Goal: Transaction & Acquisition: Obtain resource

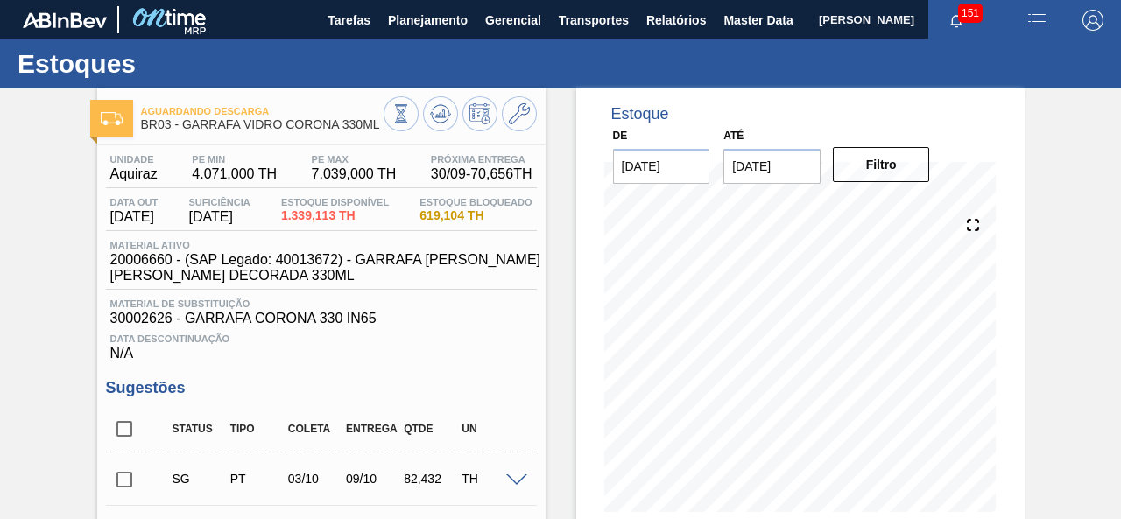
click at [421, 15] on span "Planejamento" at bounding box center [428, 20] width 80 height 21
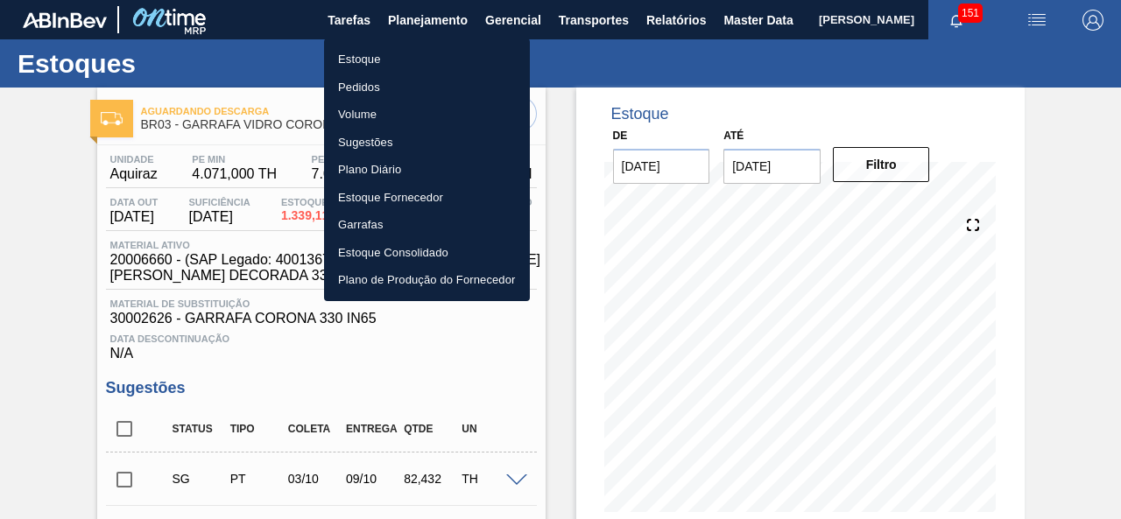
click at [359, 61] on li "Estoque" at bounding box center [427, 60] width 206 height 28
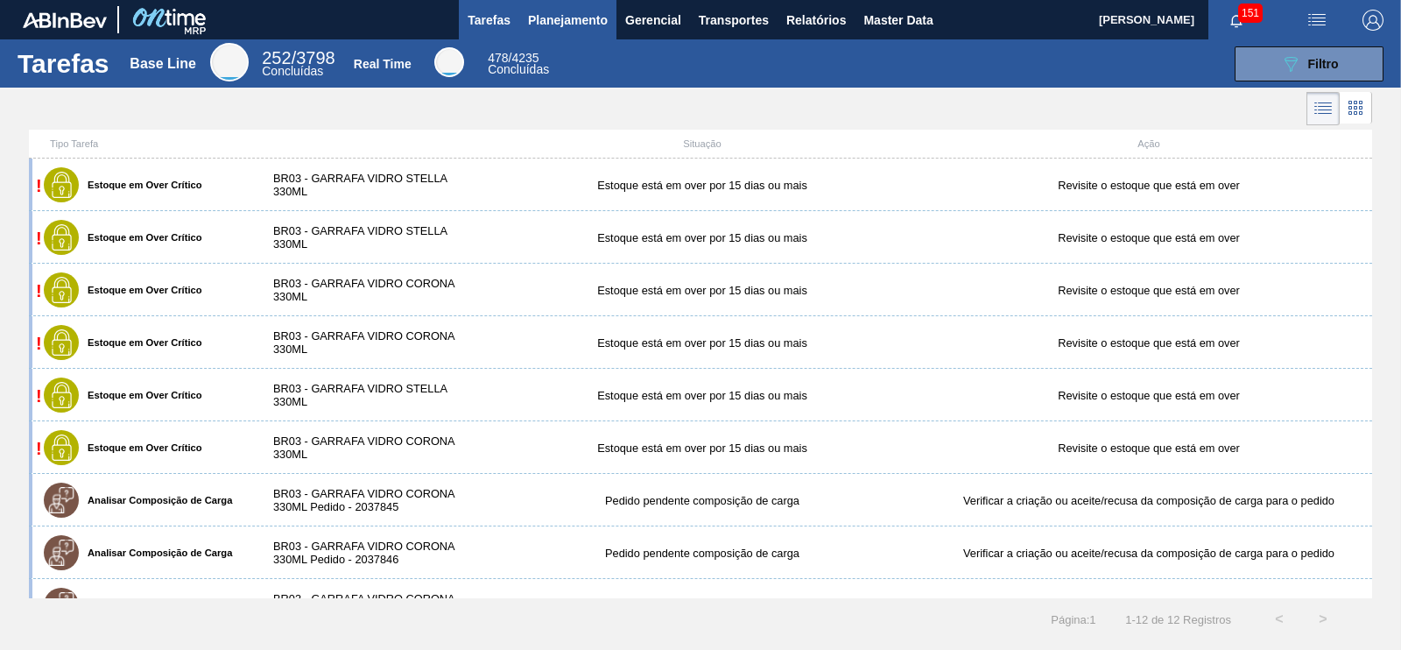
click at [584, 15] on span "Planejamento" at bounding box center [568, 20] width 80 height 21
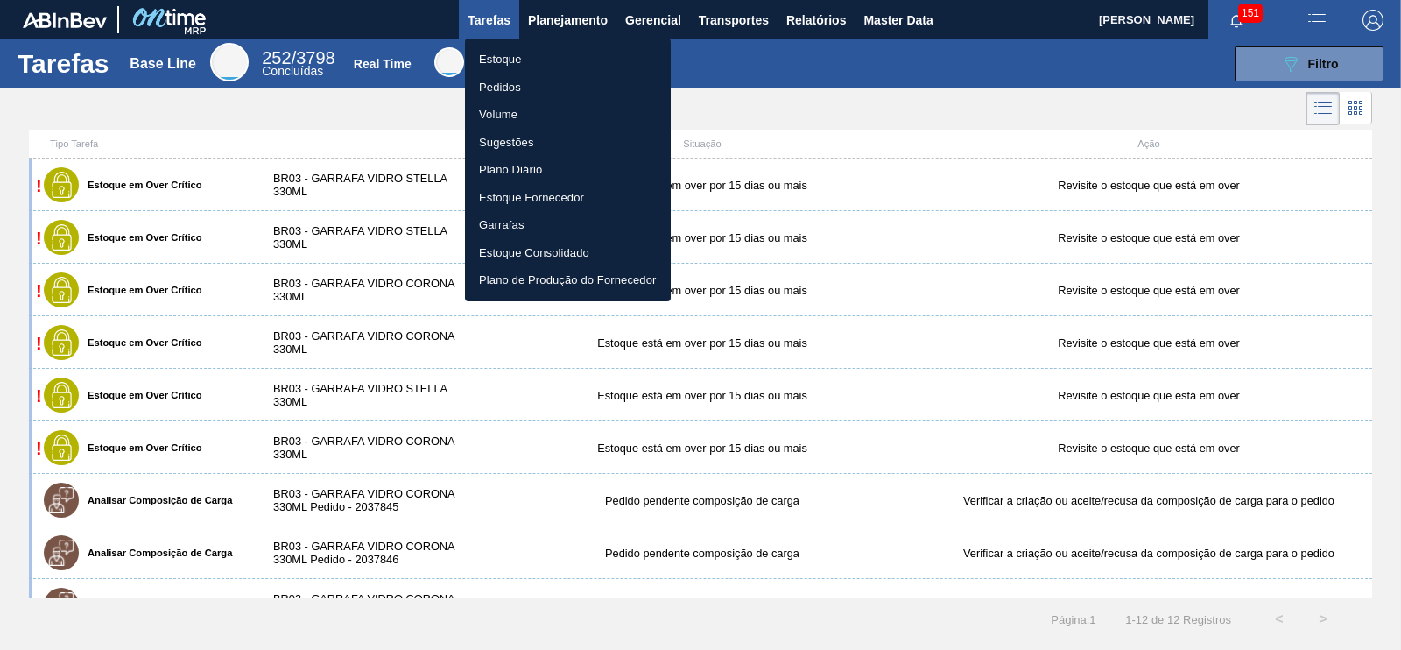
click at [517, 65] on li "Estoque" at bounding box center [568, 60] width 206 height 28
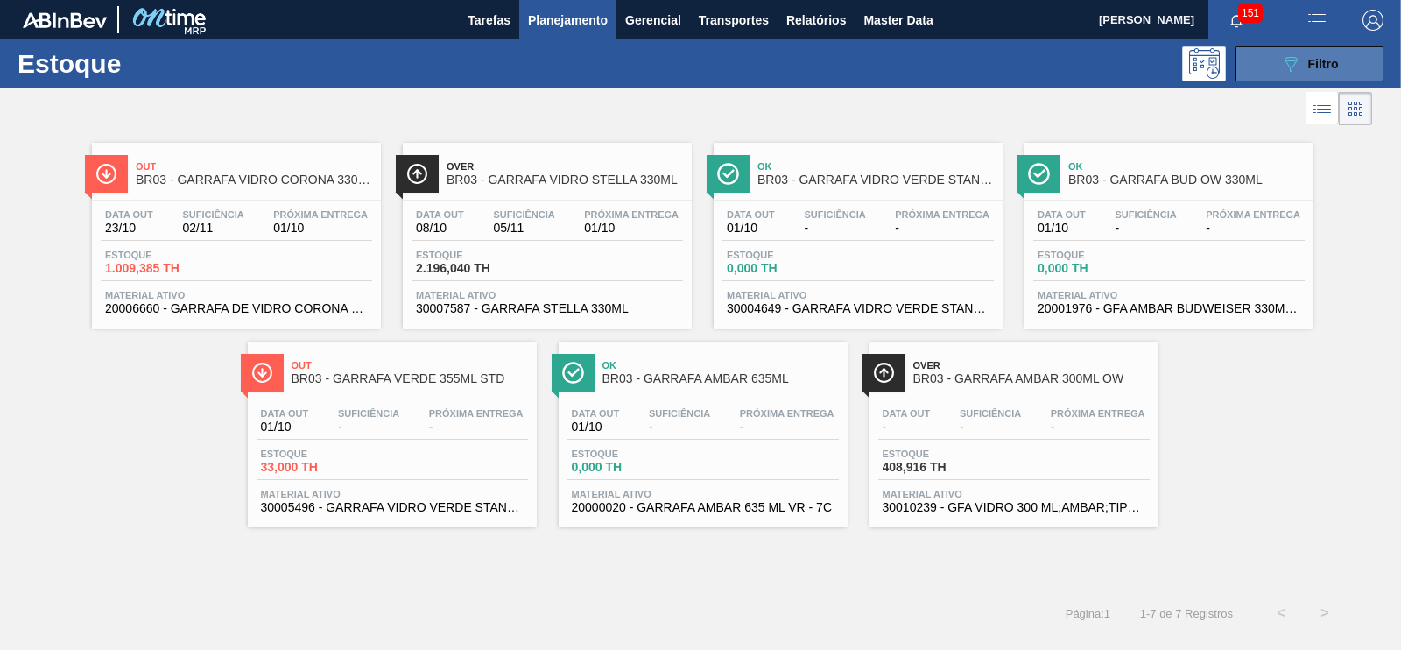
click at [1302, 69] on div "089F7B8B-B2A5-4AFE-B5C0-19BA573D28AC Filtro" at bounding box center [1309, 63] width 59 height 21
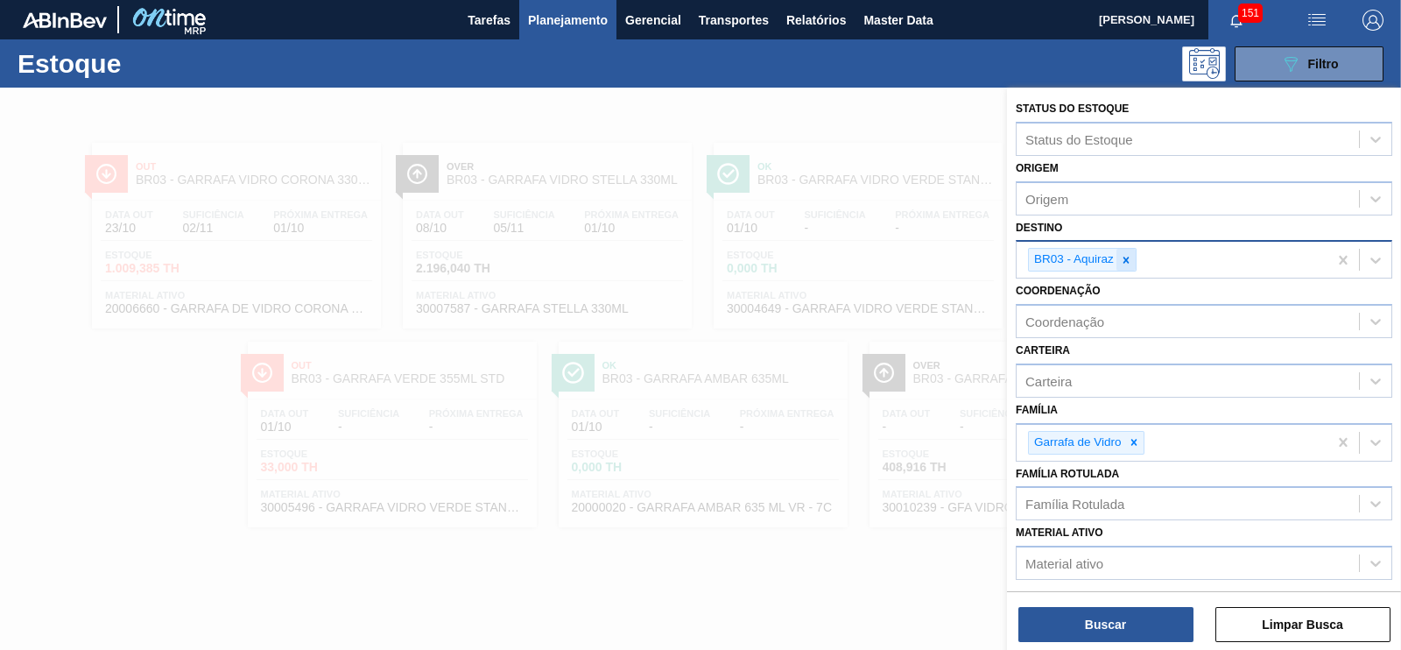
click at [1125, 260] on icon at bounding box center [1126, 260] width 12 height 12
type input "manaus"
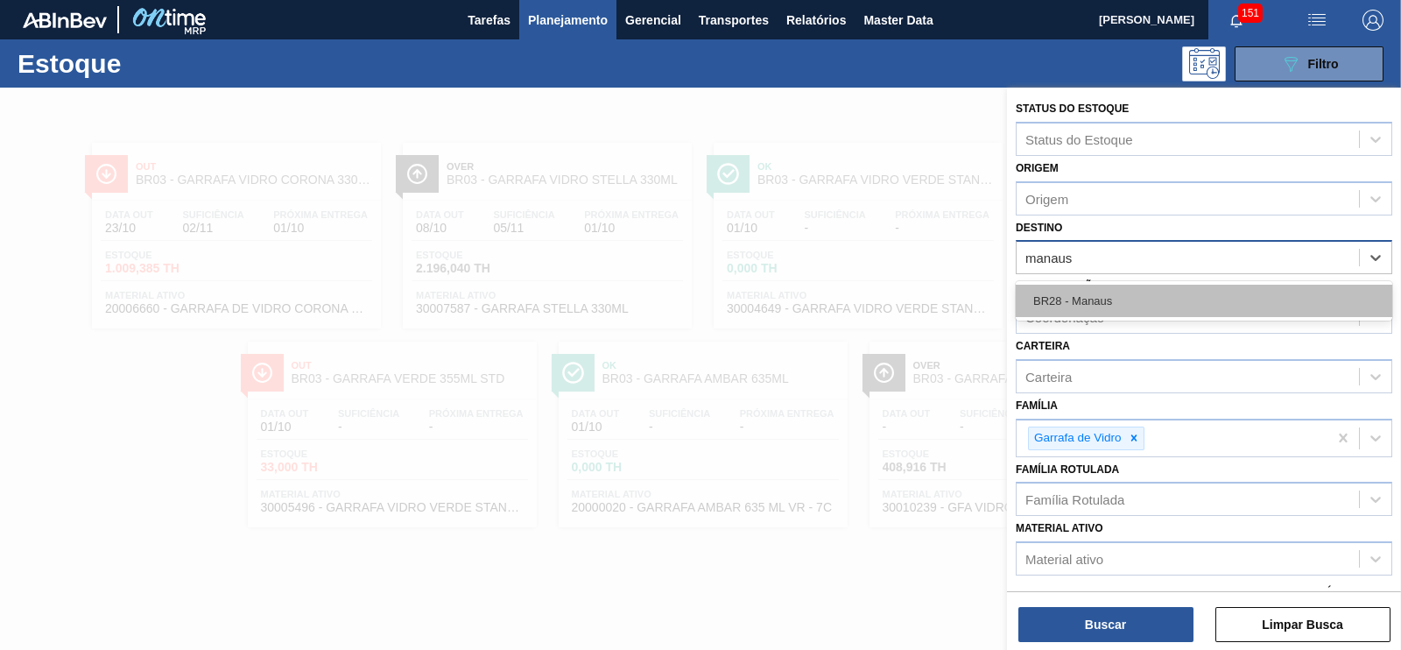
click at [1118, 300] on div "BR28 - Manaus" at bounding box center [1204, 301] width 377 height 32
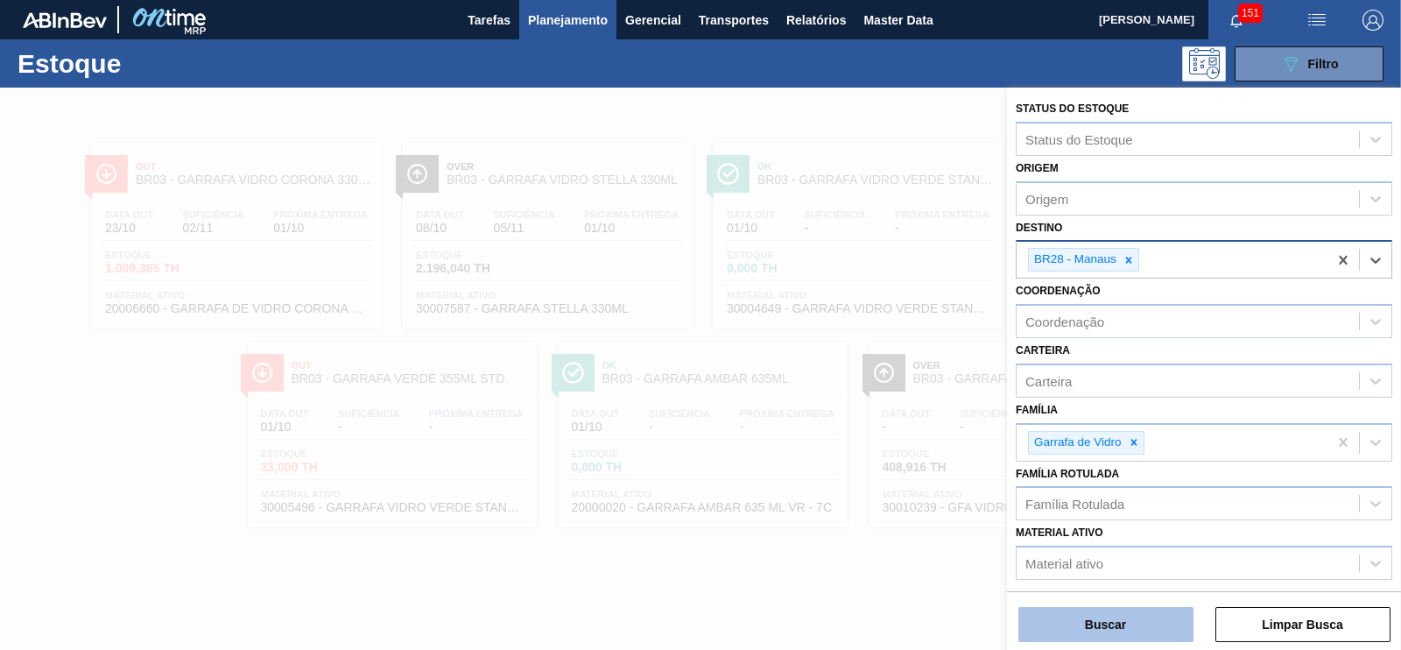
click at [1108, 622] on button "Buscar" at bounding box center [1105, 624] width 175 height 35
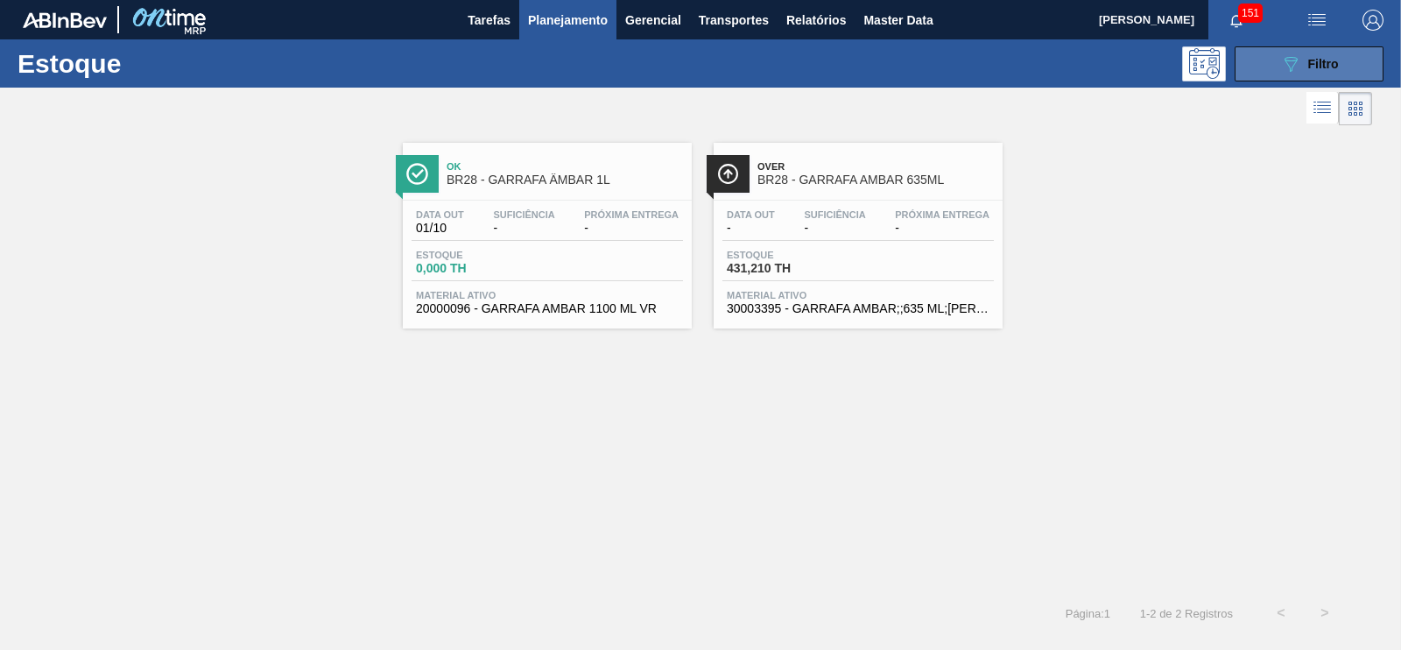
click at [1305, 64] on div "089F7B8B-B2A5-4AFE-B5C0-19BA573D28AC Filtro" at bounding box center [1309, 63] width 59 height 21
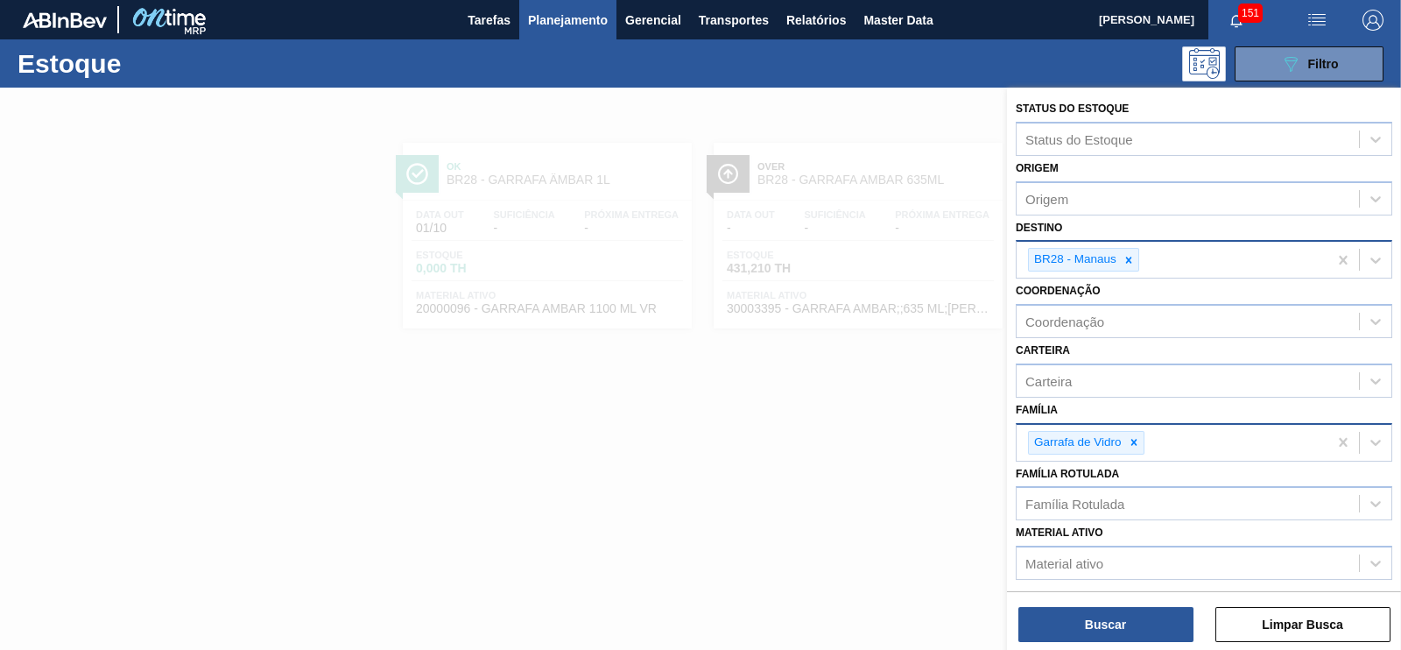
click at [1131, 440] on icon at bounding box center [1134, 442] width 12 height 12
type input "preform"
click at [1102, 476] on div "Preforma" at bounding box center [1204, 484] width 377 height 32
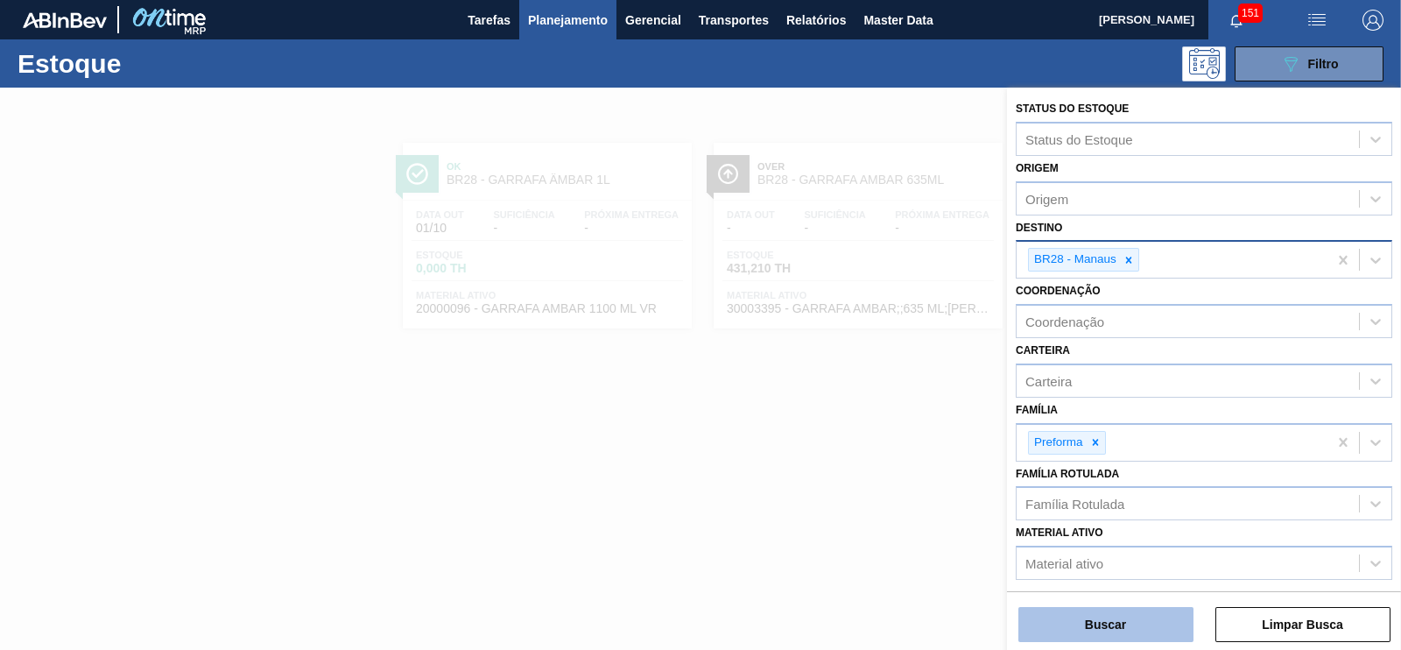
click at [1126, 630] on button "Buscar" at bounding box center [1105, 624] width 175 height 35
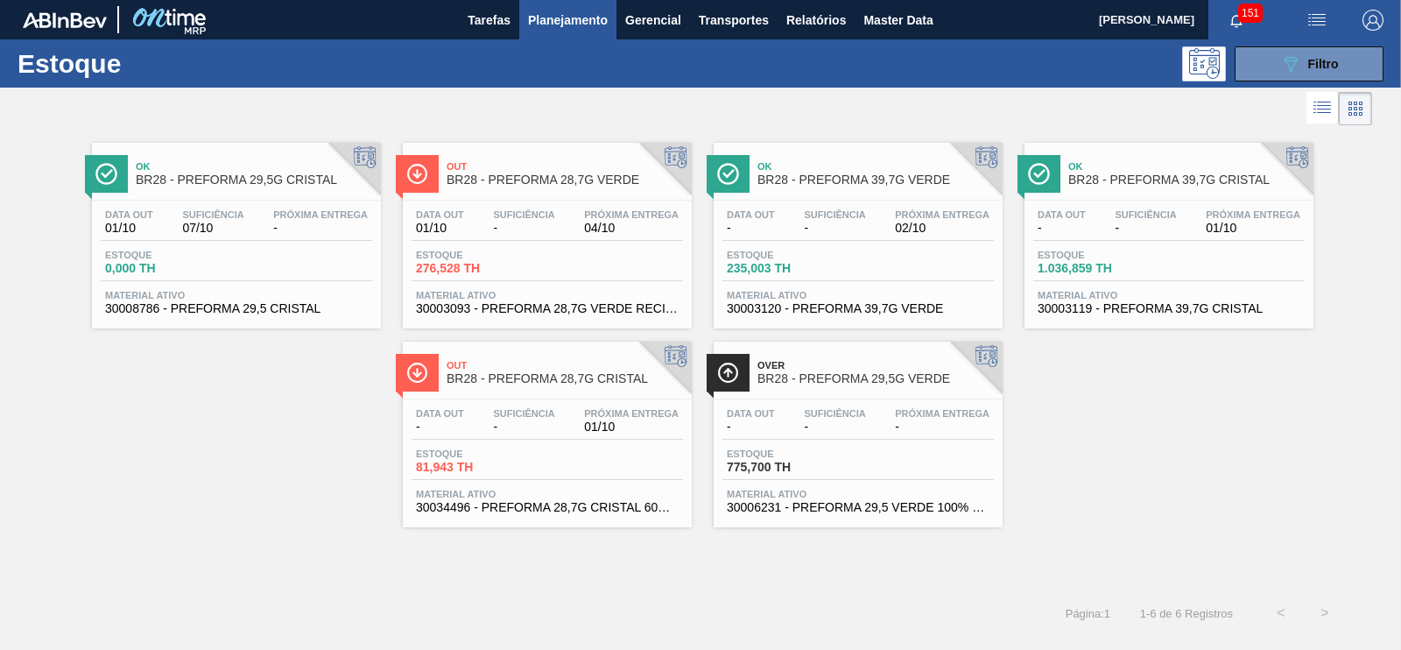
click at [597, 385] on span "BR28 - PREFORMA 28,7G CRISTAL" at bounding box center [565, 378] width 236 height 13
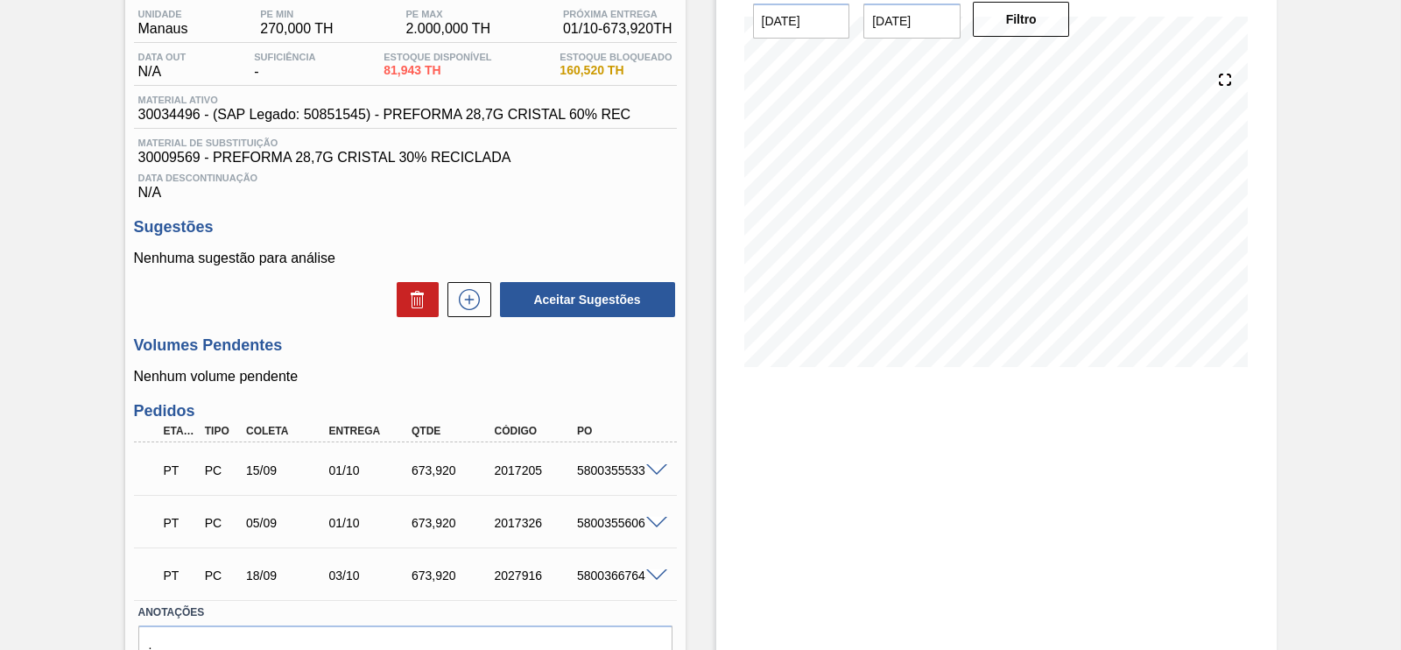
scroll to position [218, 0]
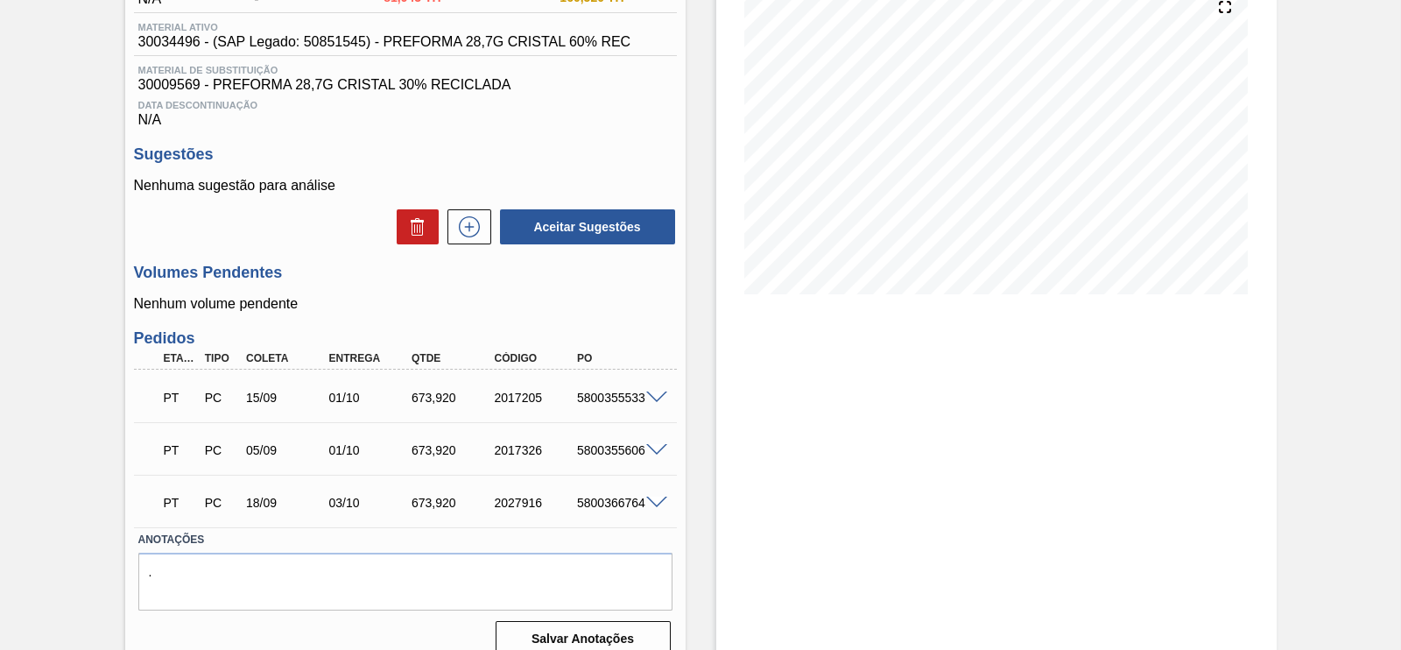
click at [654, 397] on span at bounding box center [656, 397] width 21 height 13
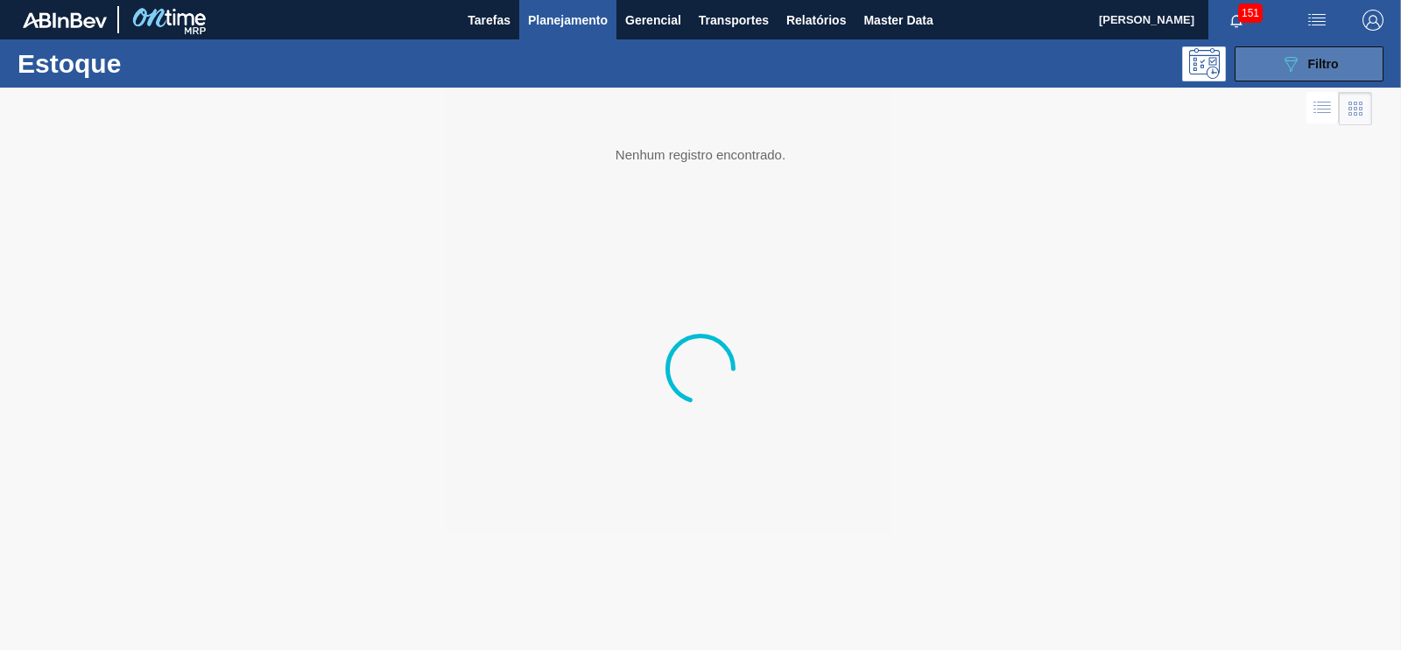
click at [1317, 67] on span "Filtro" at bounding box center [1323, 64] width 31 height 14
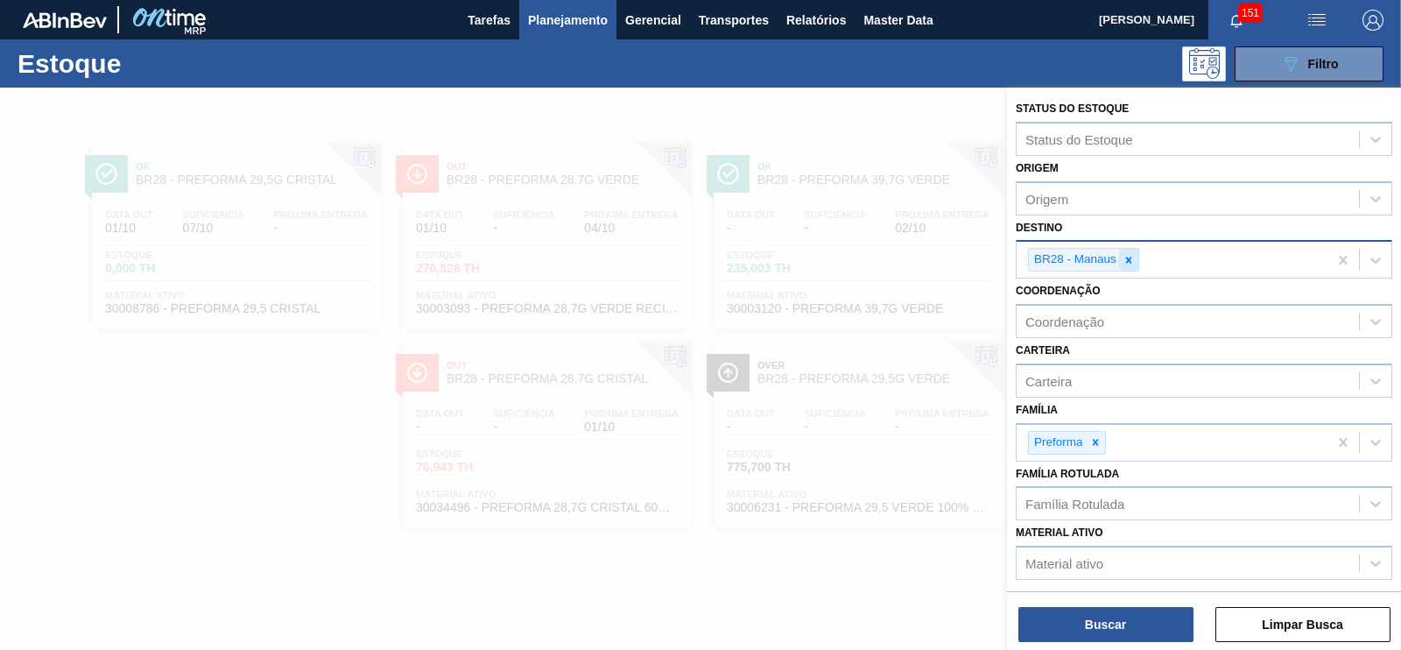
click at [1130, 254] on icon at bounding box center [1129, 260] width 12 height 12
type input "jagua"
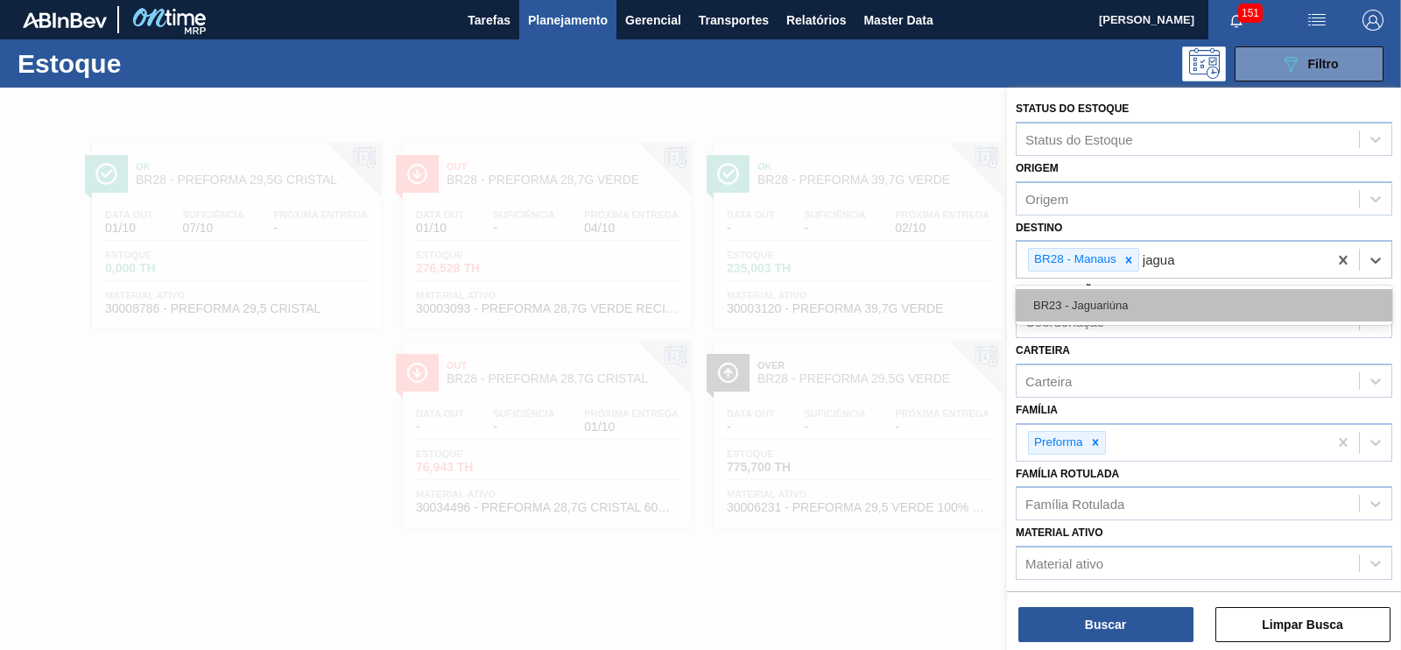
click at [1108, 295] on div "BR23 - Jaguariúna" at bounding box center [1204, 305] width 377 height 32
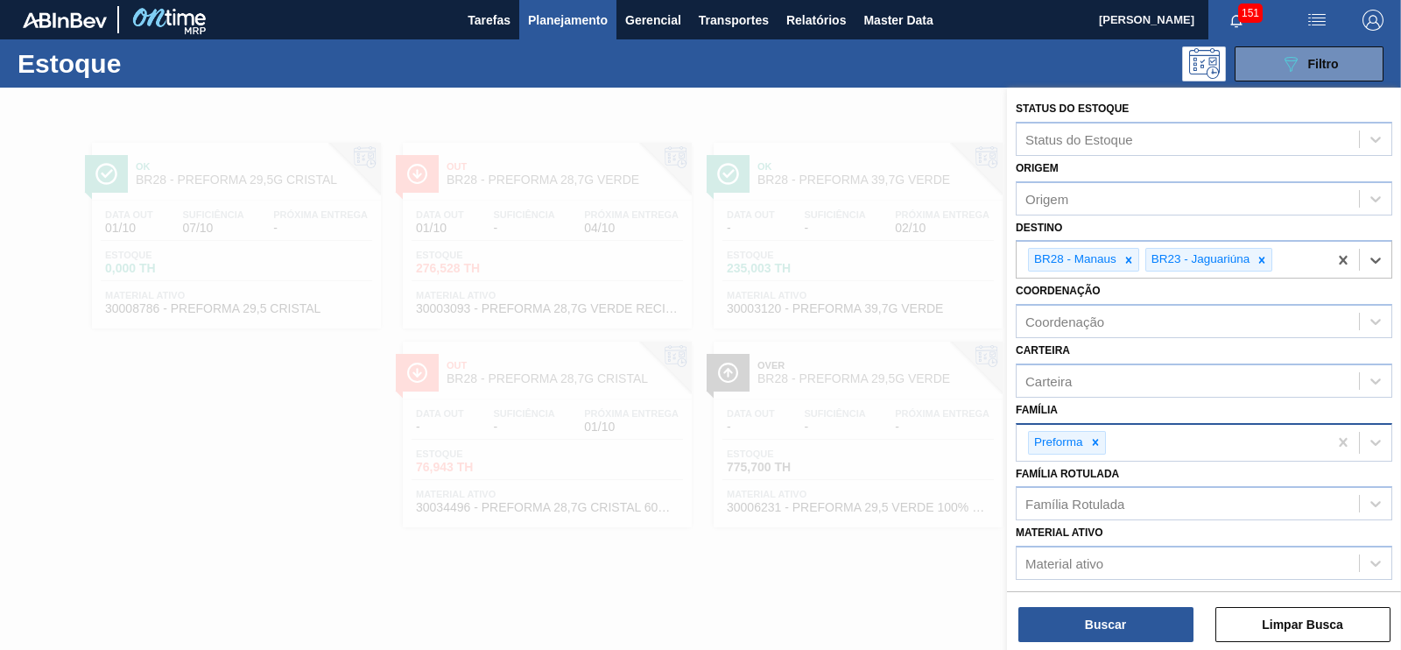
click at [1102, 444] on div at bounding box center [1095, 443] width 19 height 22
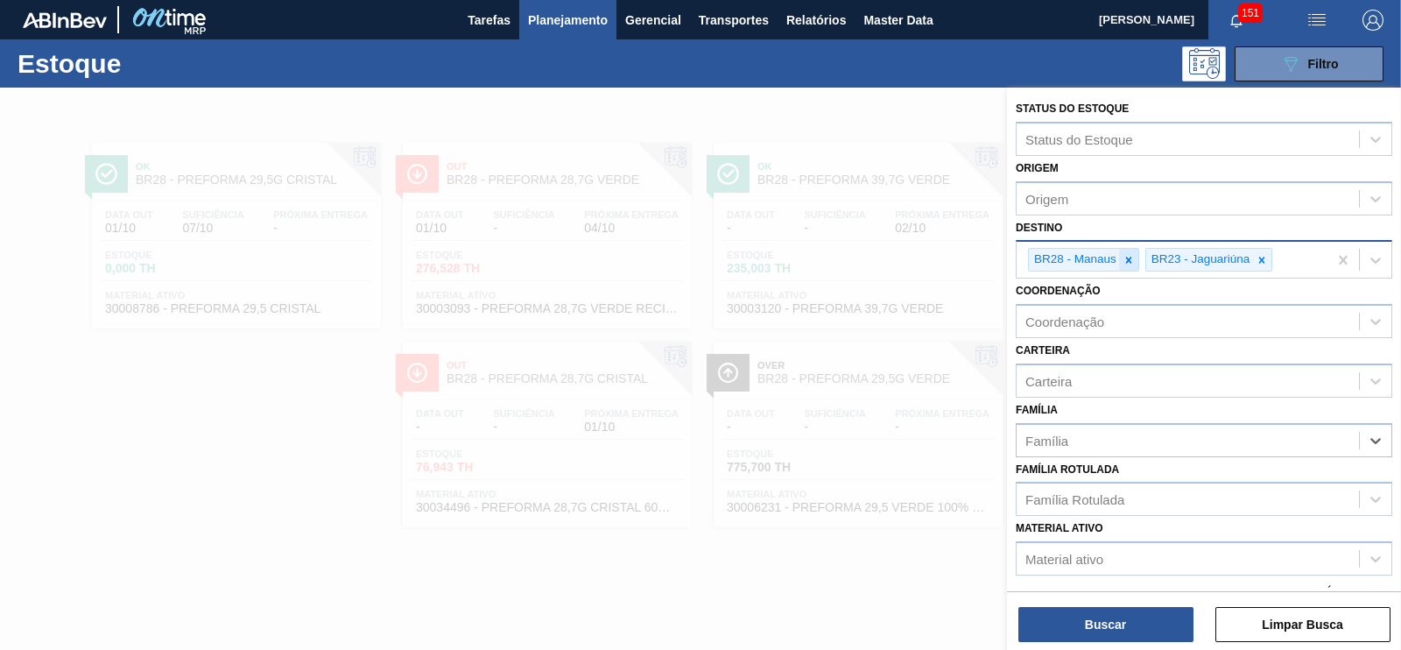
click at [1135, 261] on div at bounding box center [1128, 260] width 19 height 22
click at [1073, 431] on div "Família" at bounding box center [1188, 439] width 342 height 25
type input "r"
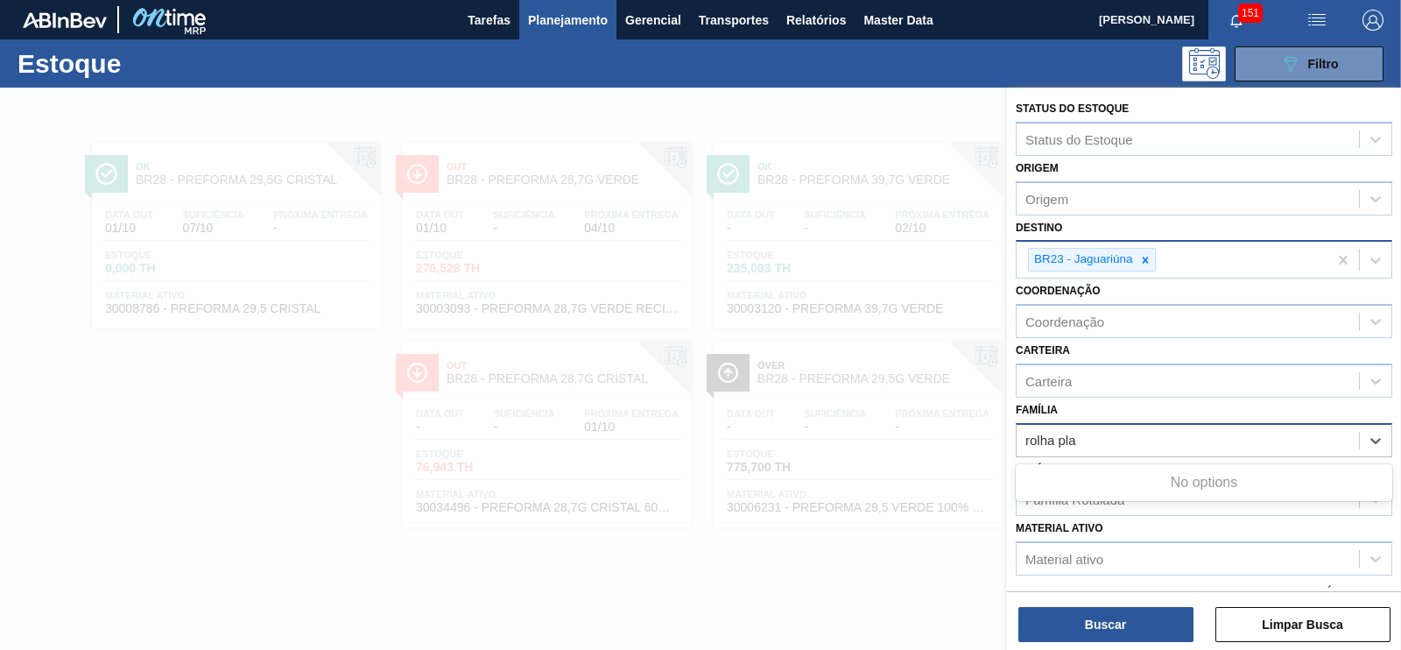
type input "rolha pl"
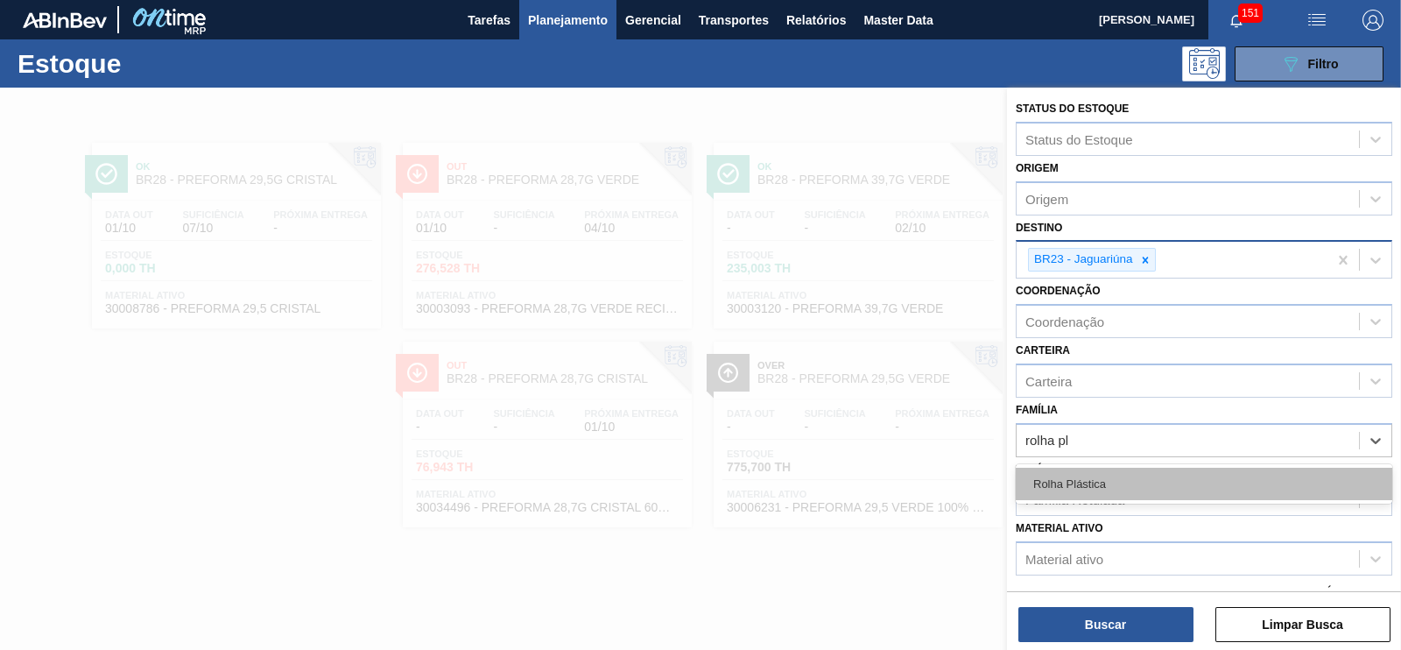
click at [1064, 473] on div "Rolha Plástica" at bounding box center [1204, 484] width 377 height 32
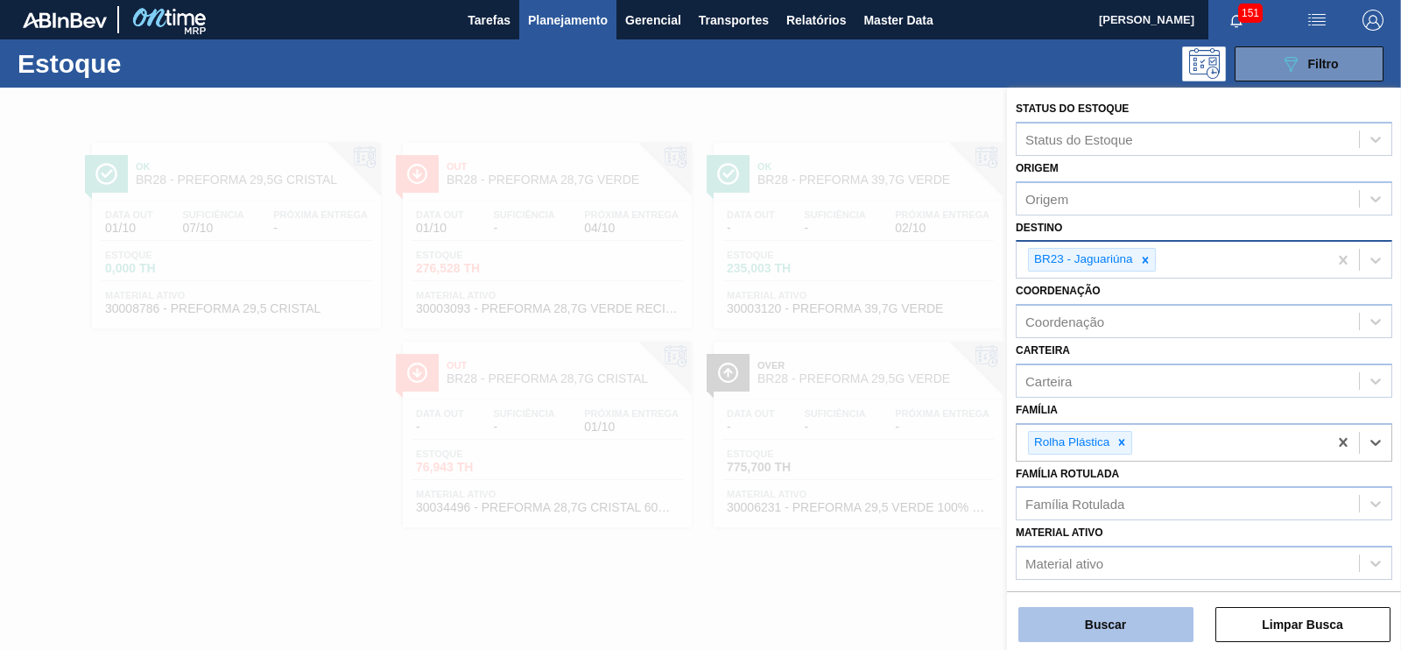
click at [1108, 630] on button "Buscar" at bounding box center [1105, 624] width 175 height 35
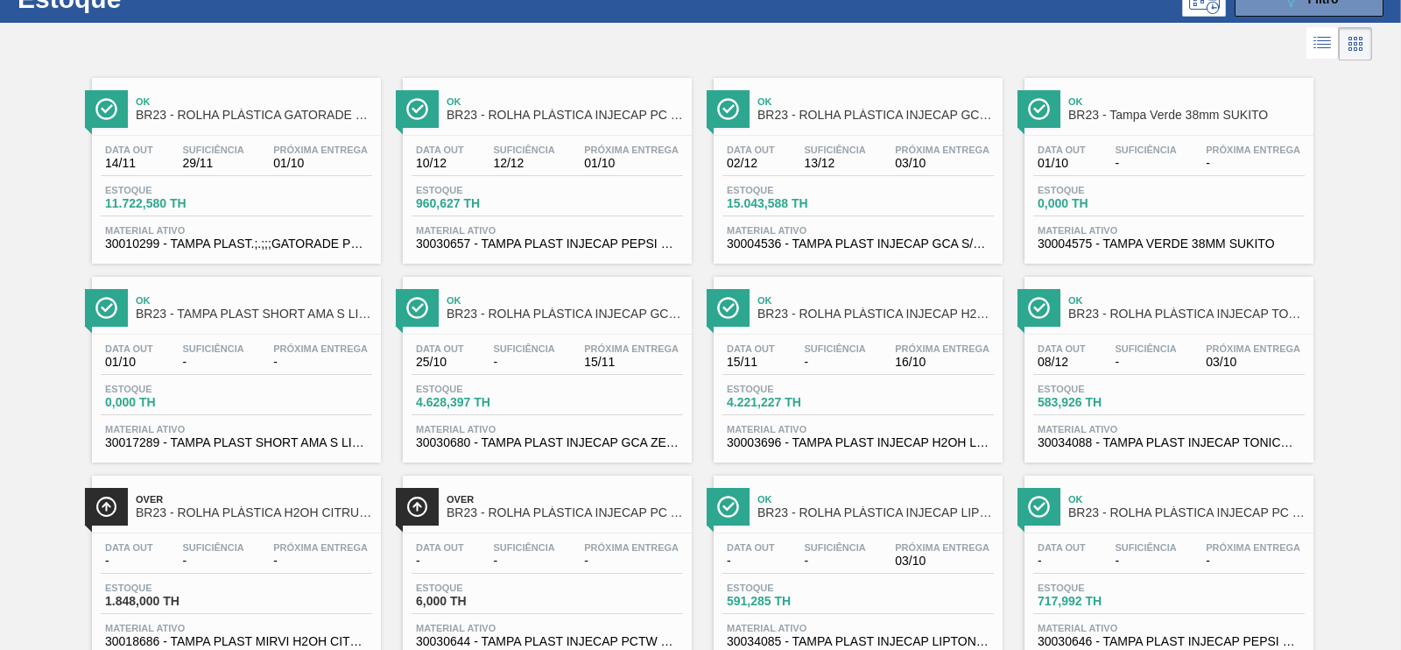
scroll to position [109, 0]
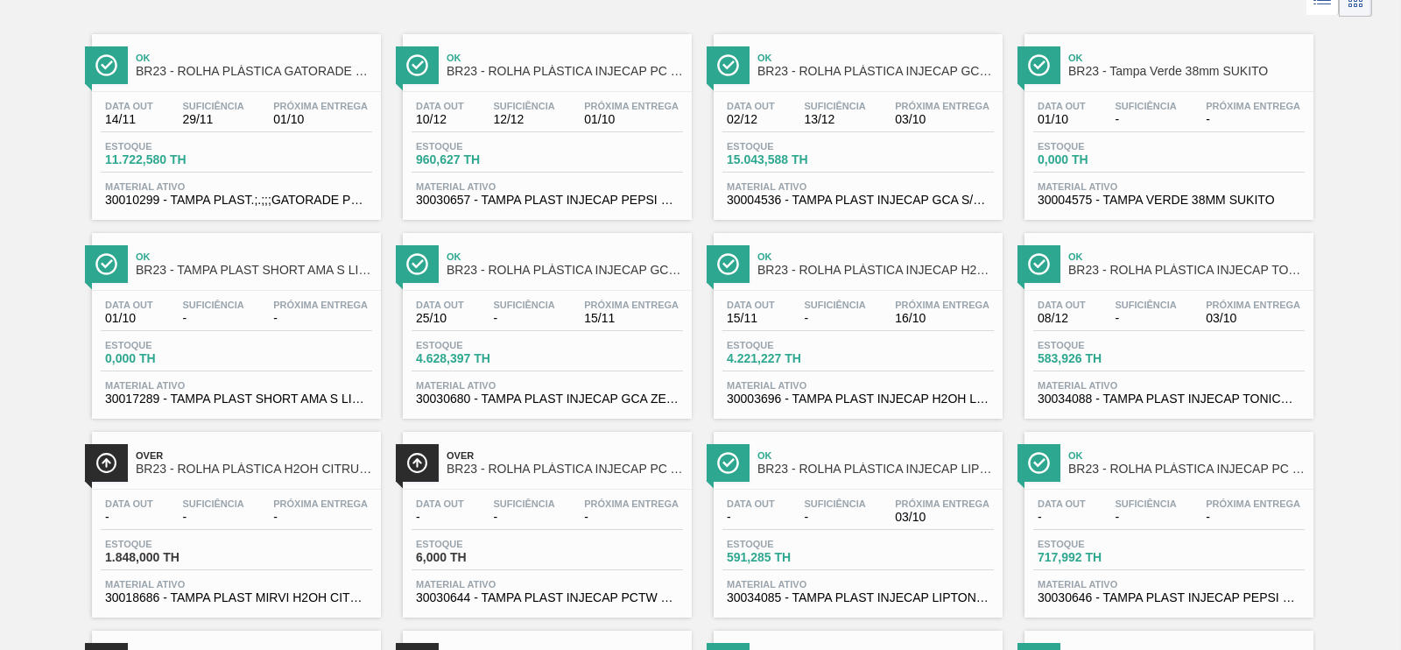
click at [1200, 461] on div "Ok BR23 - ROLHA PLÁSTICA INJECAP PC ZERO SHORT" at bounding box center [1186, 462] width 236 height 39
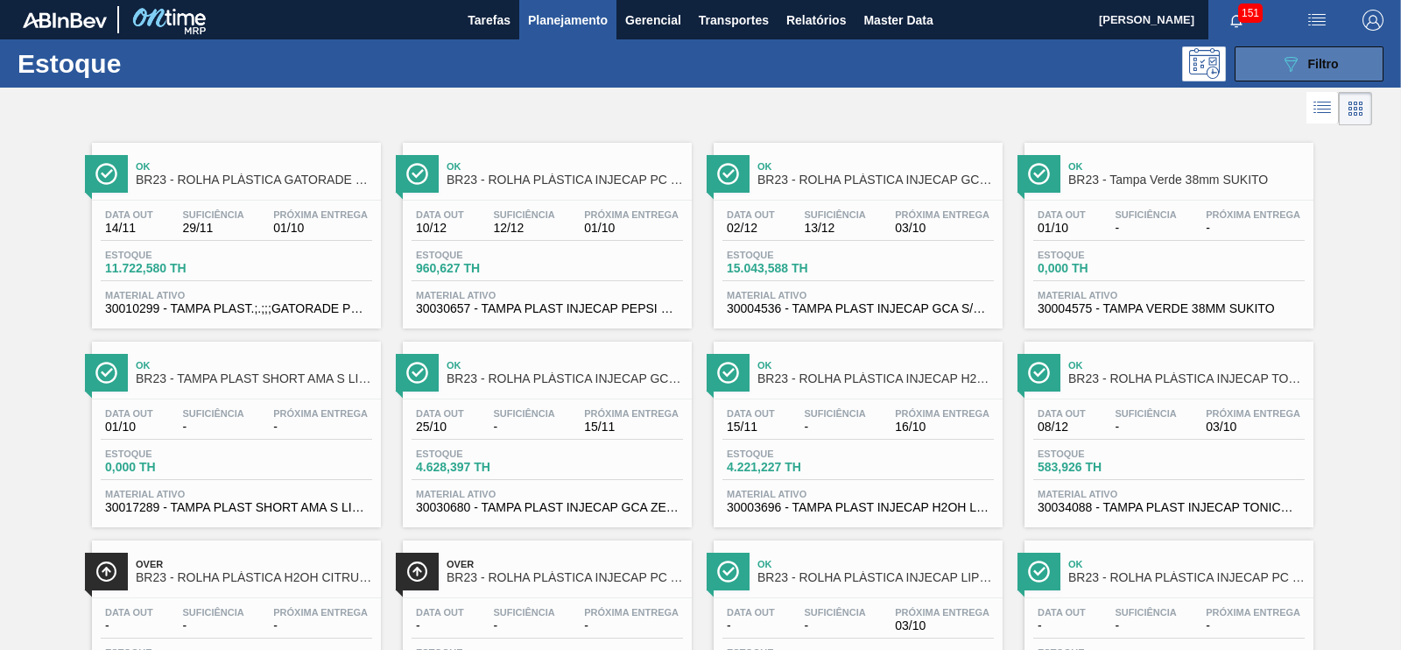
click at [1291, 72] on icon "089F7B8B-B2A5-4AFE-B5C0-19BA573D28AC" at bounding box center [1290, 63] width 21 height 21
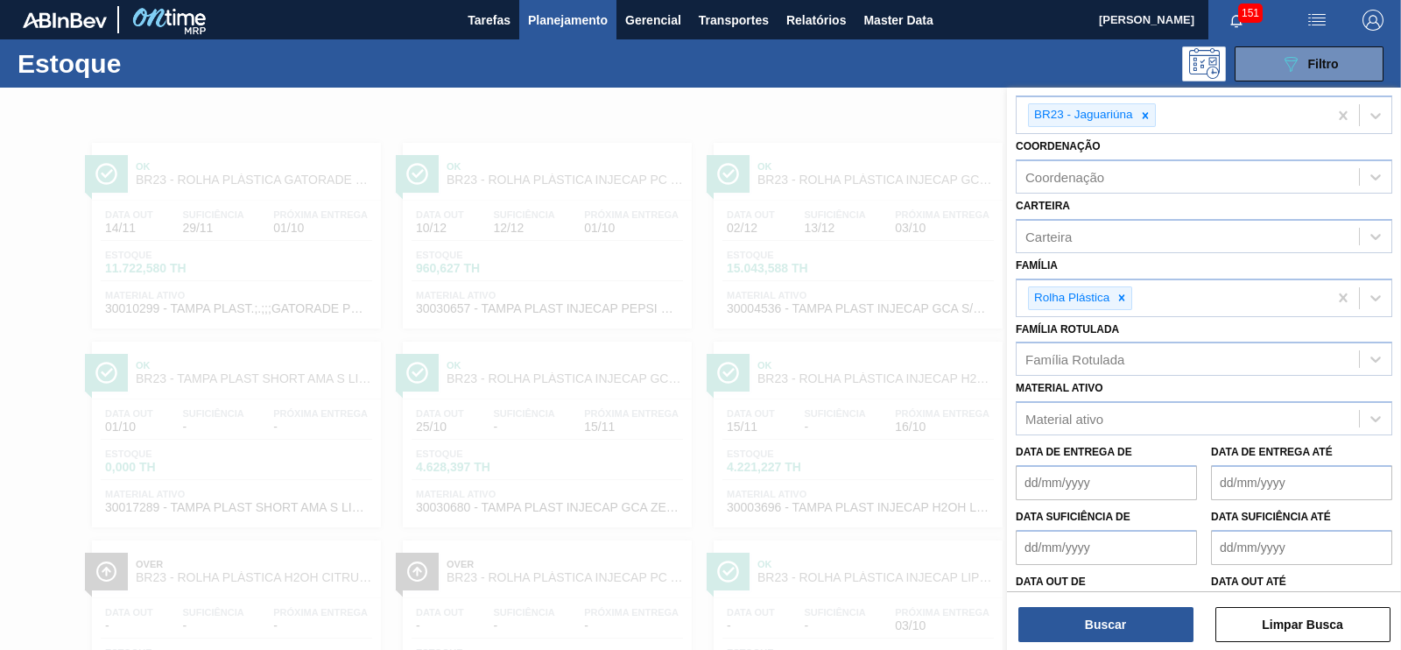
scroll to position [191, 0]
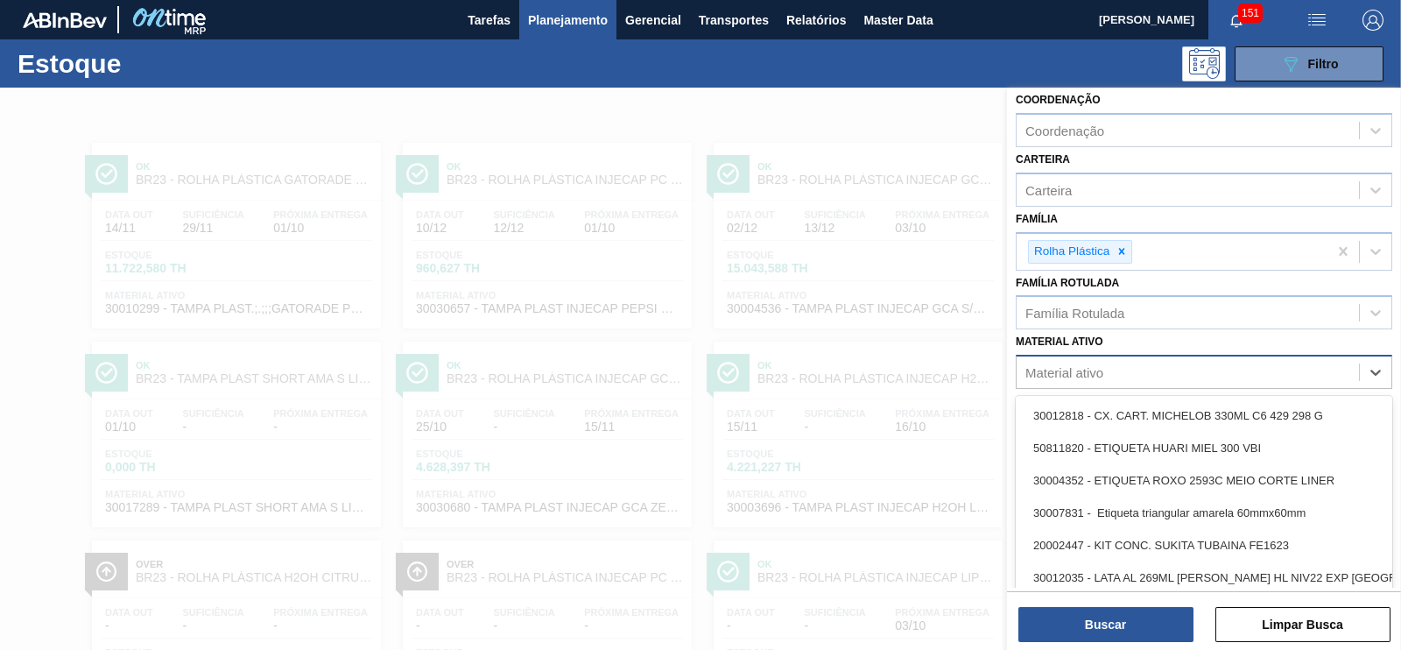
click at [1066, 367] on div "Material ativo" at bounding box center [1064, 372] width 78 height 15
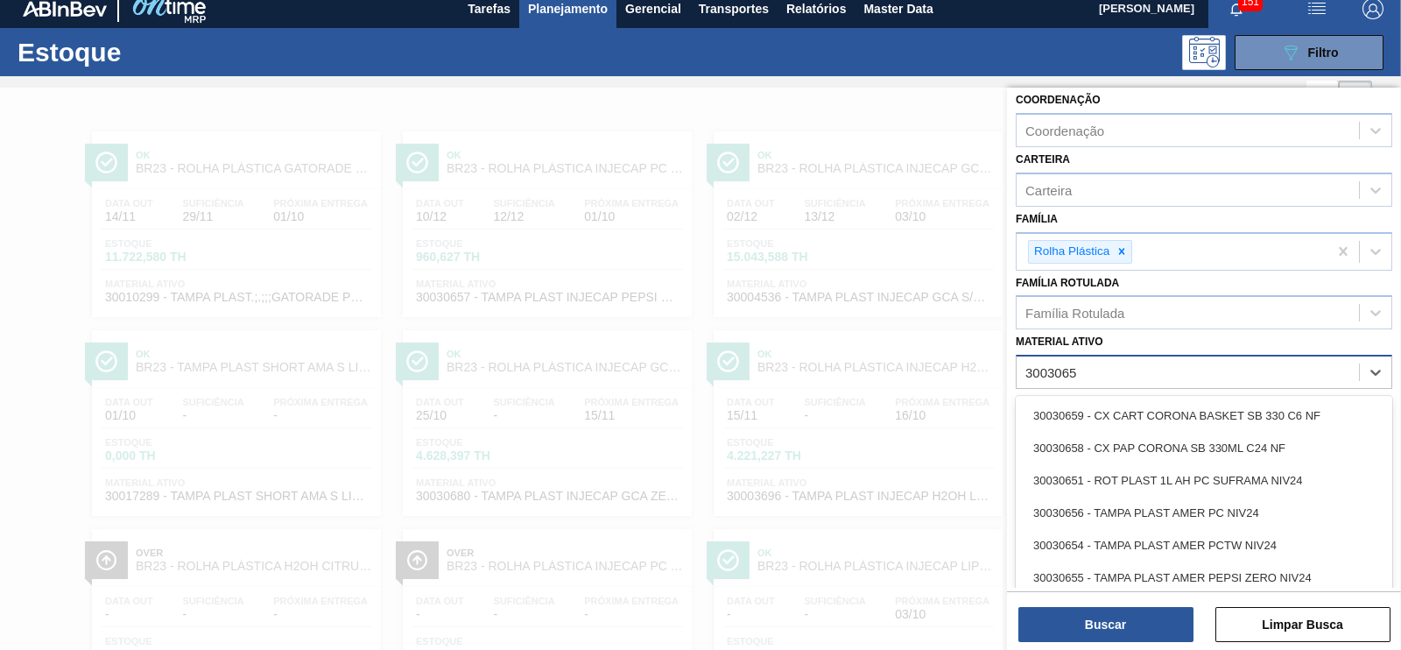
type ativo "30030657"
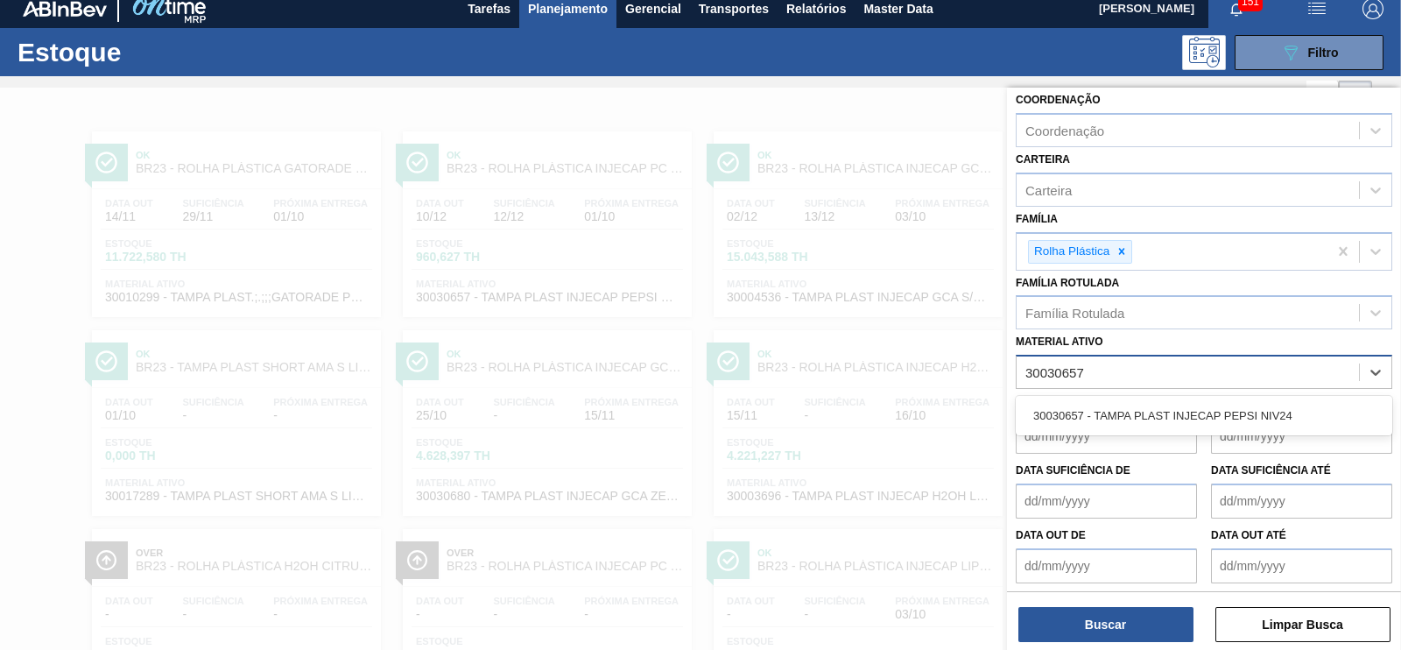
drag, startPoint x: 1108, startPoint y: 412, endPoint x: 1133, endPoint y: 511, distance: 103.0
click at [1108, 411] on div "30030657 - TAMPA PLAST INJECAP PEPSI NIV24" at bounding box center [1204, 415] width 377 height 32
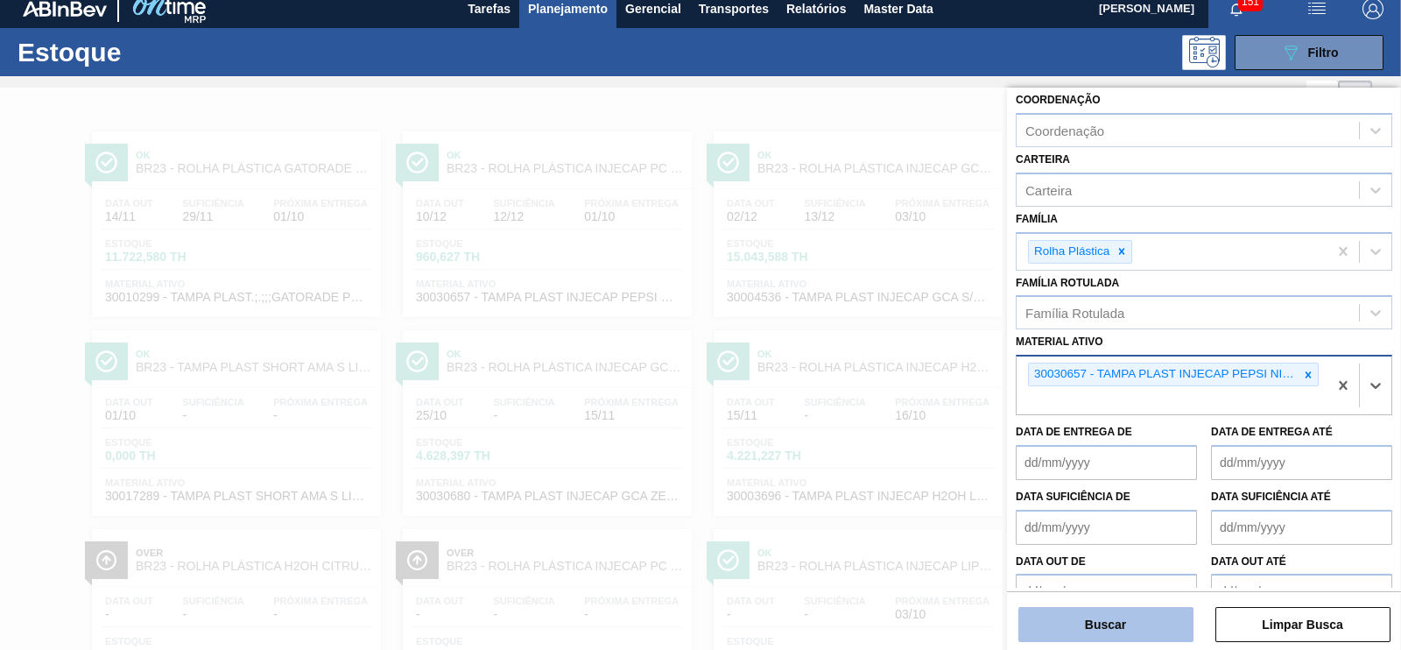
click at [1124, 628] on button "Buscar" at bounding box center [1105, 624] width 175 height 35
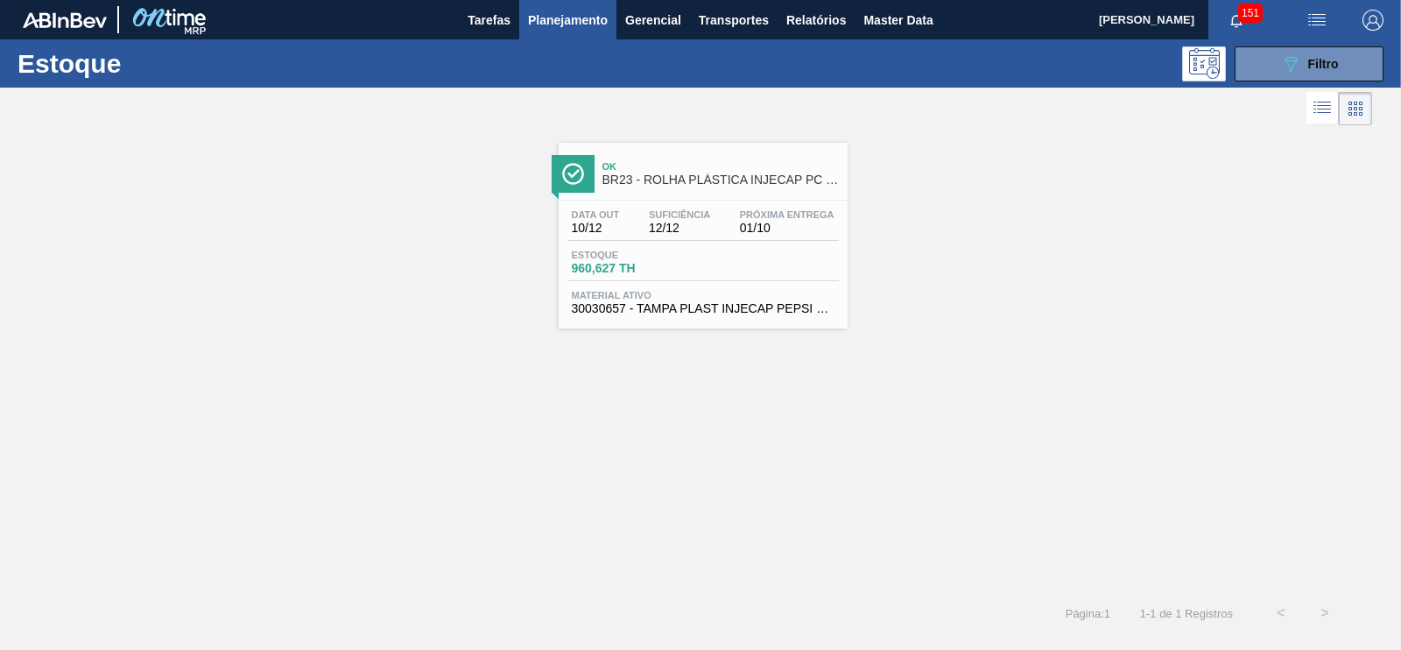
click at [674, 269] on span "960,627 TH" at bounding box center [633, 268] width 123 height 13
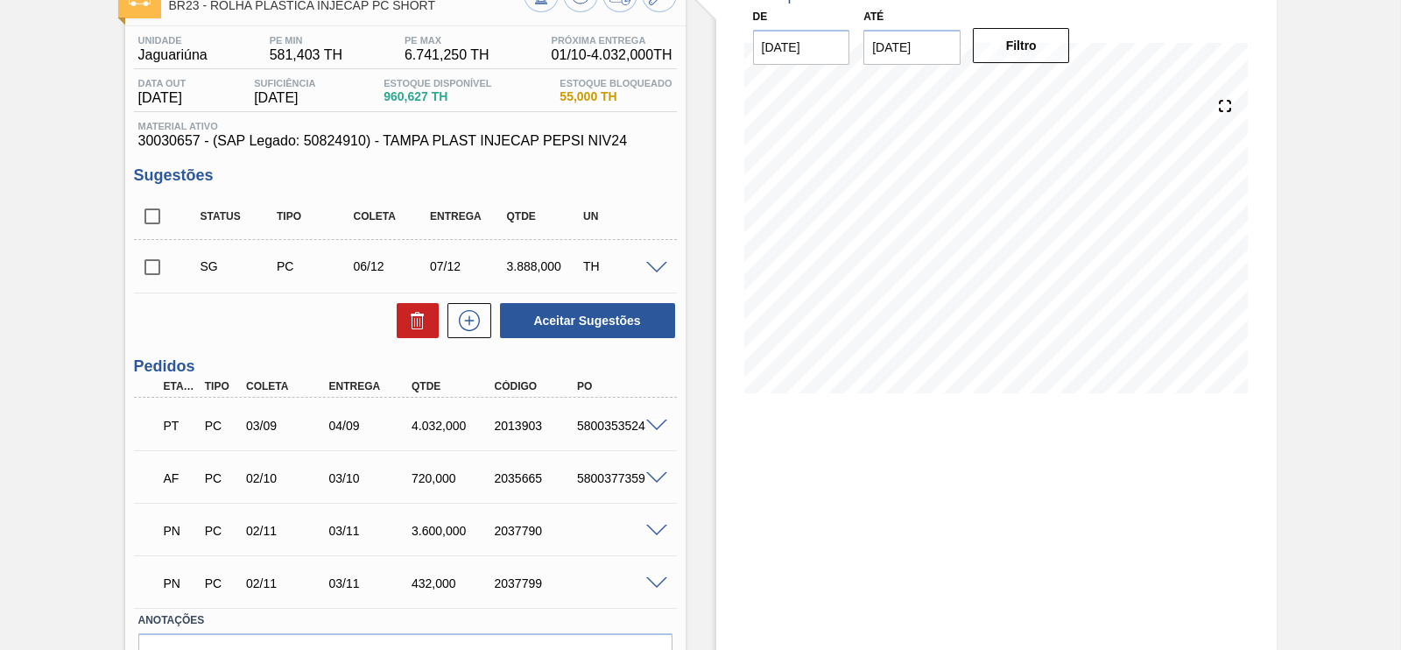
scroll to position [218, 0]
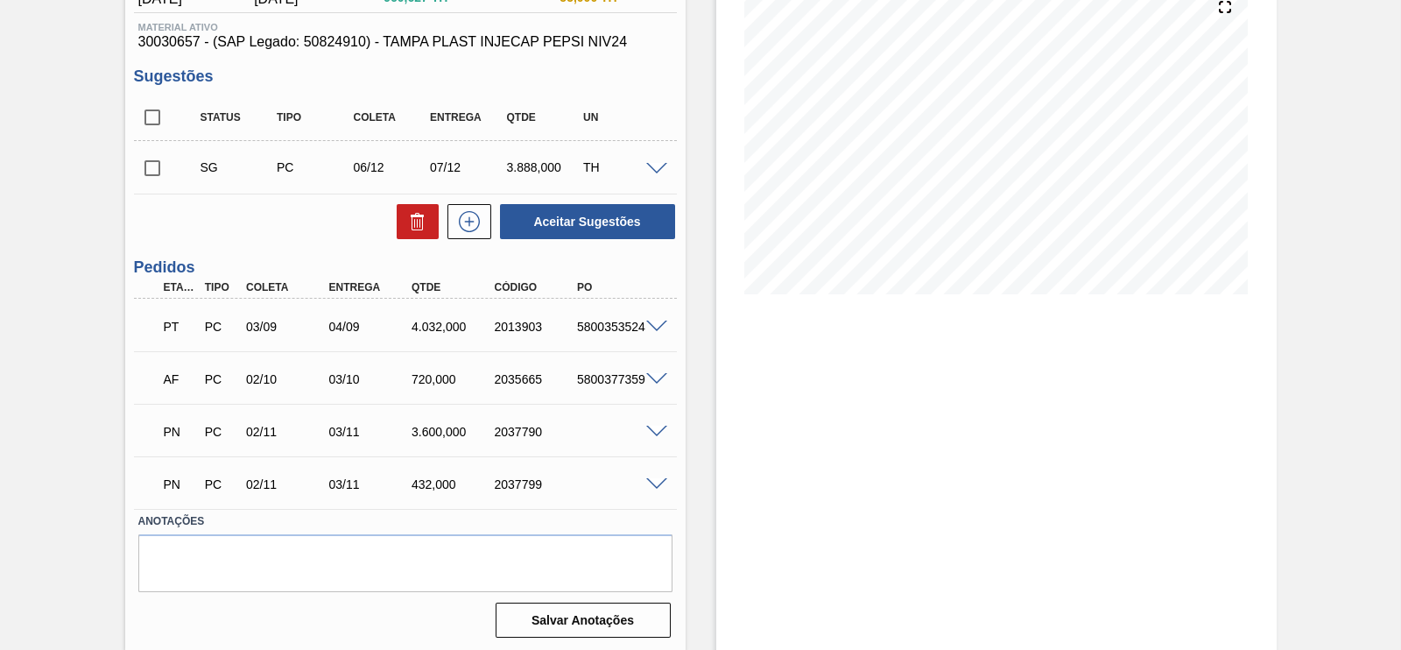
click at [652, 327] on span at bounding box center [656, 327] width 21 height 13
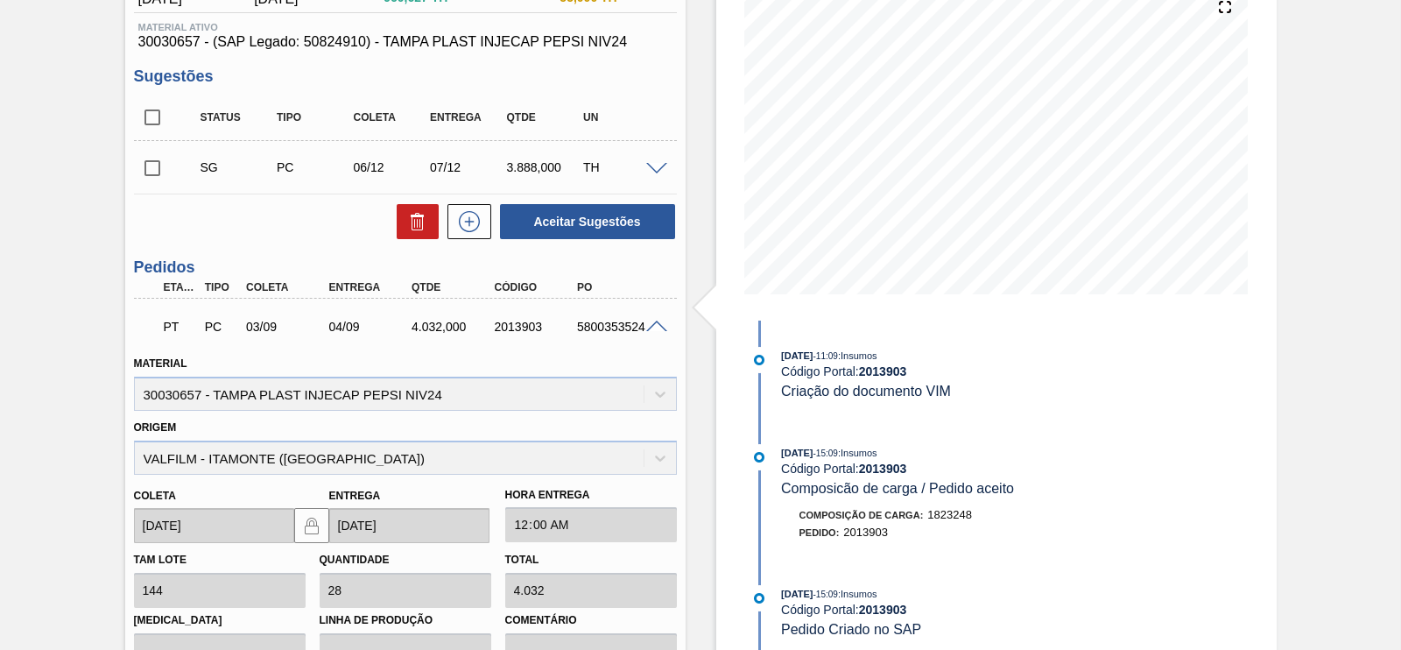
click at [657, 325] on span at bounding box center [656, 327] width 21 height 13
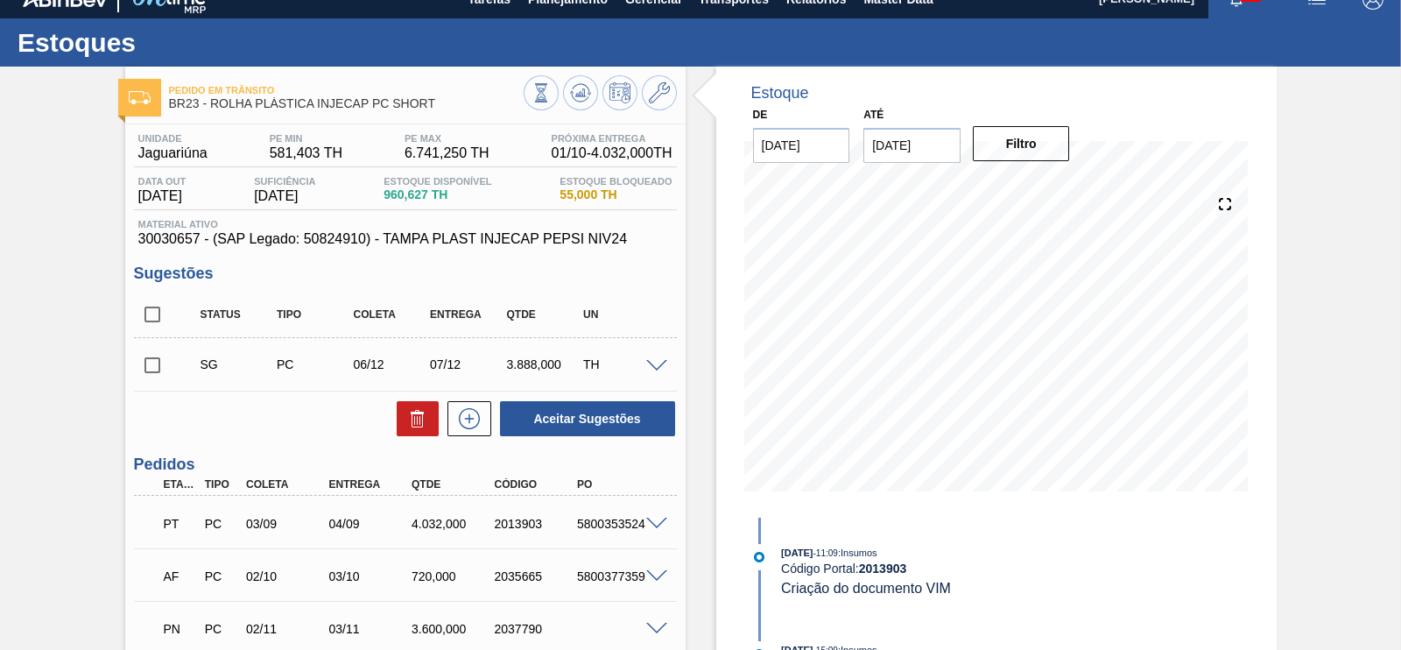
scroll to position [0, 0]
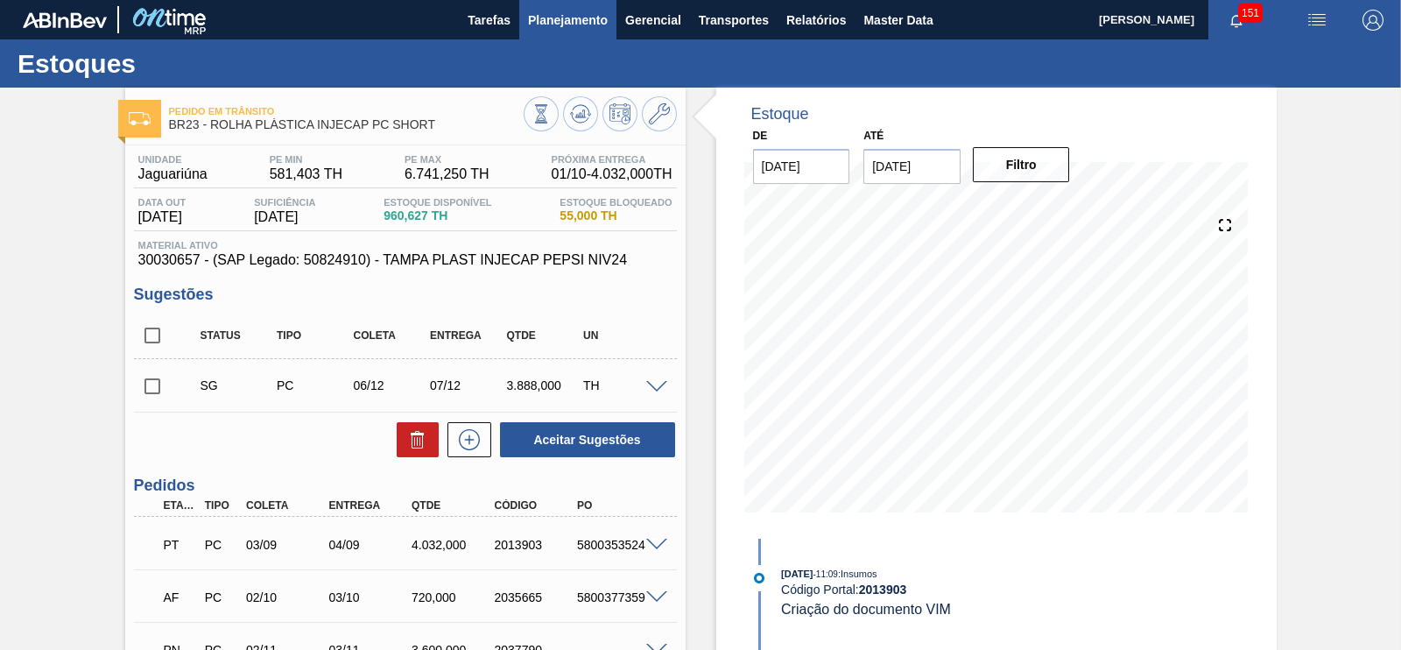
click at [593, 5] on button "Planejamento" at bounding box center [567, 19] width 97 height 39
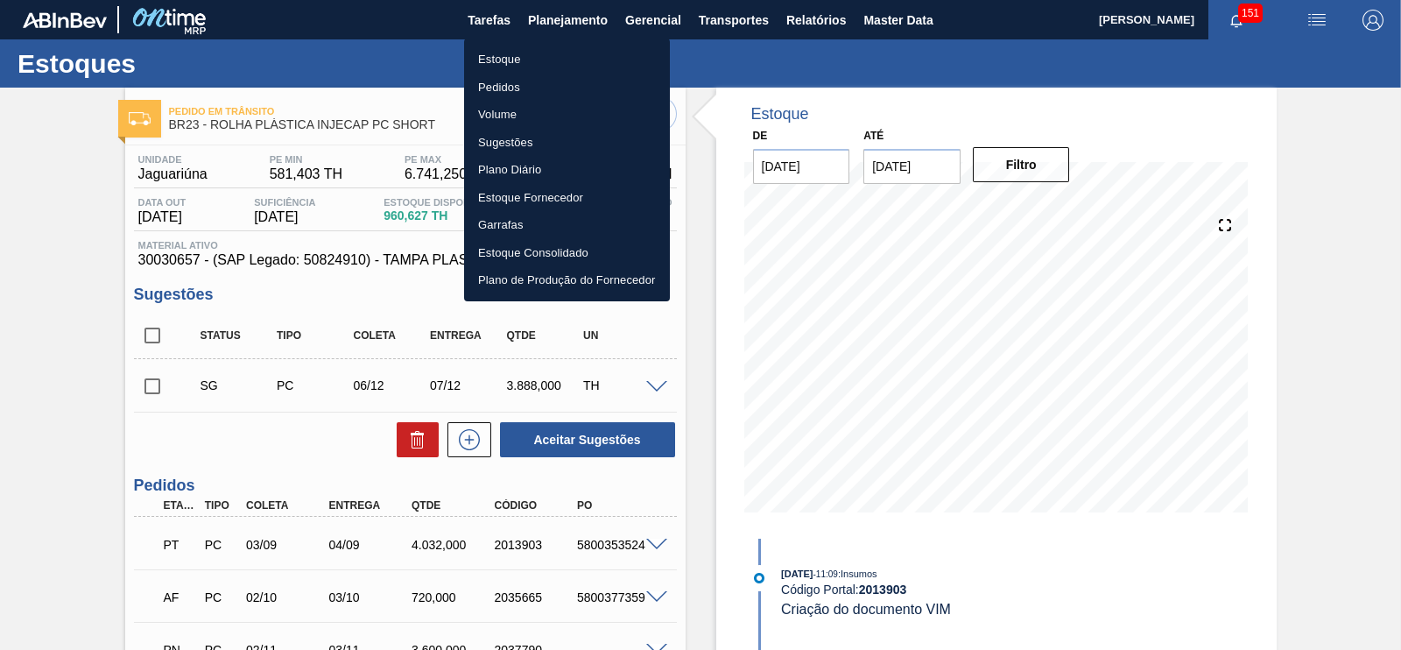
click at [486, 65] on li "Estoque" at bounding box center [567, 60] width 206 height 28
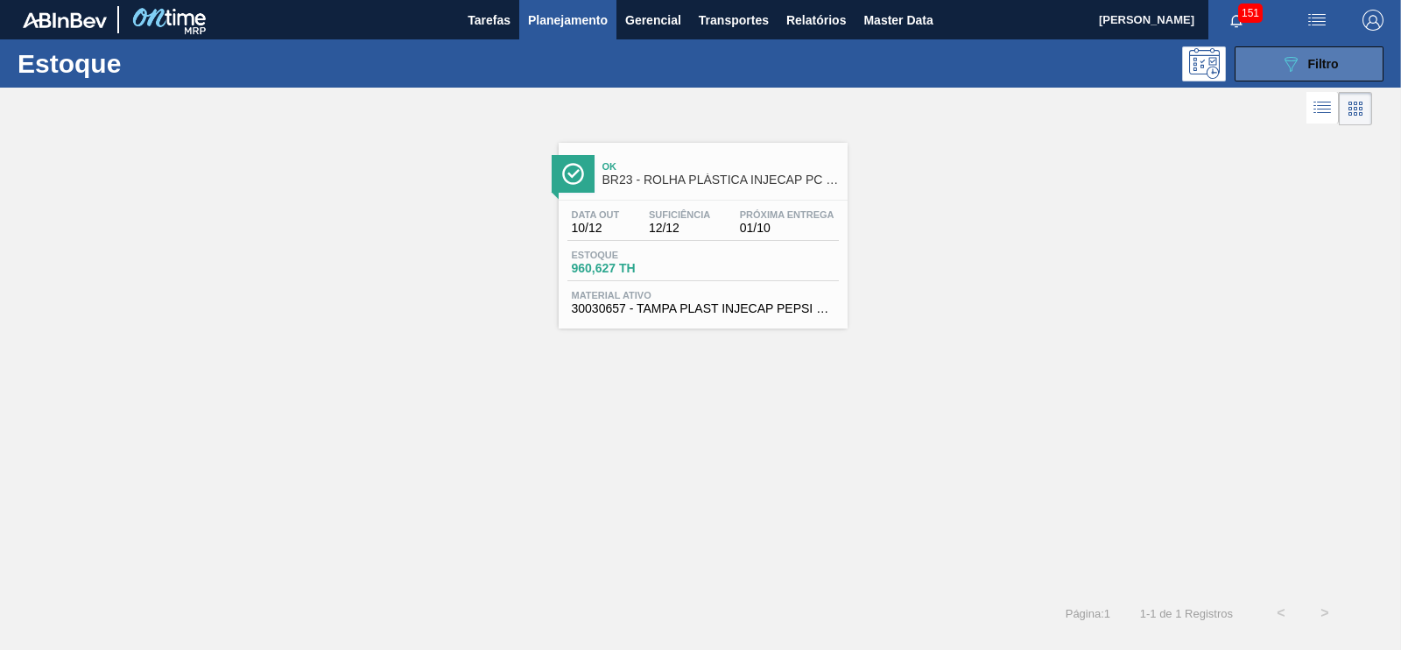
click at [1335, 64] on span "Filtro" at bounding box center [1323, 64] width 31 height 14
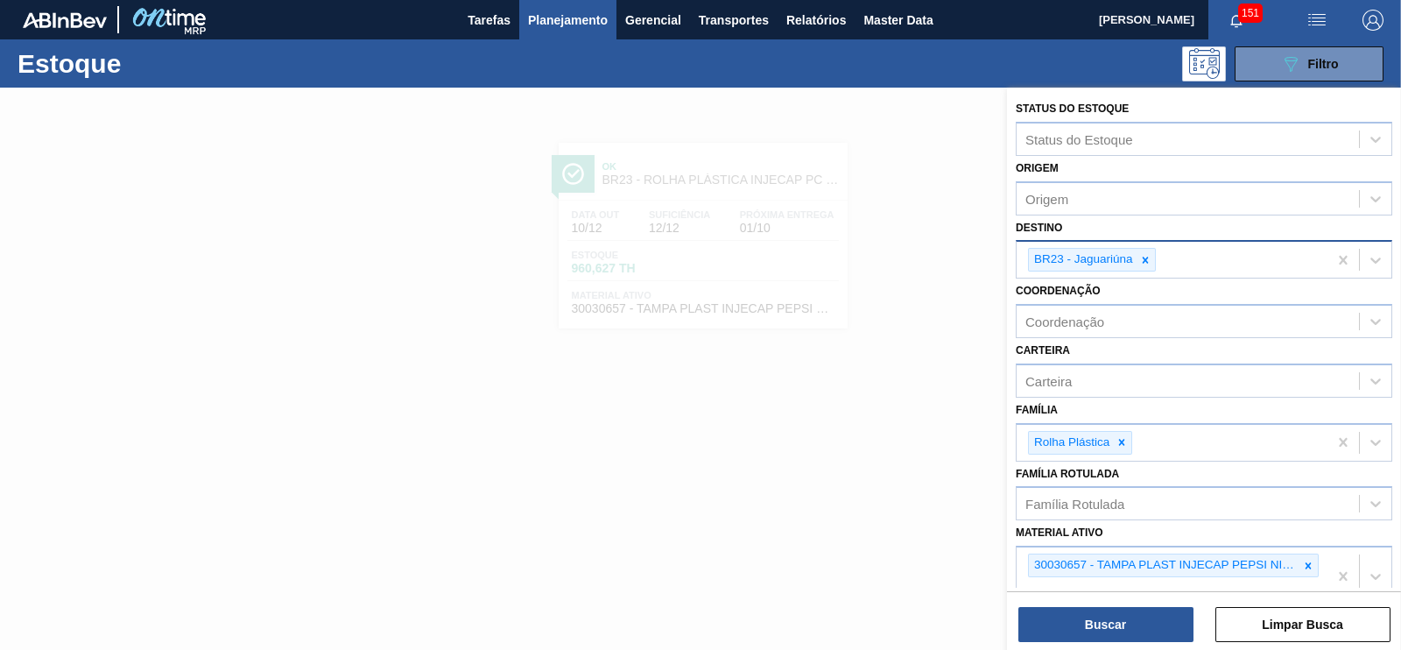
click at [1147, 254] on icon at bounding box center [1145, 260] width 12 height 12
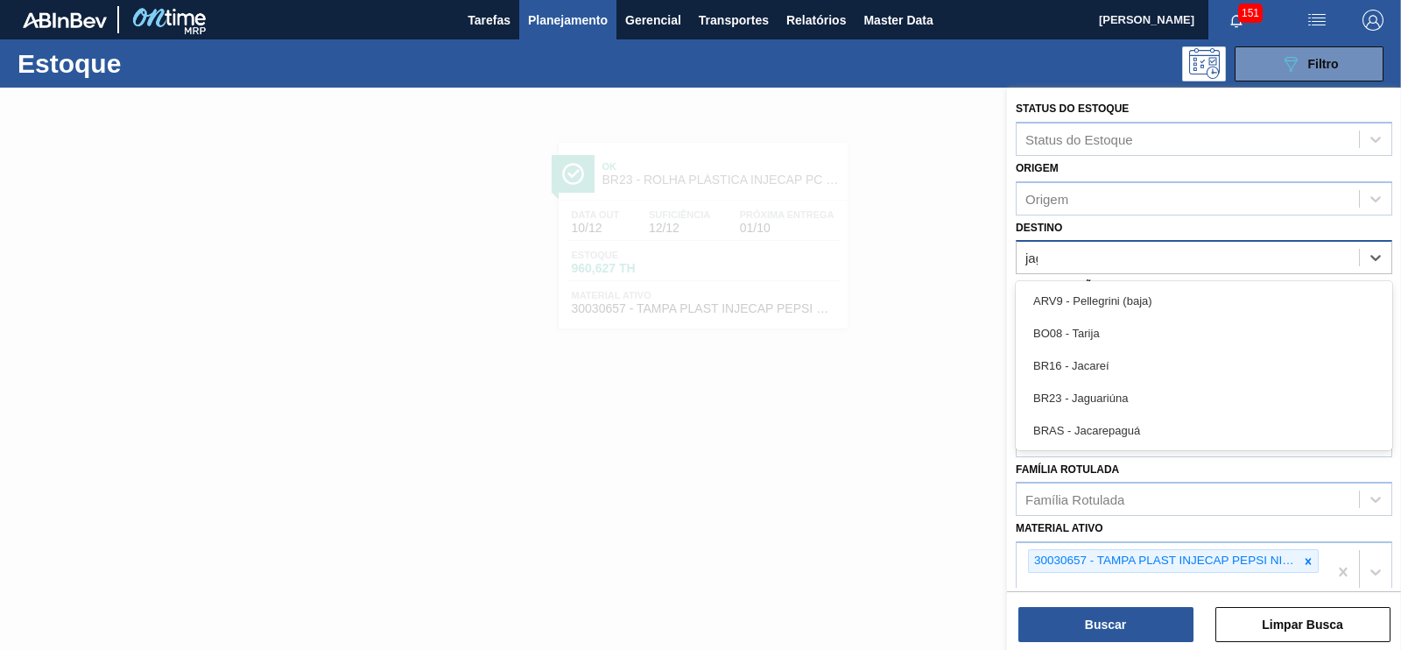
type input "jagua"
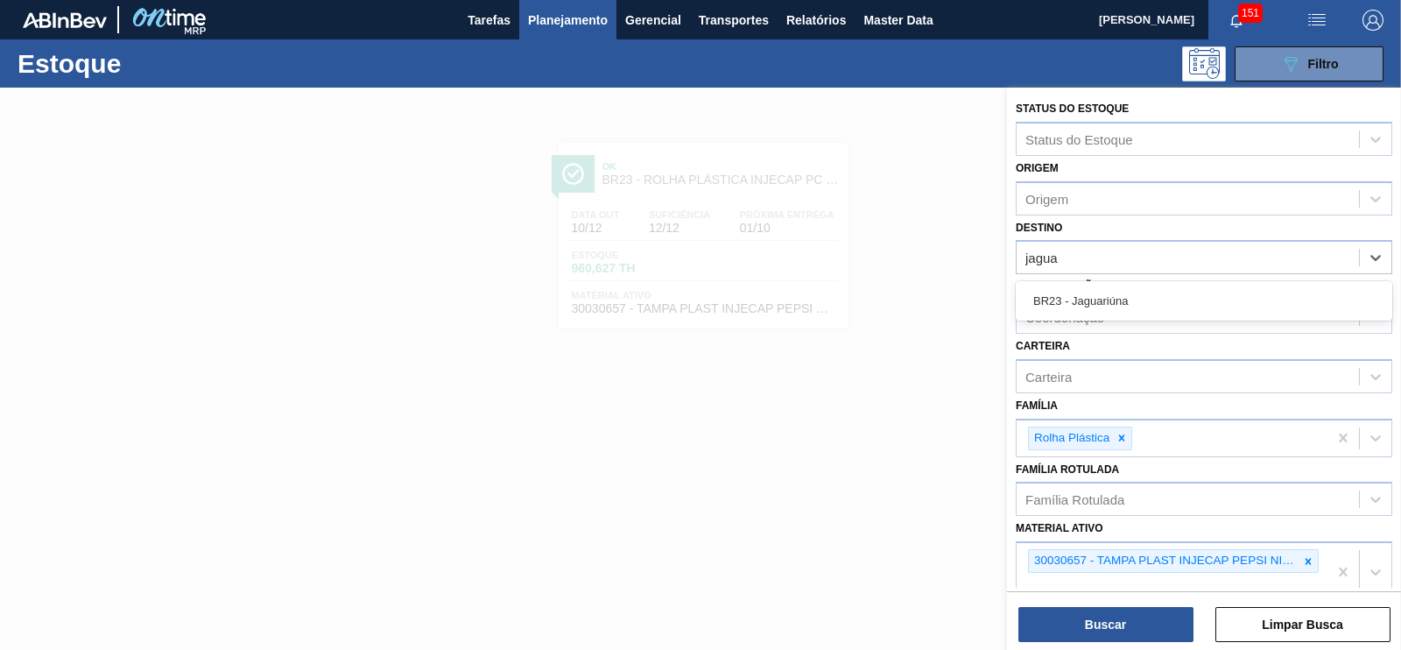
drag, startPoint x: 1118, startPoint y: 288, endPoint x: 1124, endPoint y: 335, distance: 46.8
click at [1110, 291] on div "BR23 - Jaguariúna" at bounding box center [1204, 301] width 377 height 32
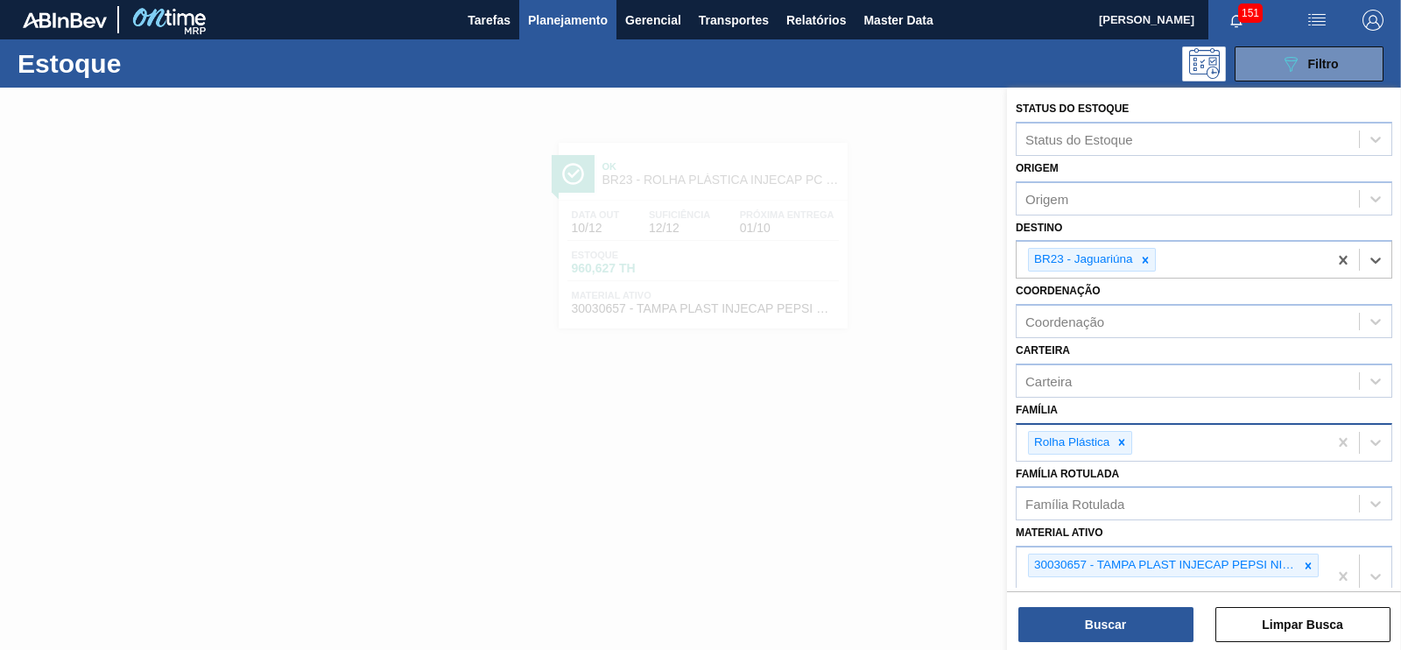
click at [1119, 440] on icon at bounding box center [1122, 442] width 6 height 6
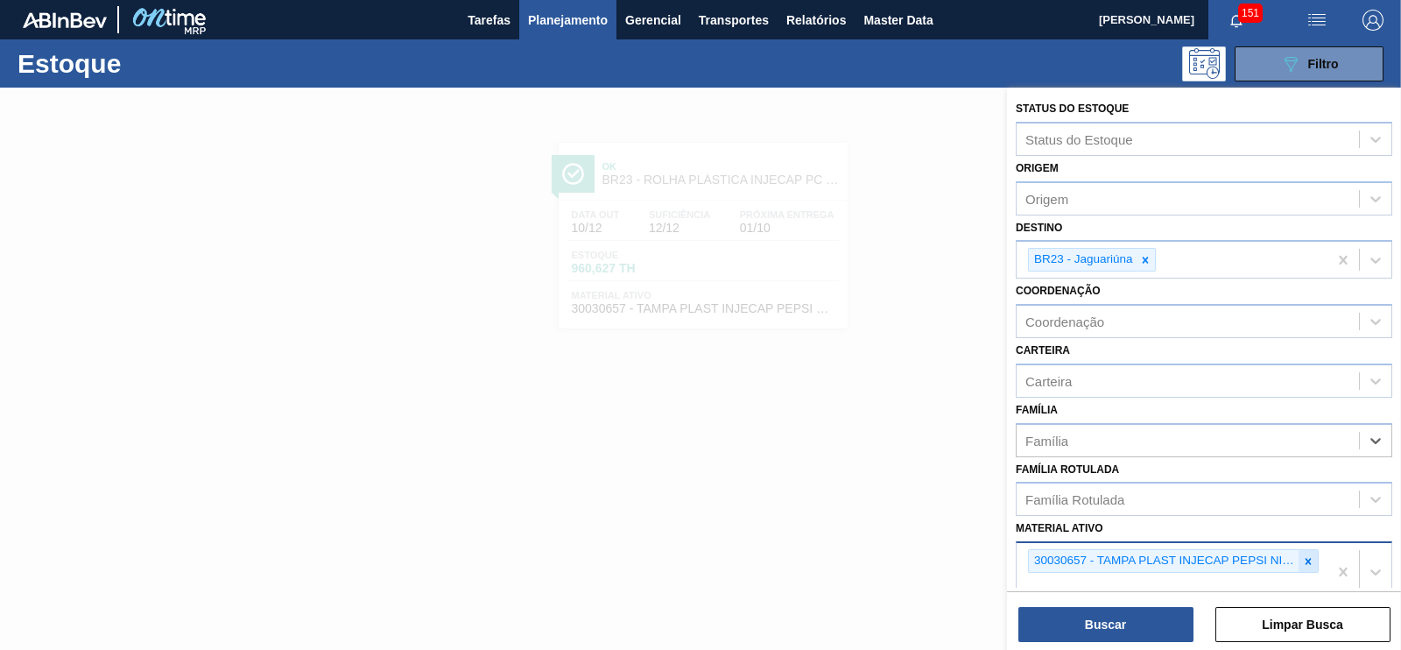
click at [1299, 559] on div at bounding box center [1308, 561] width 19 height 22
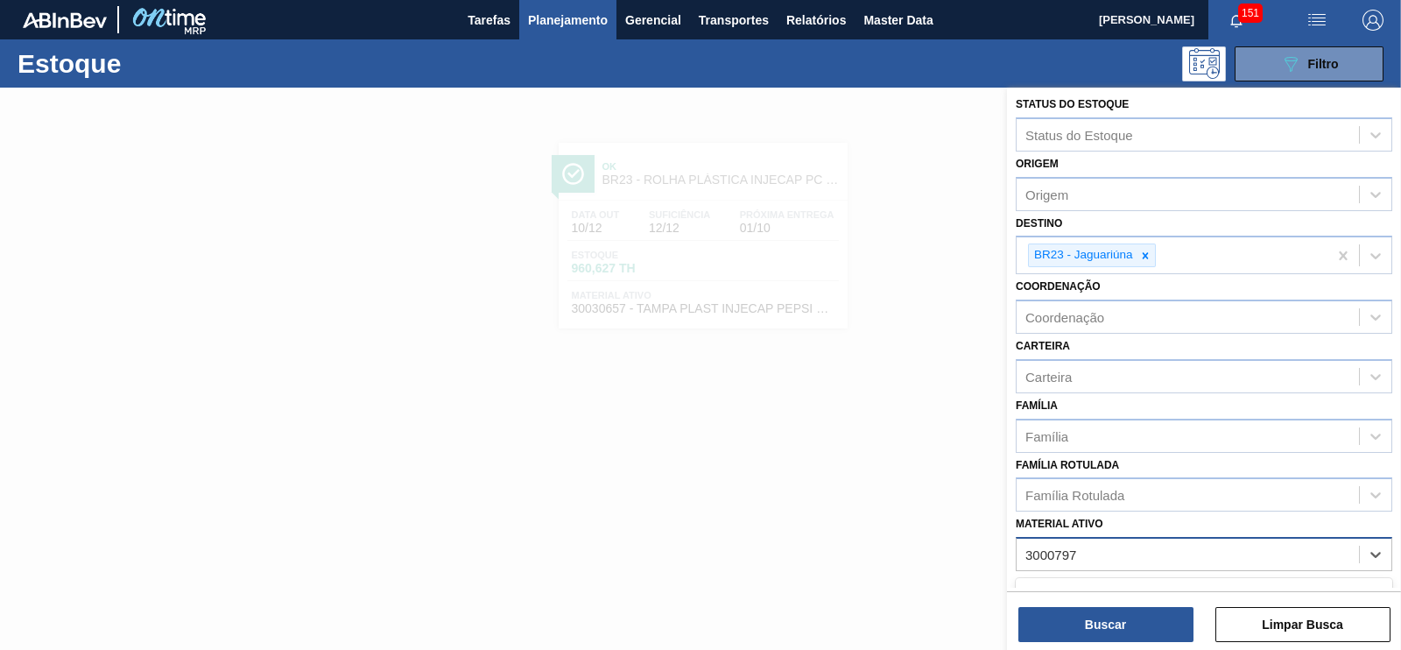
type ativo "30007975"
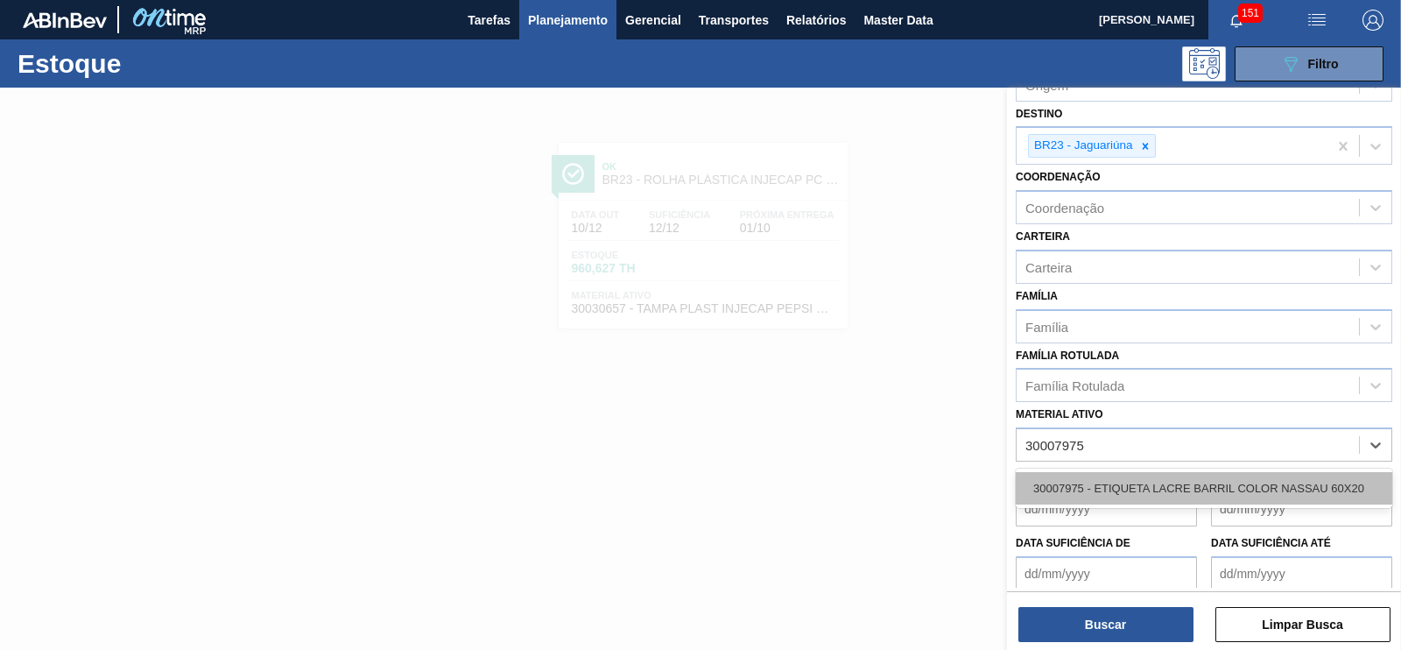
click at [1116, 484] on div "30007975 - ETIQUETA LACRE BARRIL COLOR NASSAU 60X20" at bounding box center [1204, 488] width 377 height 32
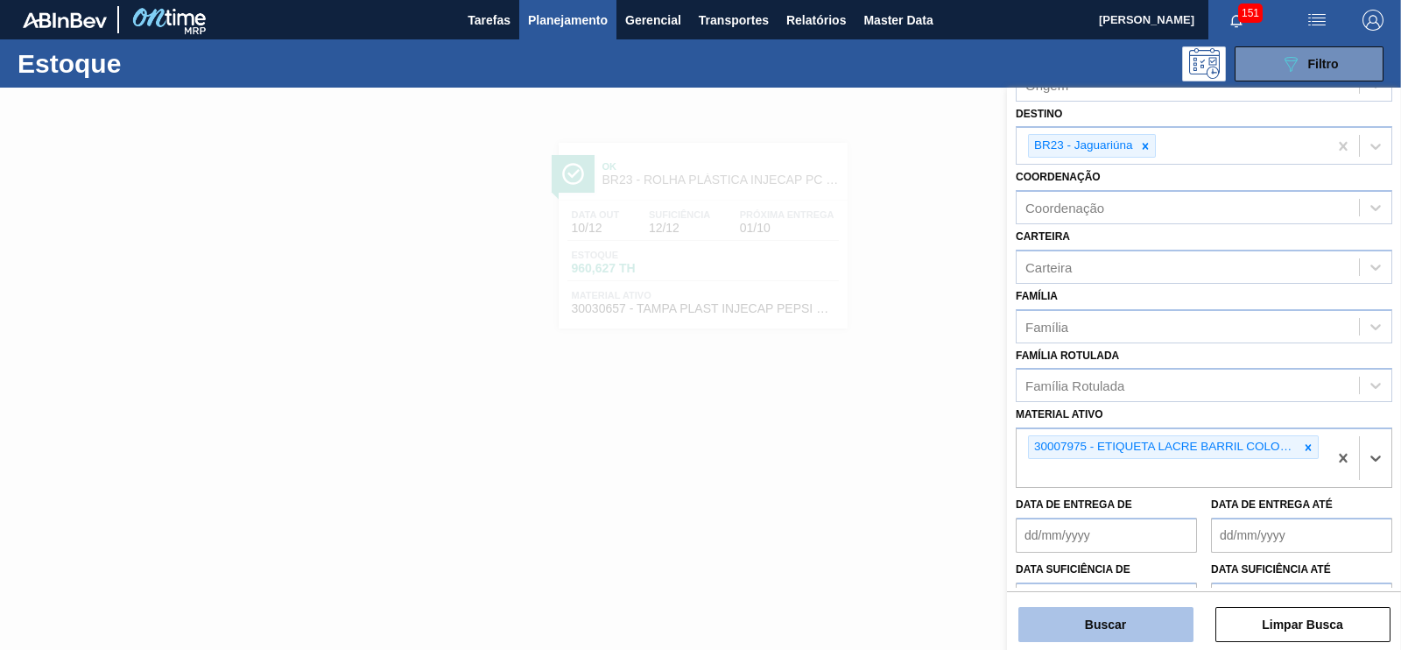
click at [1108, 631] on button "Buscar" at bounding box center [1105, 624] width 175 height 35
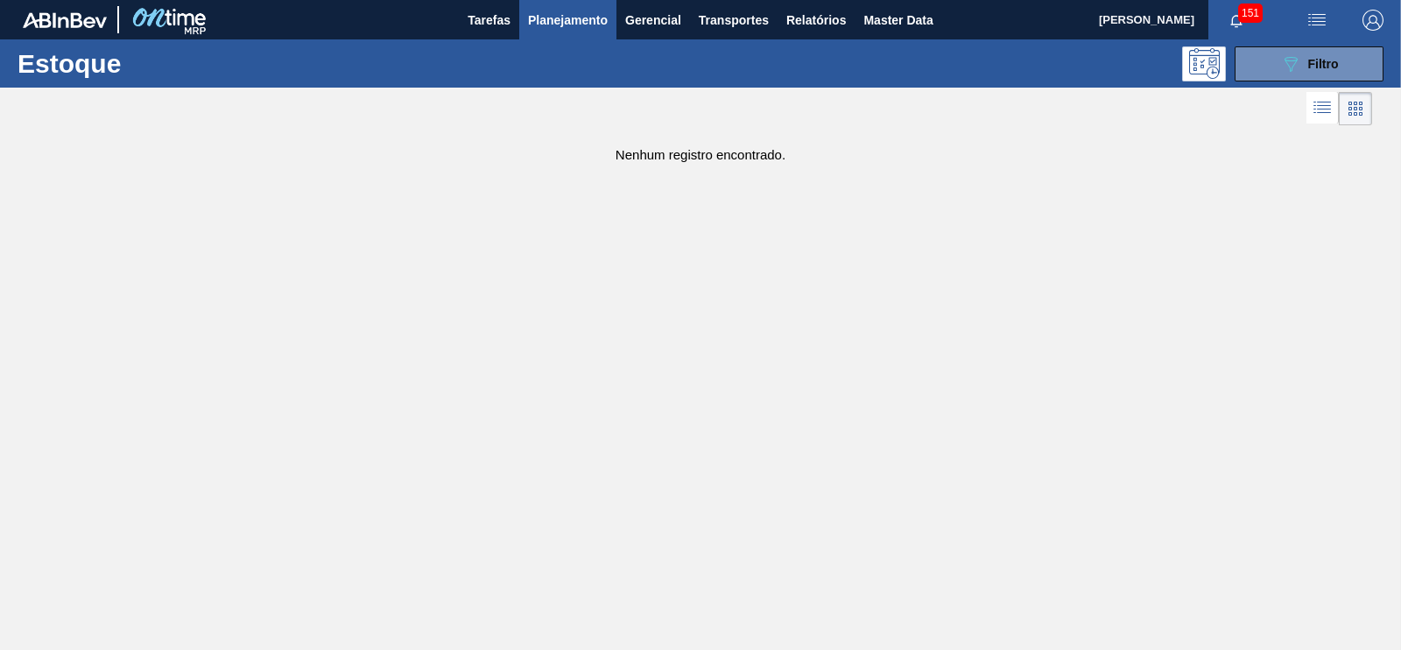
drag, startPoint x: 1283, startPoint y: 66, endPoint x: 1292, endPoint y: 114, distance: 49.0
click at [1285, 66] on icon "089F7B8B-B2A5-4AFE-B5C0-19BA573D28AC" at bounding box center [1290, 63] width 21 height 21
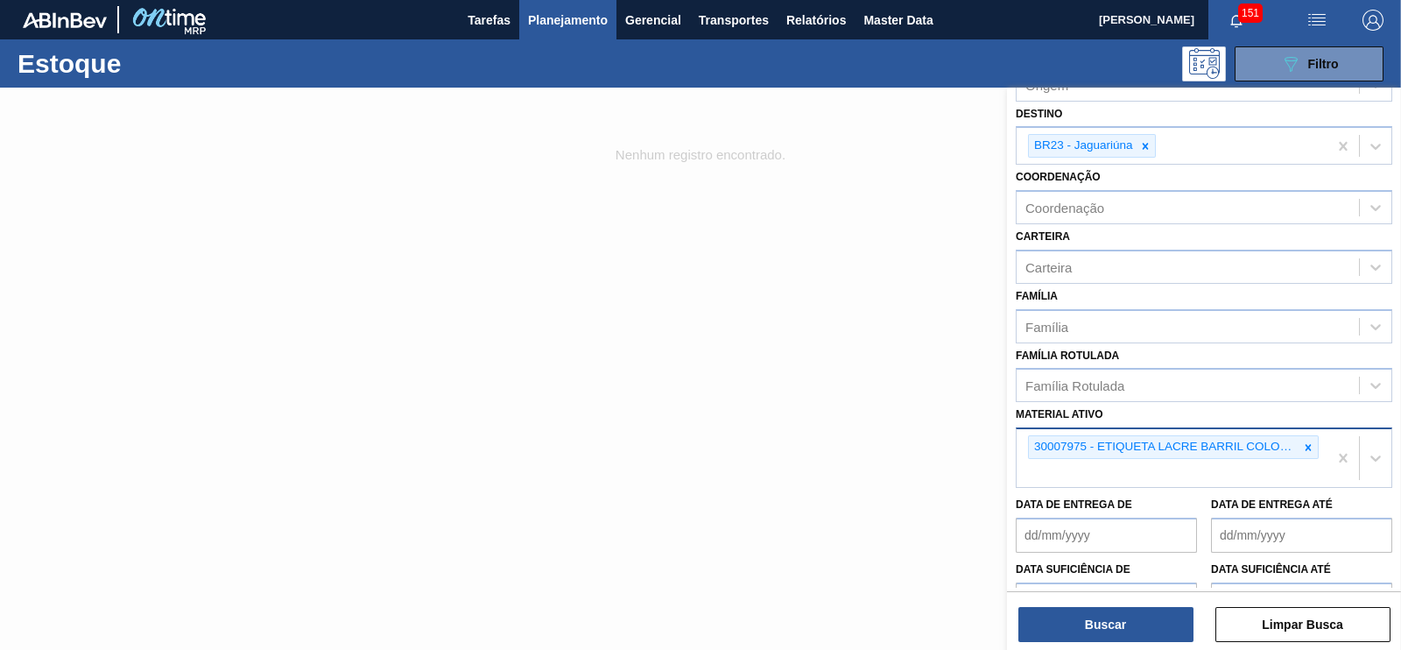
click at [1296, 443] on div "30007975 - ETIQUETA LACRE BARRIL COLOR NASSAU 60X20" at bounding box center [1164, 447] width 270 height 22
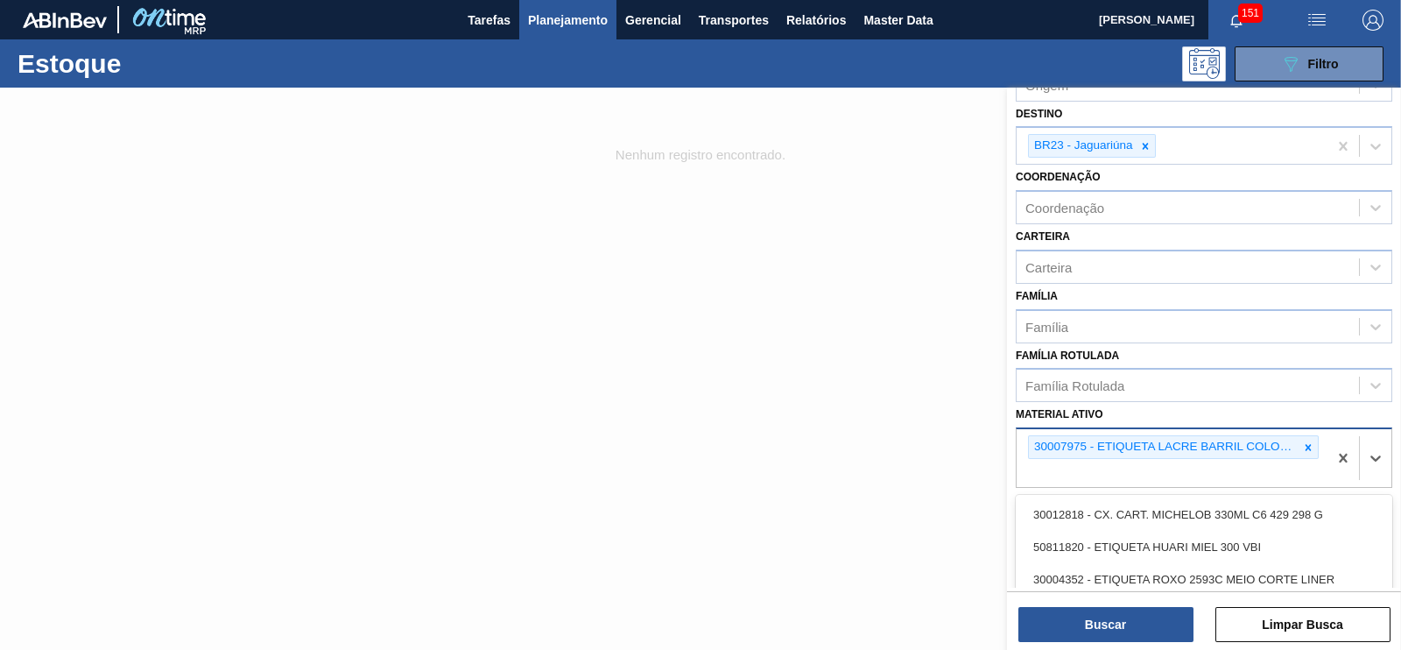
click at [1302, 448] on icon at bounding box center [1308, 447] width 12 height 12
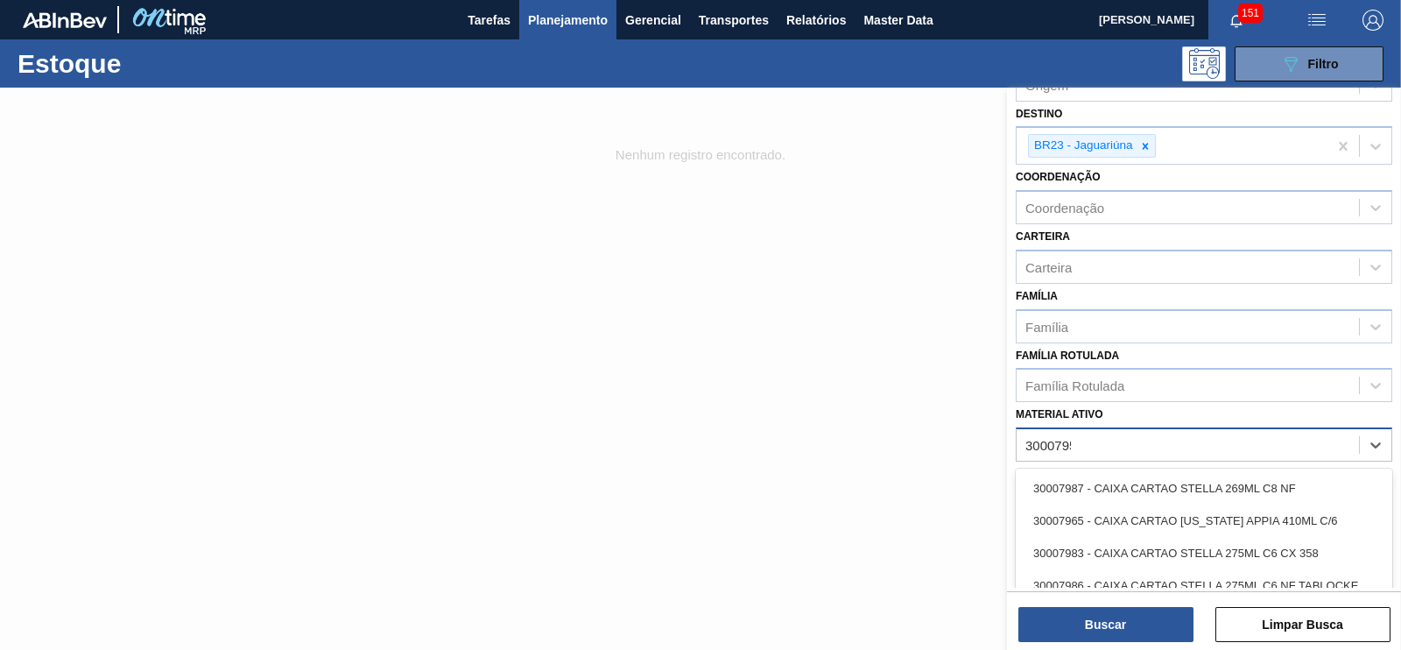
type ativo "30007955"
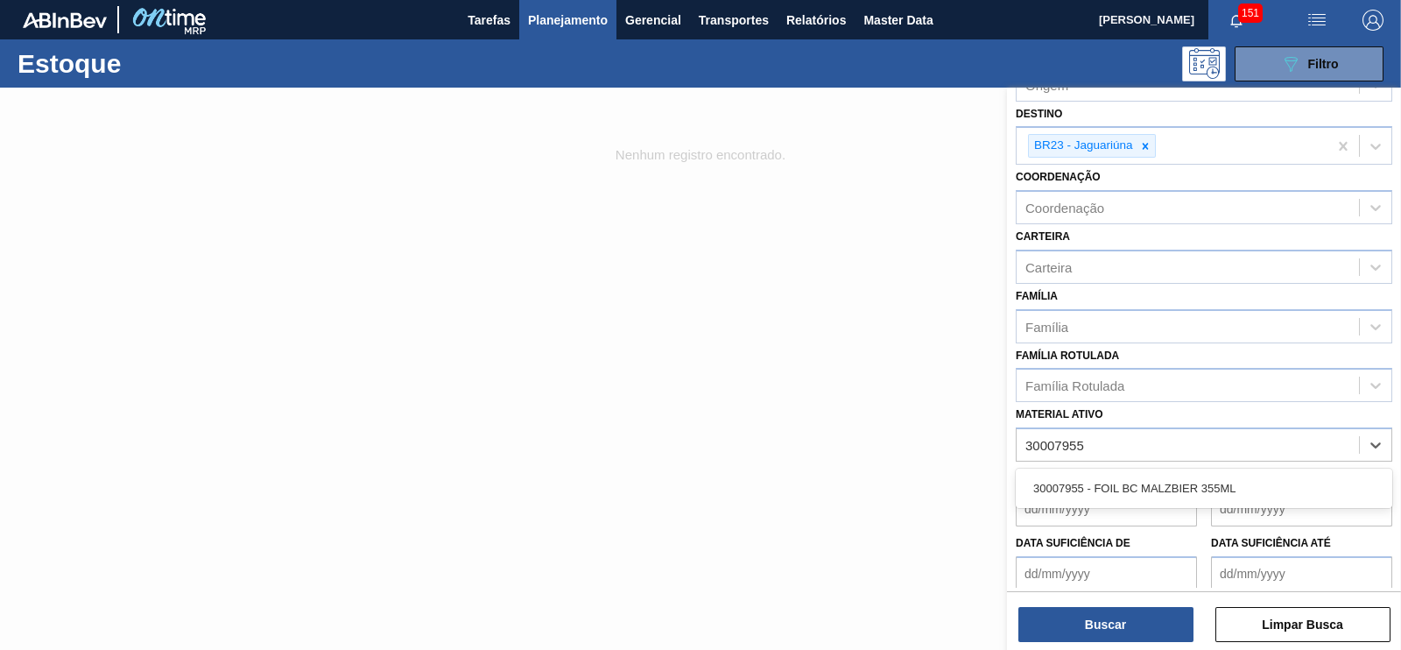
click at [1145, 494] on div "30007955 - FOIL BC MALZBIER 355ML" at bounding box center [1204, 488] width 377 height 32
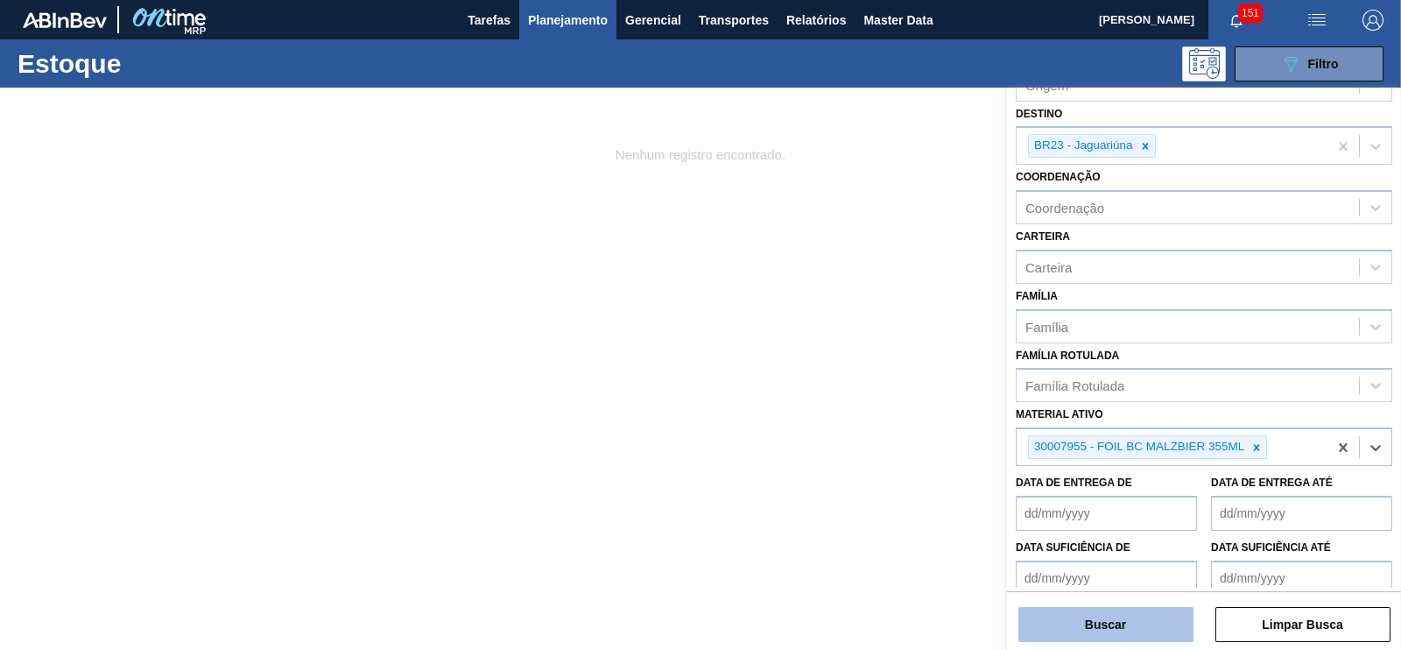
click at [1131, 609] on button "Buscar" at bounding box center [1105, 624] width 175 height 35
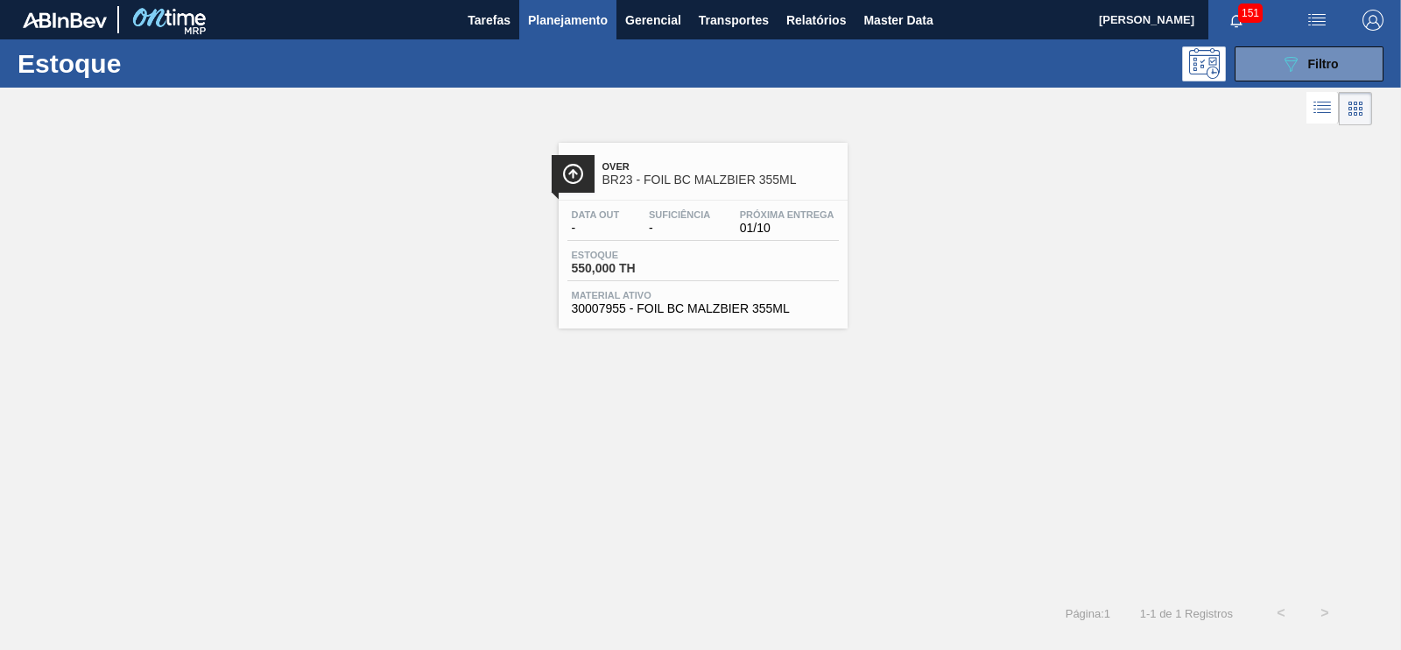
click at [664, 249] on div "Data out - Suficiência - Próxima Entrega 01/10 Estoque 550,000 TH Material ativ…" at bounding box center [703, 260] width 289 height 119
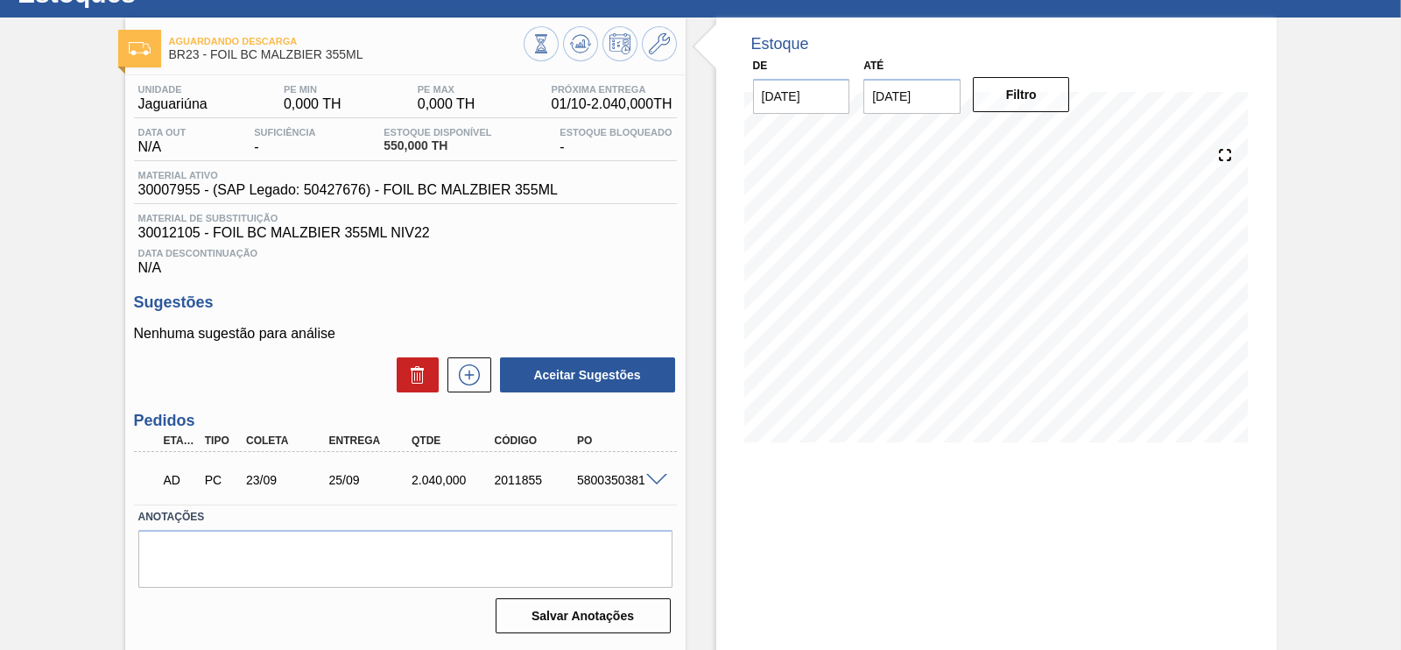
scroll to position [103, 0]
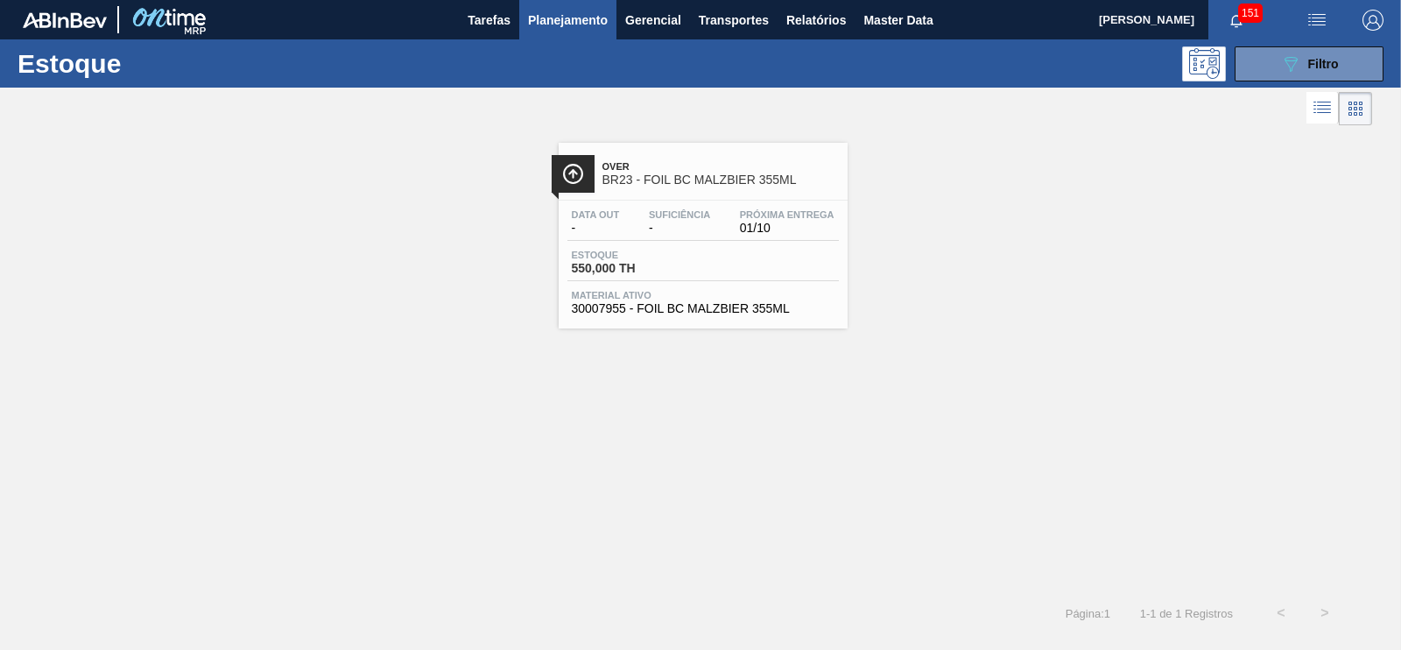
click at [1315, 81] on div "Estoque 089F7B8B-B2A5-4AFE-B5C0-19BA573D28AC Filtro" at bounding box center [700, 63] width 1401 height 48
click at [1270, 81] on button "089F7B8B-B2A5-4AFE-B5C0-19BA573D28AC Filtro" at bounding box center [1309, 63] width 149 height 35
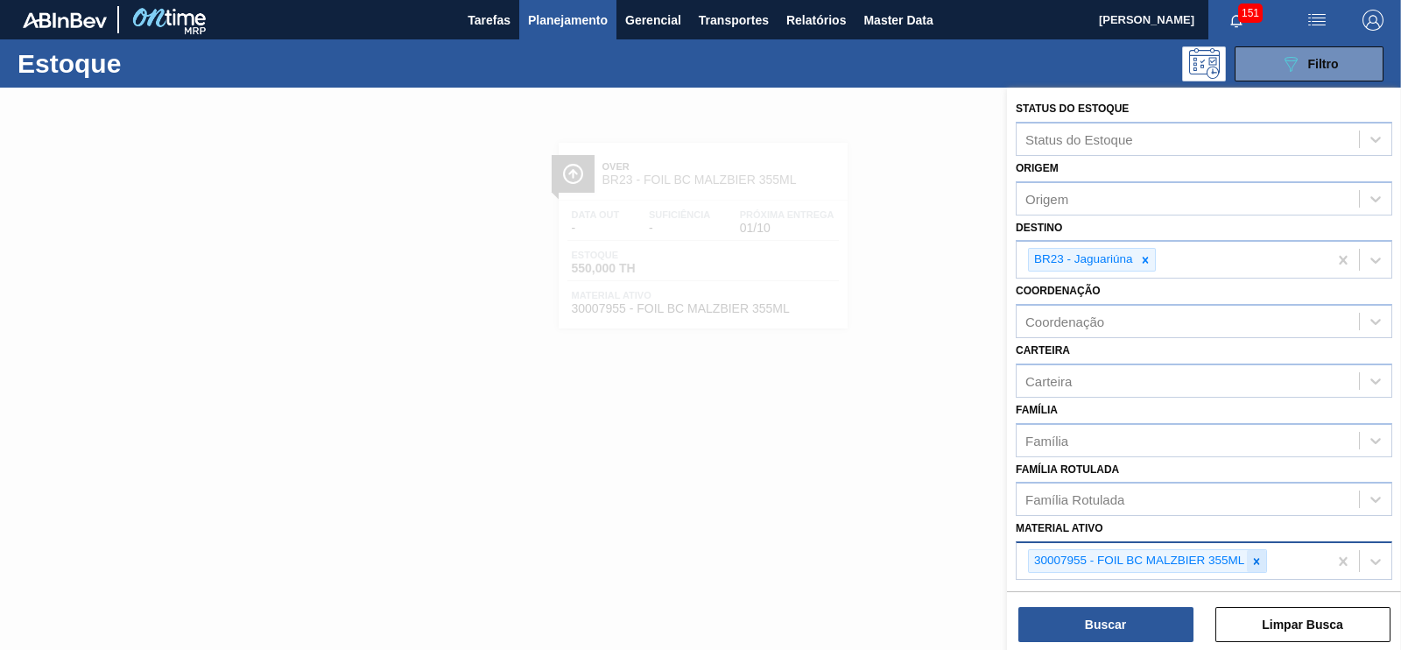
click at [1252, 564] on div at bounding box center [1256, 561] width 19 height 22
type ativo "30012834"
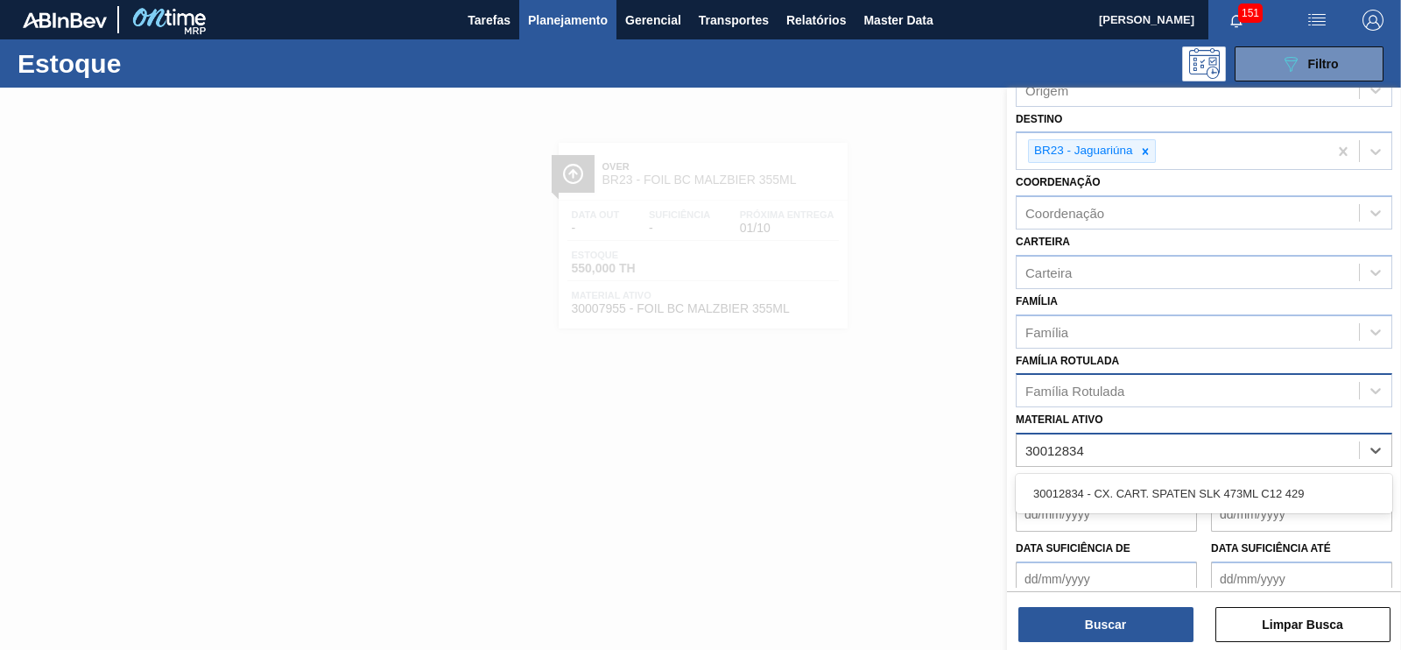
scroll to position [187, 0]
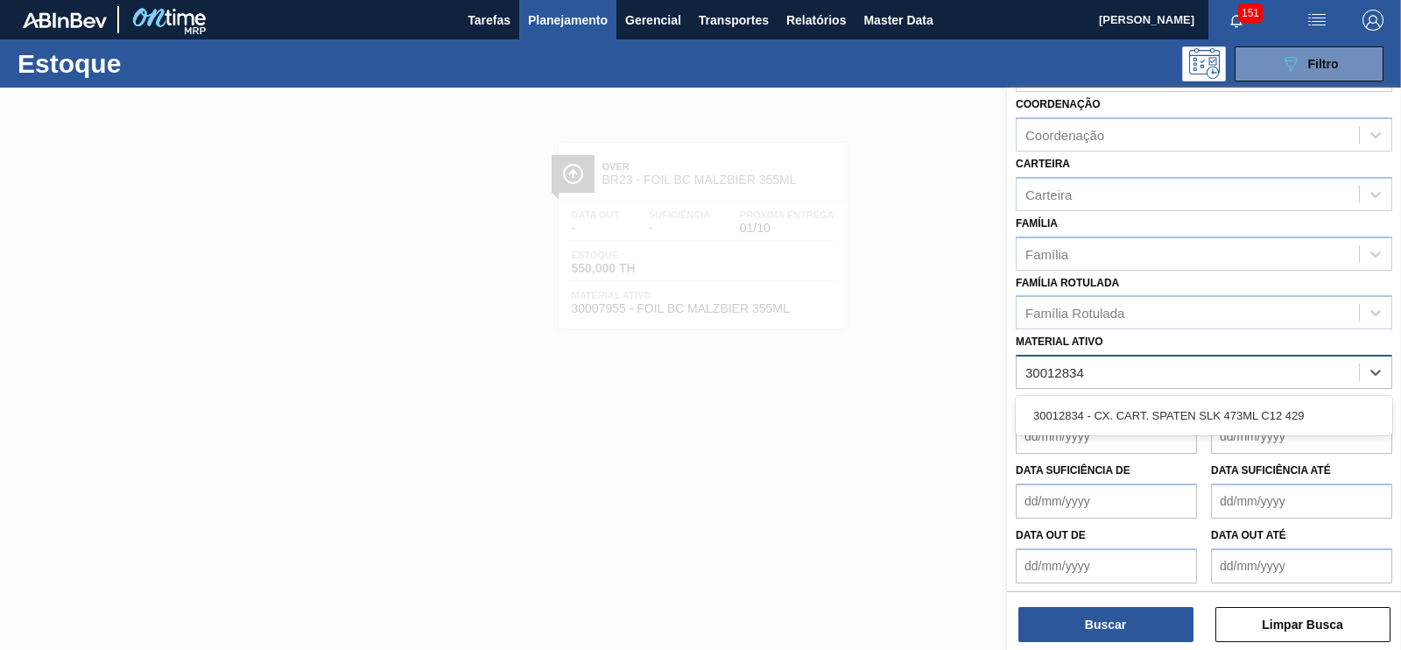
click at [1139, 405] on div "30012834 - CX. CART. SPATEN SLK 473ML C12 429" at bounding box center [1204, 415] width 377 height 32
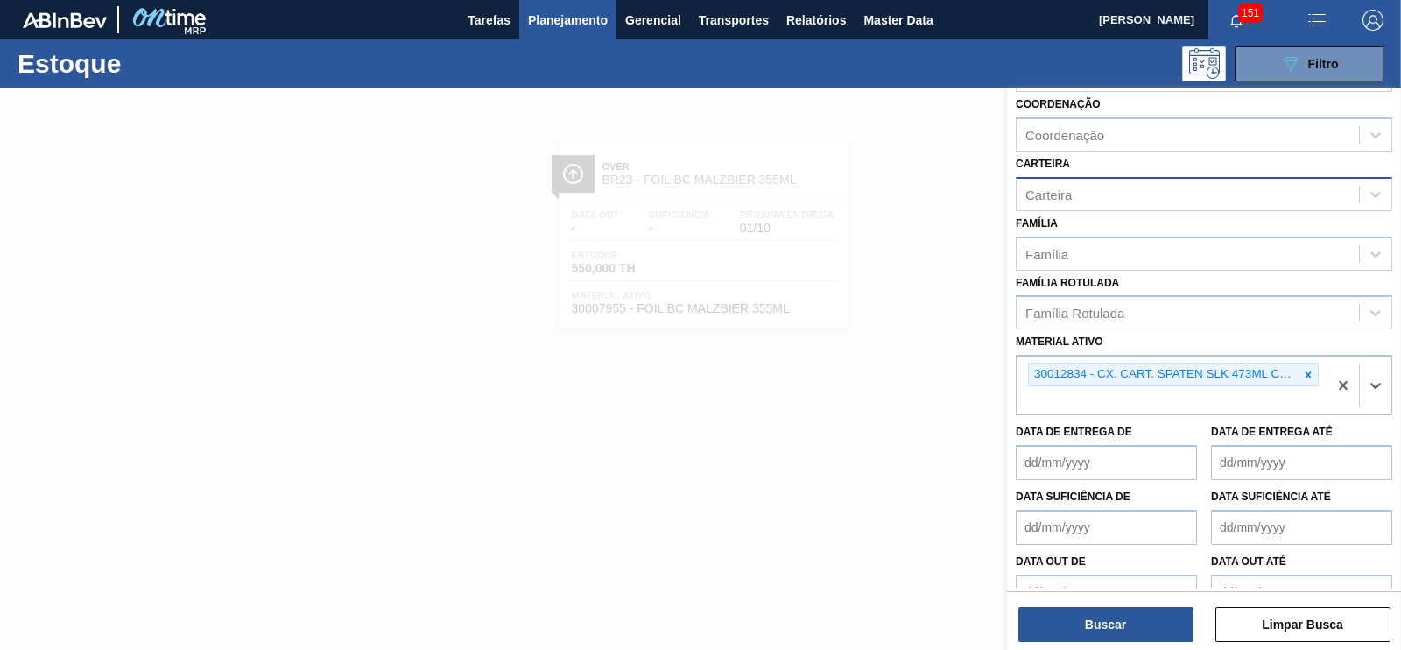
scroll to position [0, 0]
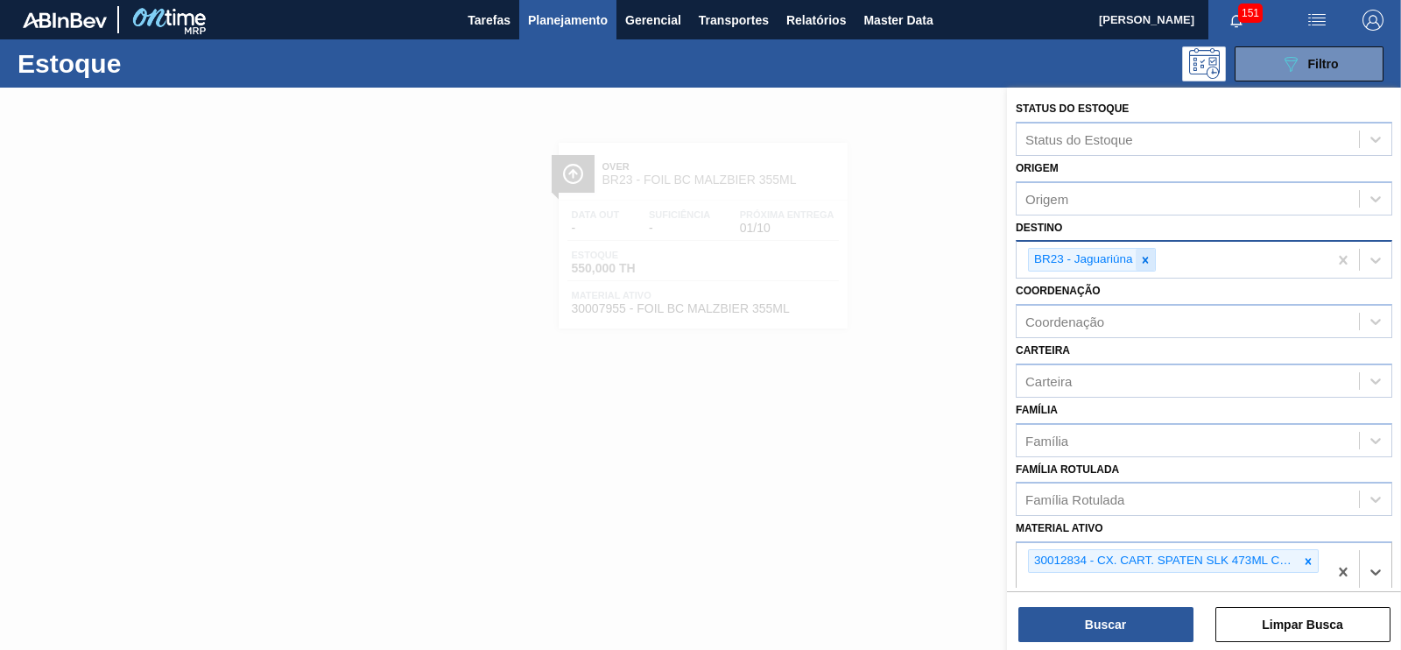
click at [1139, 257] on icon at bounding box center [1145, 260] width 12 height 12
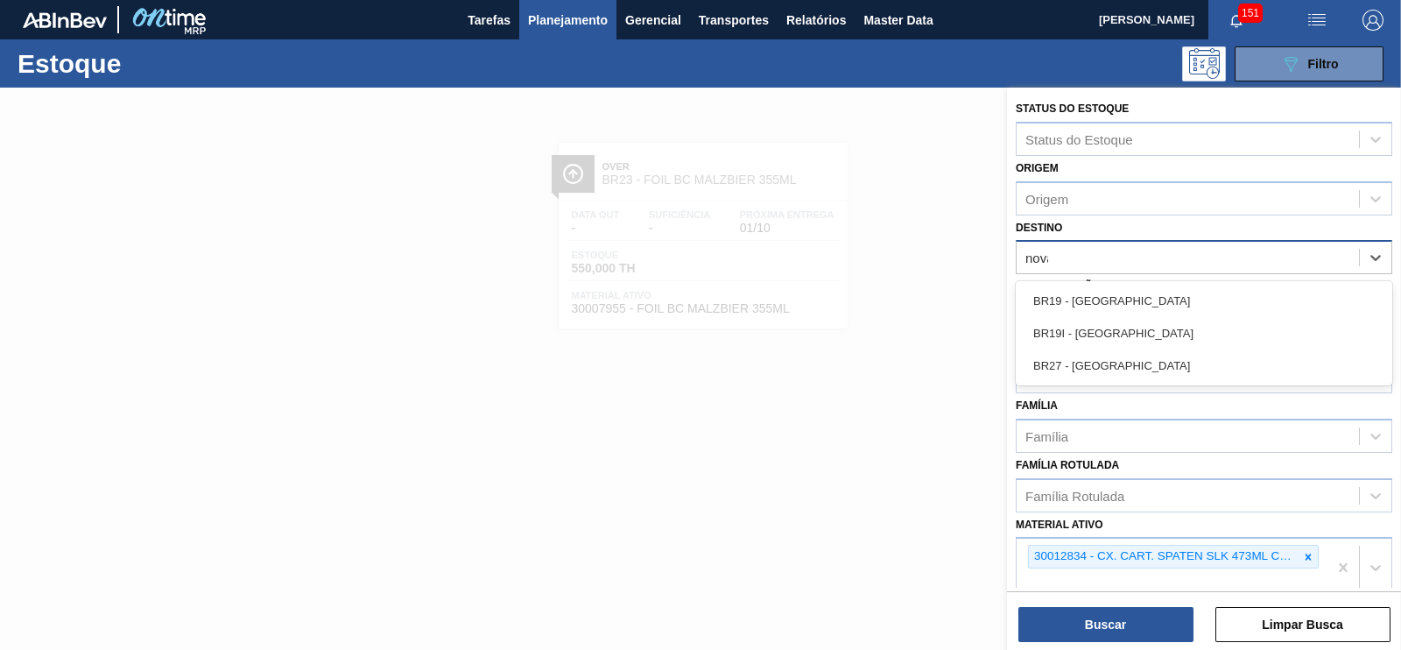
type input "nova"
click at [1090, 307] on div "BR19 - Nova Rio" at bounding box center [1204, 301] width 377 height 32
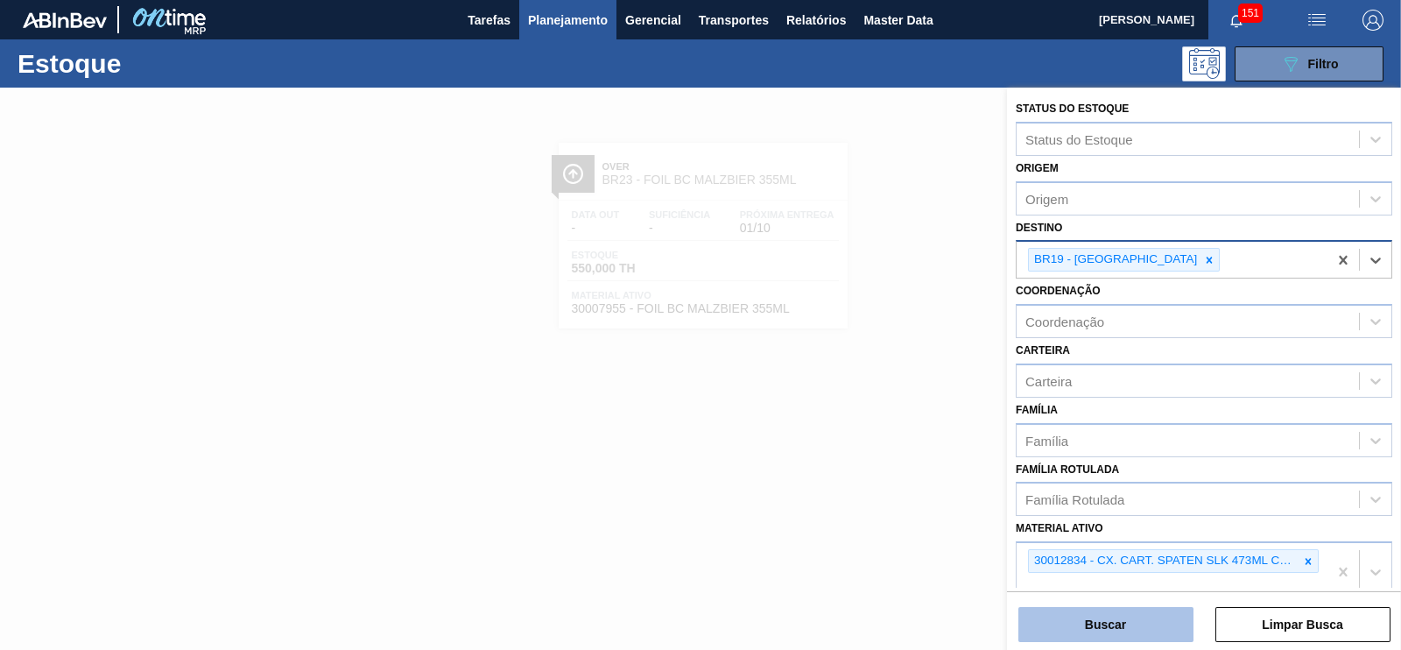
click at [1128, 623] on button "Buscar" at bounding box center [1105, 624] width 175 height 35
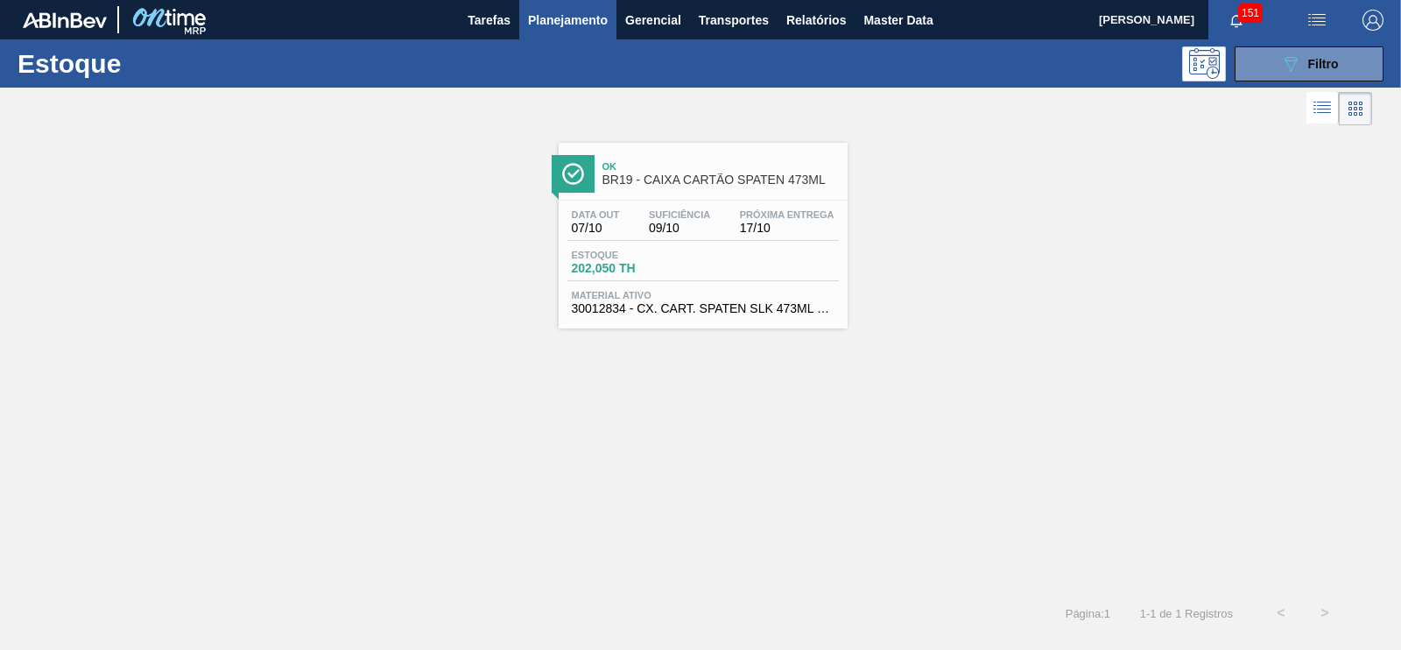
click at [707, 173] on span "BR19 - CAIXA CARTÃO SPATEN 473ML" at bounding box center [720, 179] width 236 height 13
click at [828, 16] on span "Relatórios" at bounding box center [816, 20] width 60 height 21
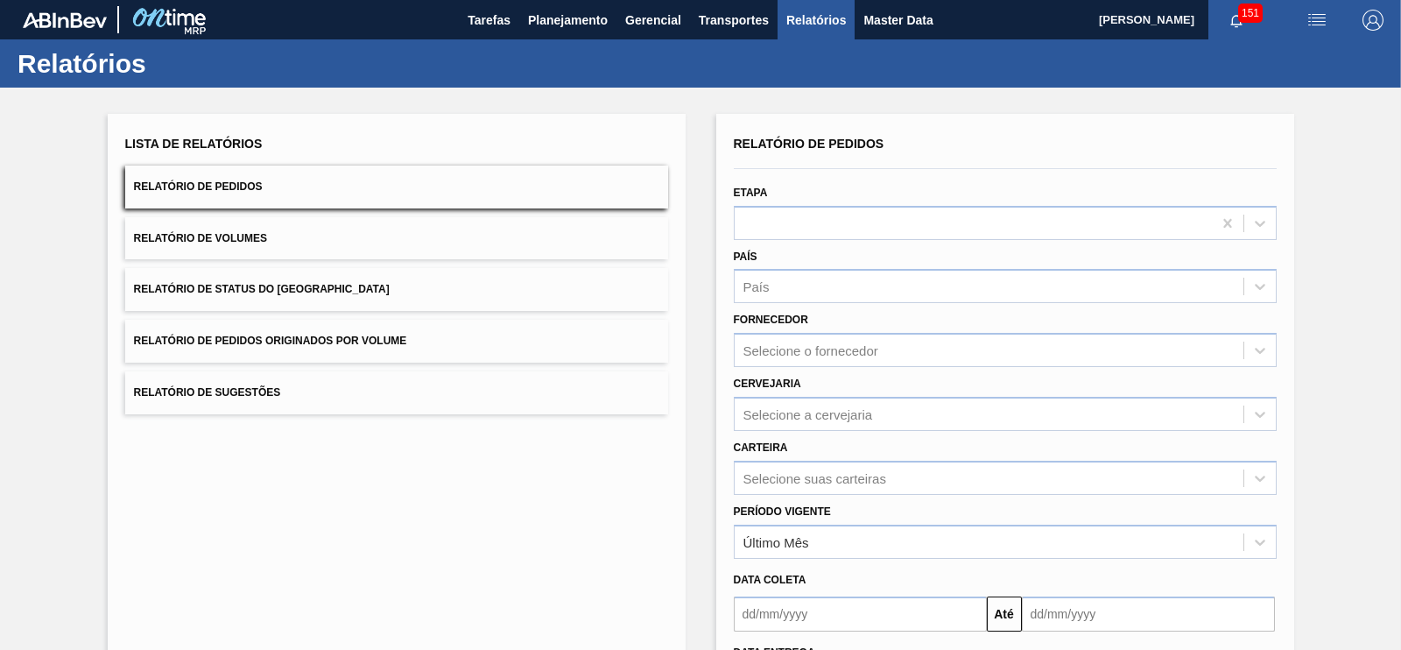
click at [368, 346] on span "Relatório de Pedidos Originados por Volume" at bounding box center [270, 341] width 273 height 12
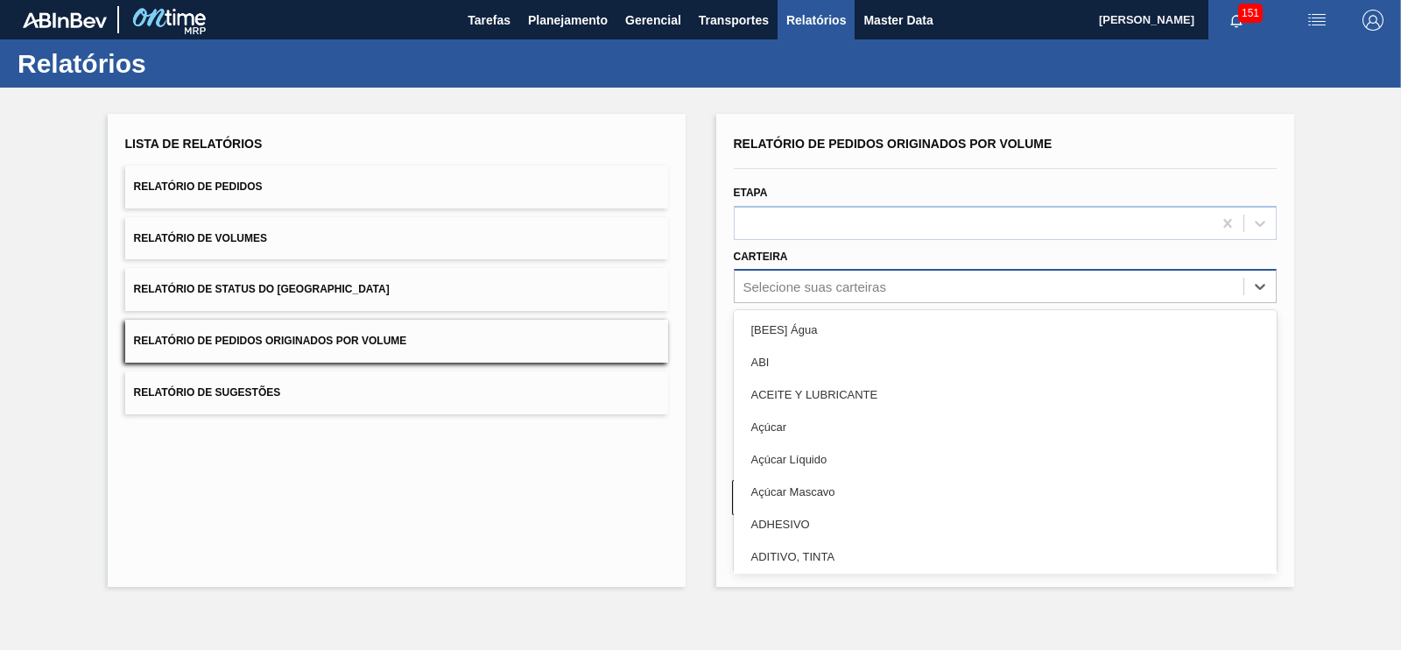
click at [828, 297] on div "Selecione suas carteiras" at bounding box center [989, 286] width 509 height 25
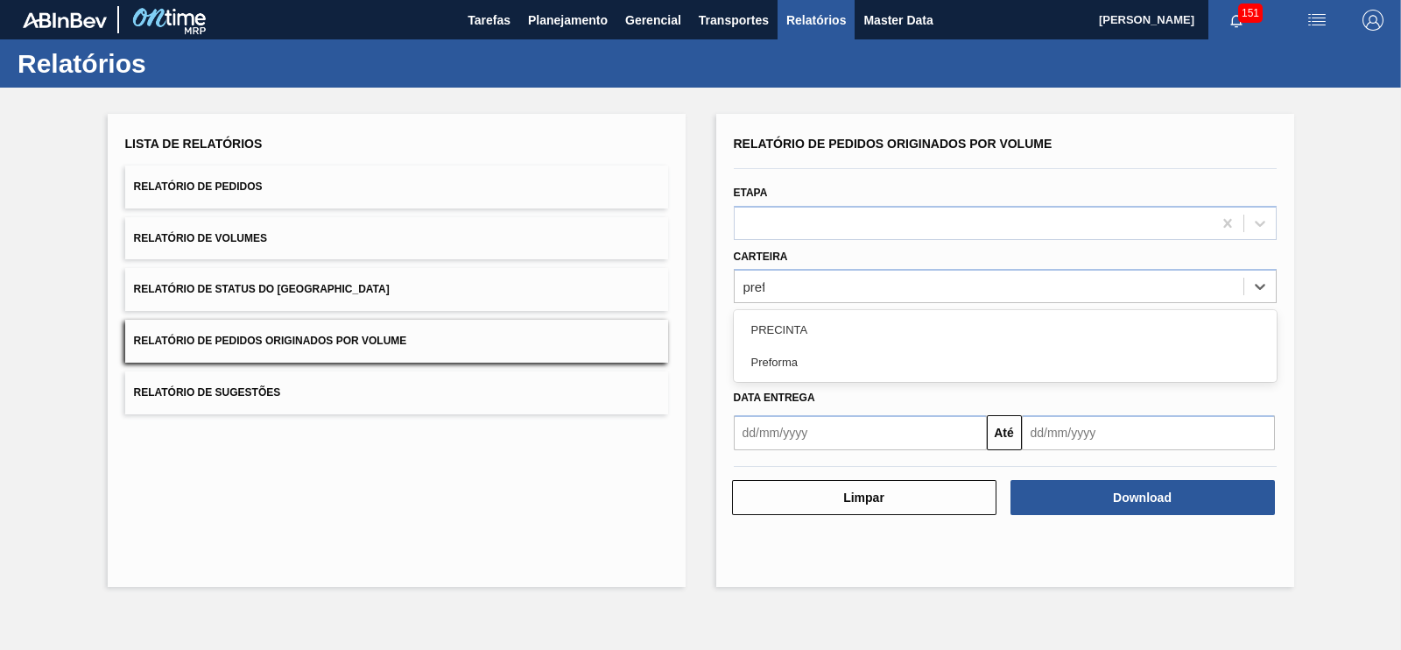
type input "prefor"
click at [809, 319] on div "Preforma" at bounding box center [1005, 329] width 543 height 32
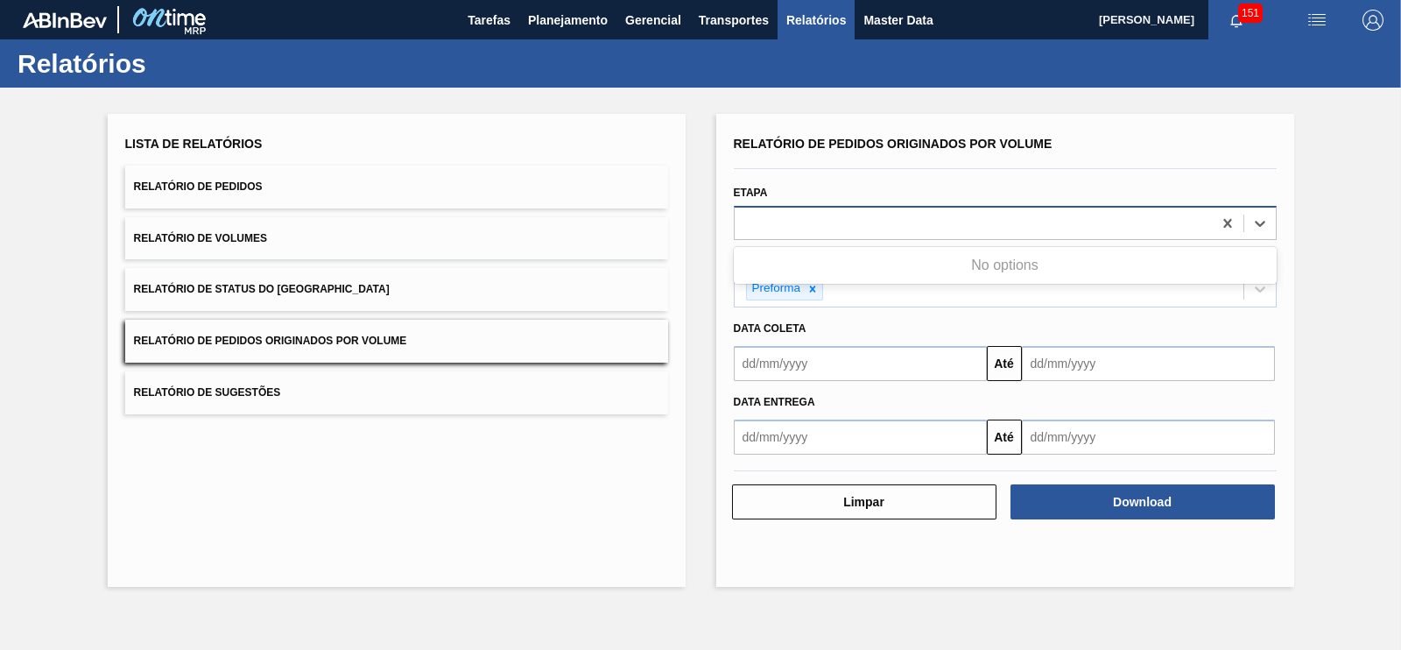
click at [864, 223] on div at bounding box center [973, 222] width 477 height 25
click at [1228, 350] on input "text" at bounding box center [1148, 363] width 253 height 35
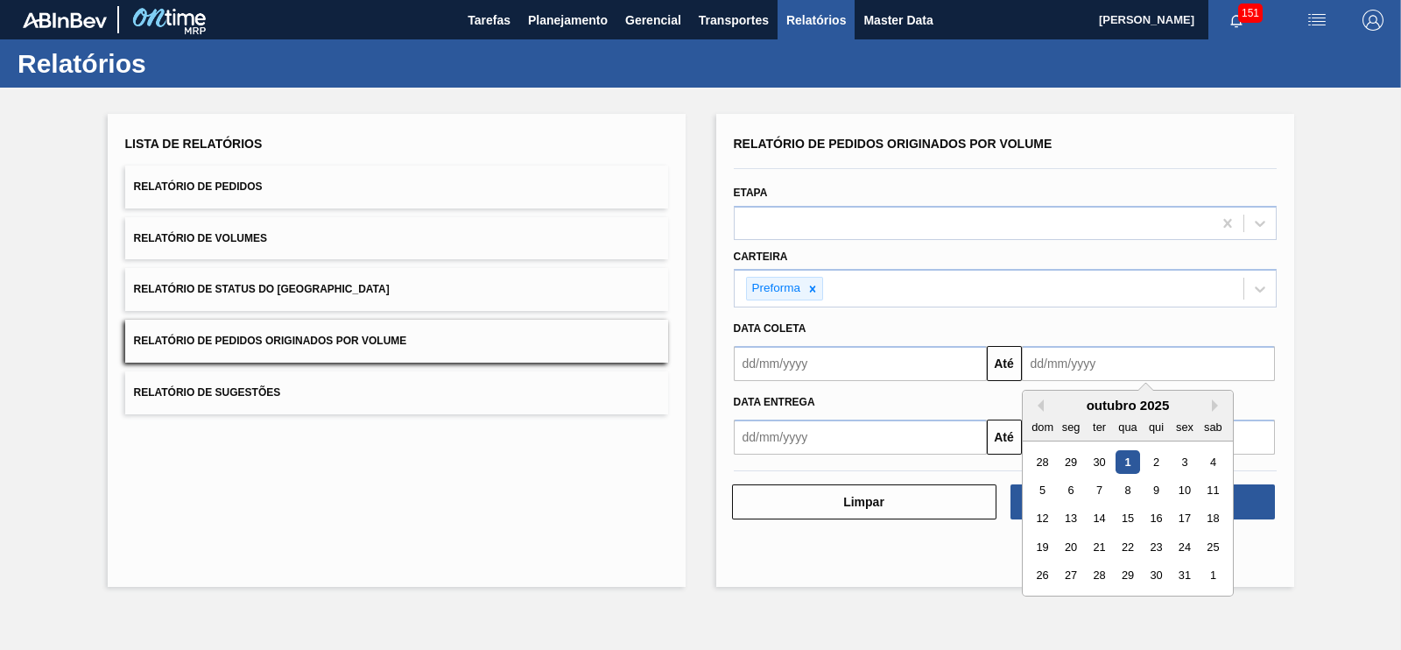
click at [478, 524] on div "Lista de Relatórios Relatório de Pedidos Relatório de Volumes Relatório de Stat…" at bounding box center [397, 350] width 578 height 473
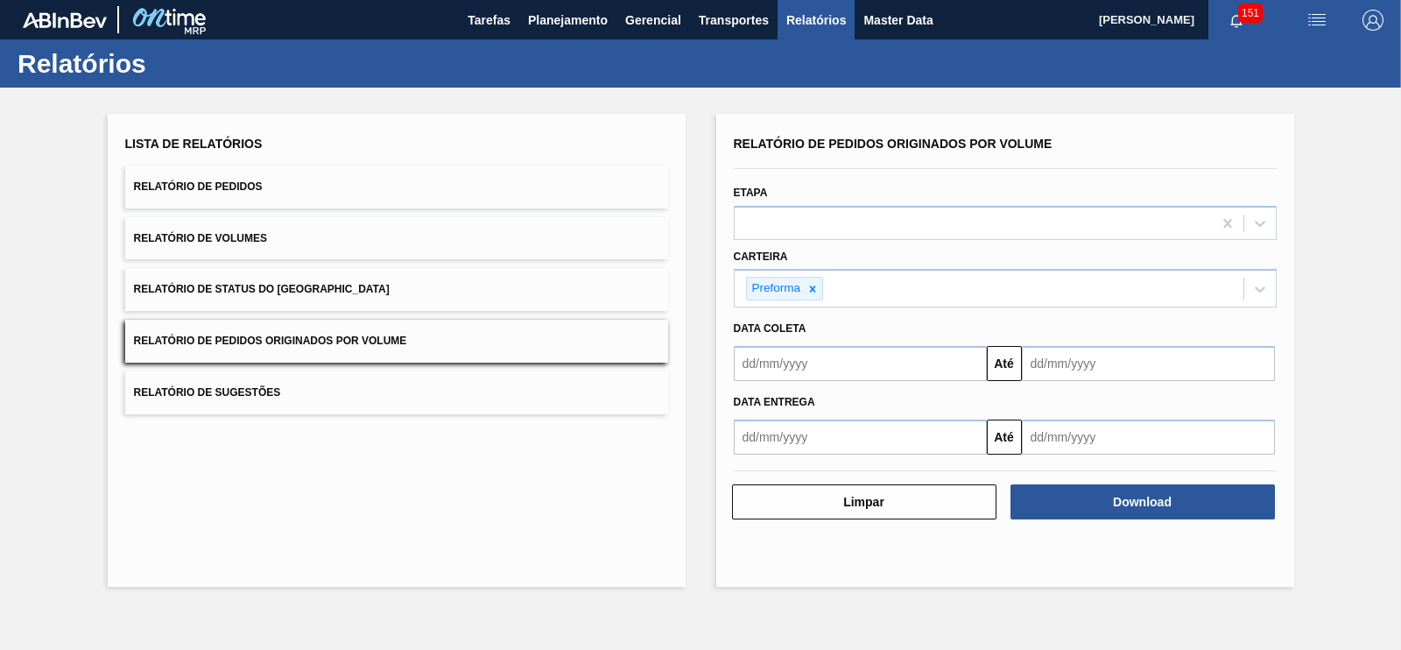
click at [284, 204] on button "Relatório de Pedidos" at bounding box center [396, 187] width 543 height 43
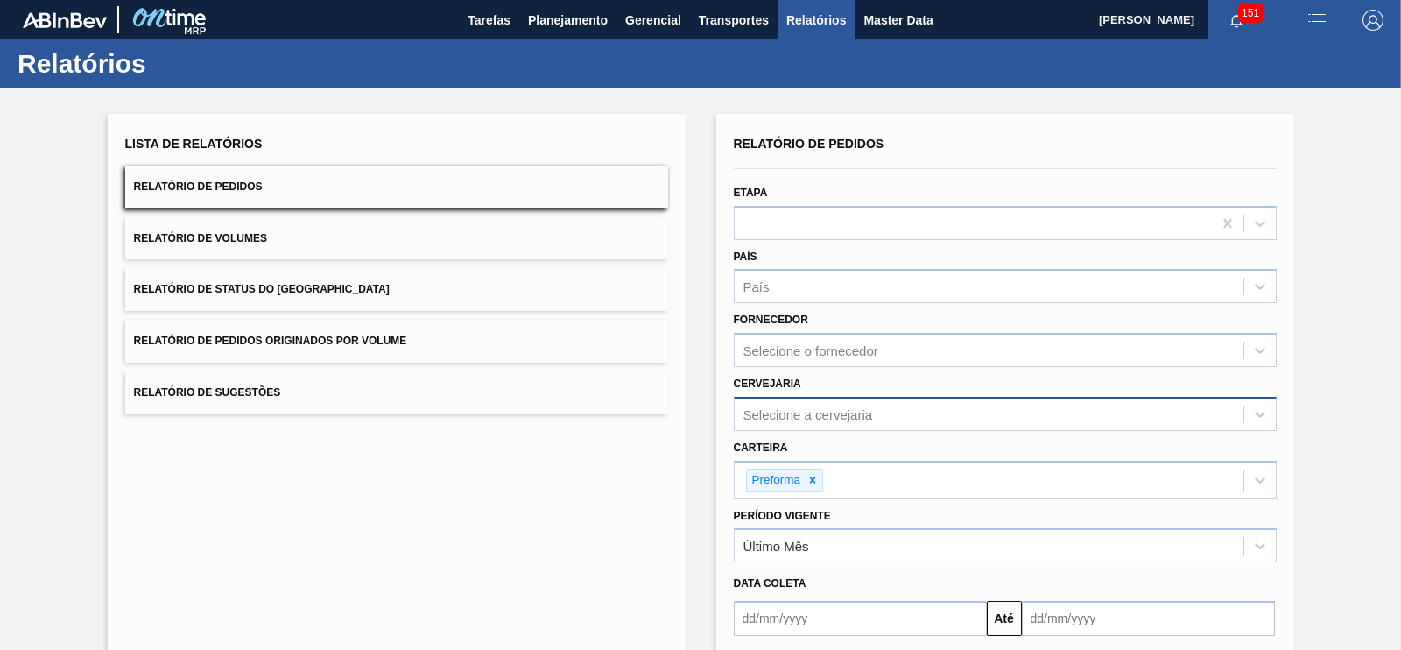
click at [793, 414] on div "Selecione a cervejaria" at bounding box center [1005, 414] width 543 height 34
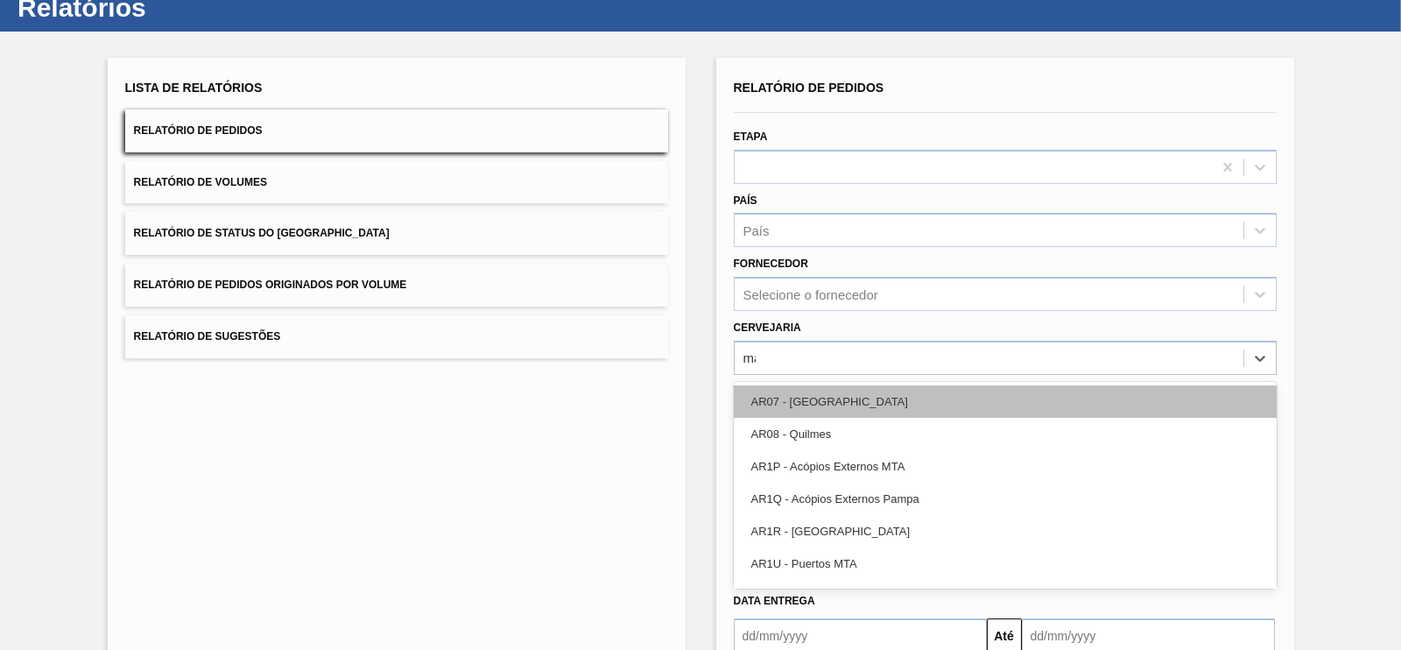
type input "man"
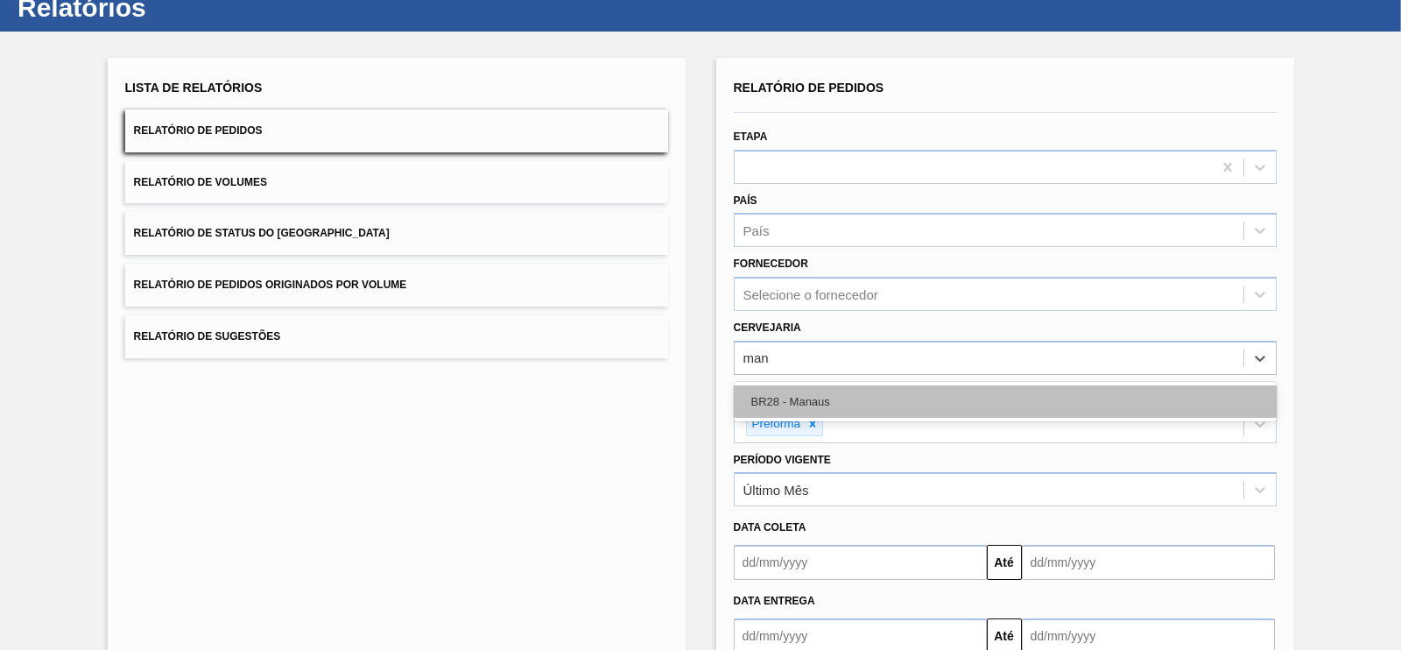
click at [779, 389] on div "BR28 - Manaus" at bounding box center [1005, 401] width 543 height 32
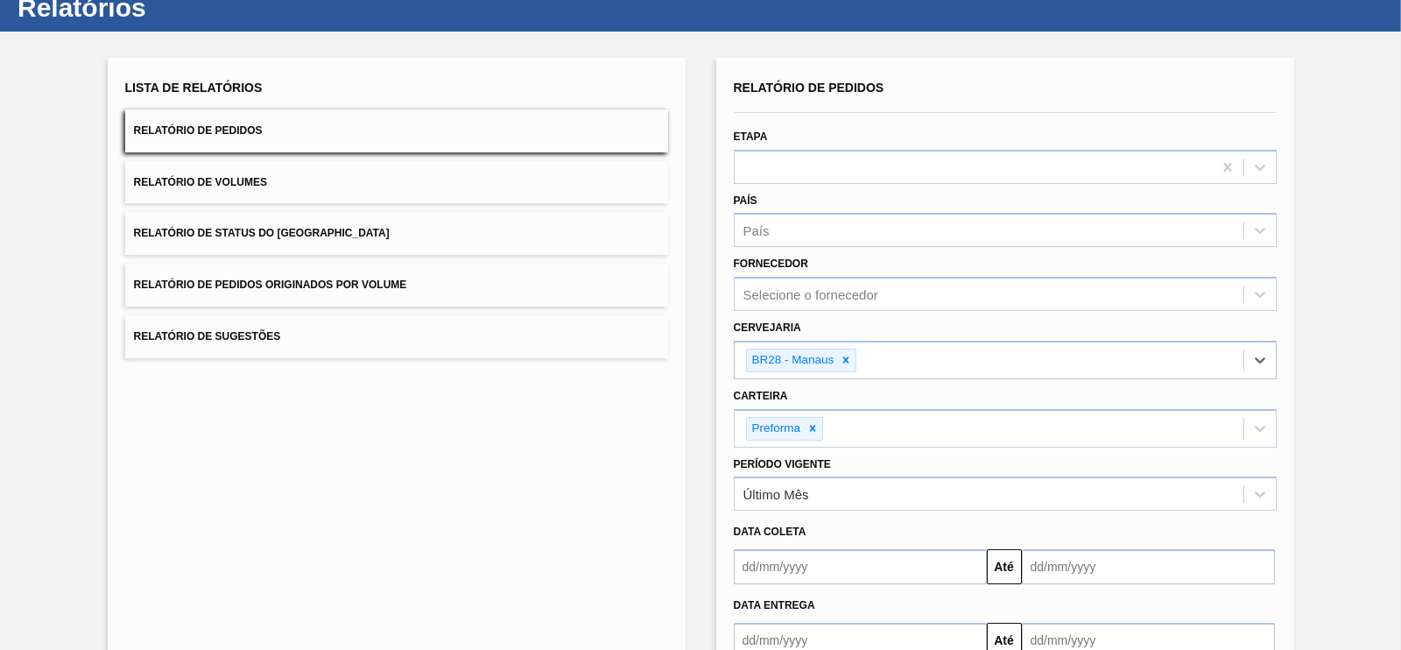
scroll to position [166, 0]
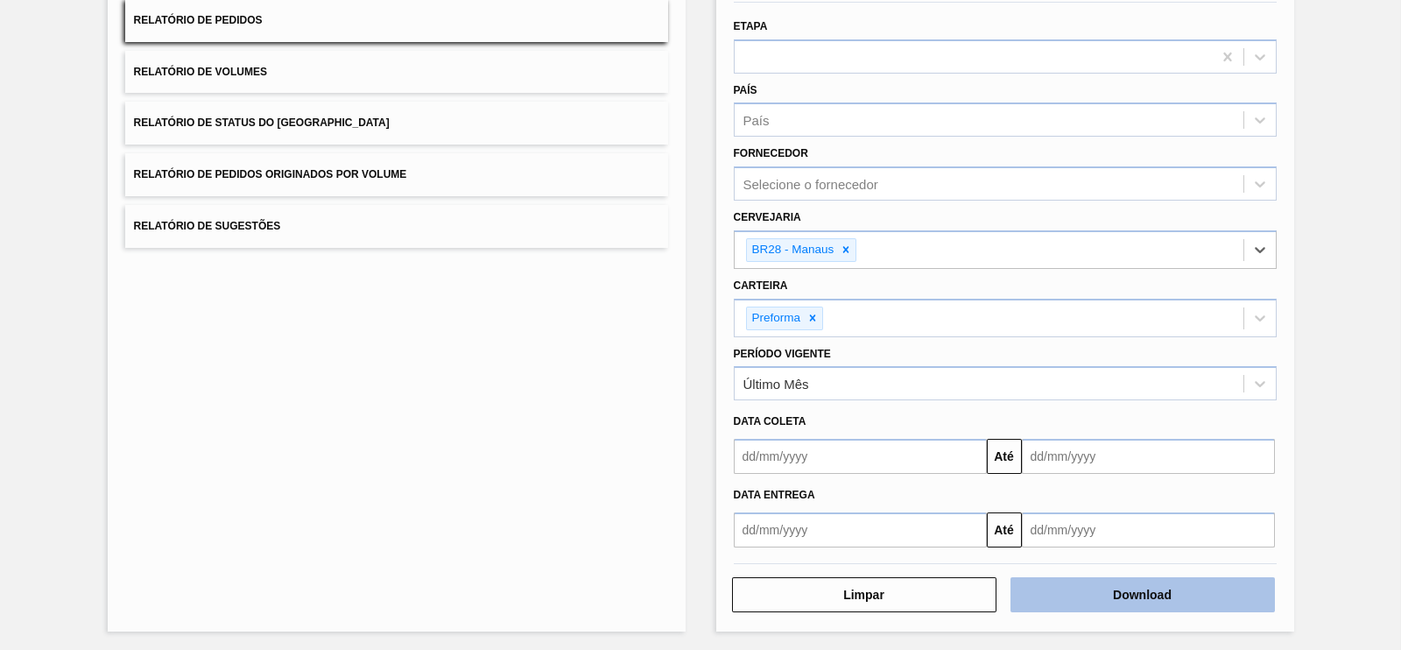
click at [1079, 596] on button "Download" at bounding box center [1143, 594] width 264 height 35
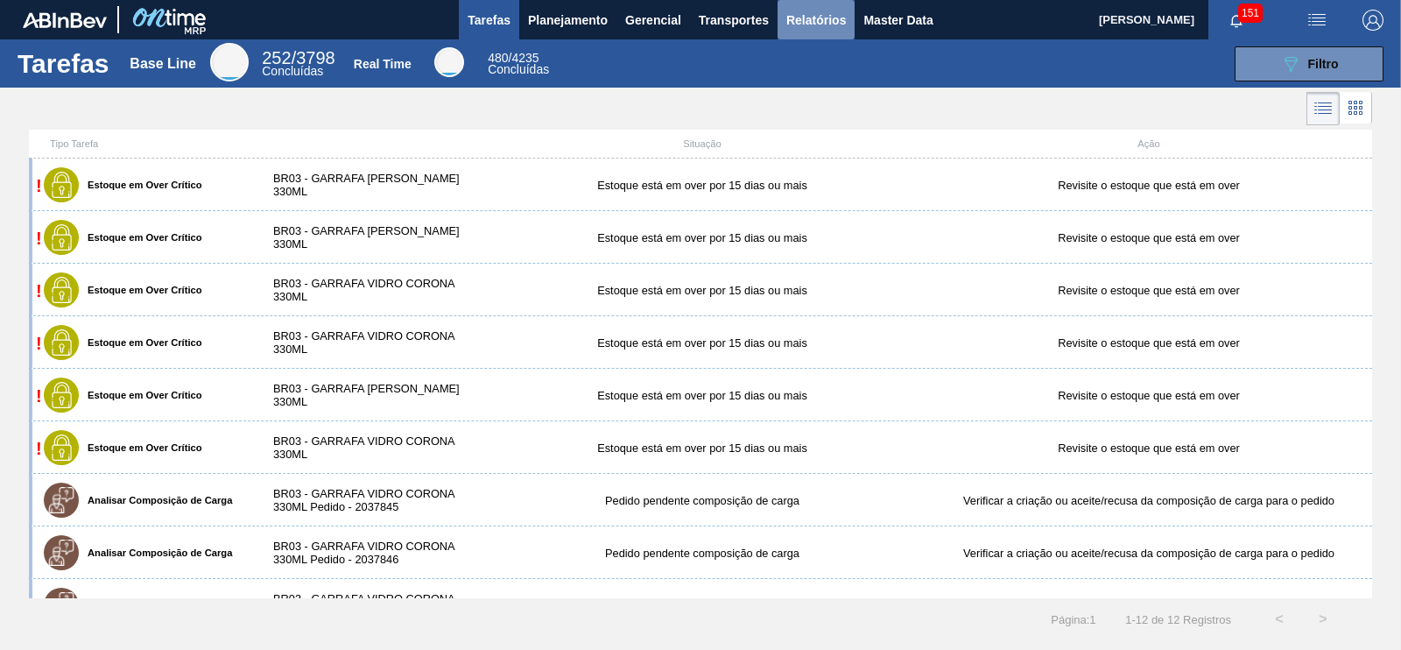
click at [824, 28] on span "Relatórios" at bounding box center [816, 20] width 60 height 21
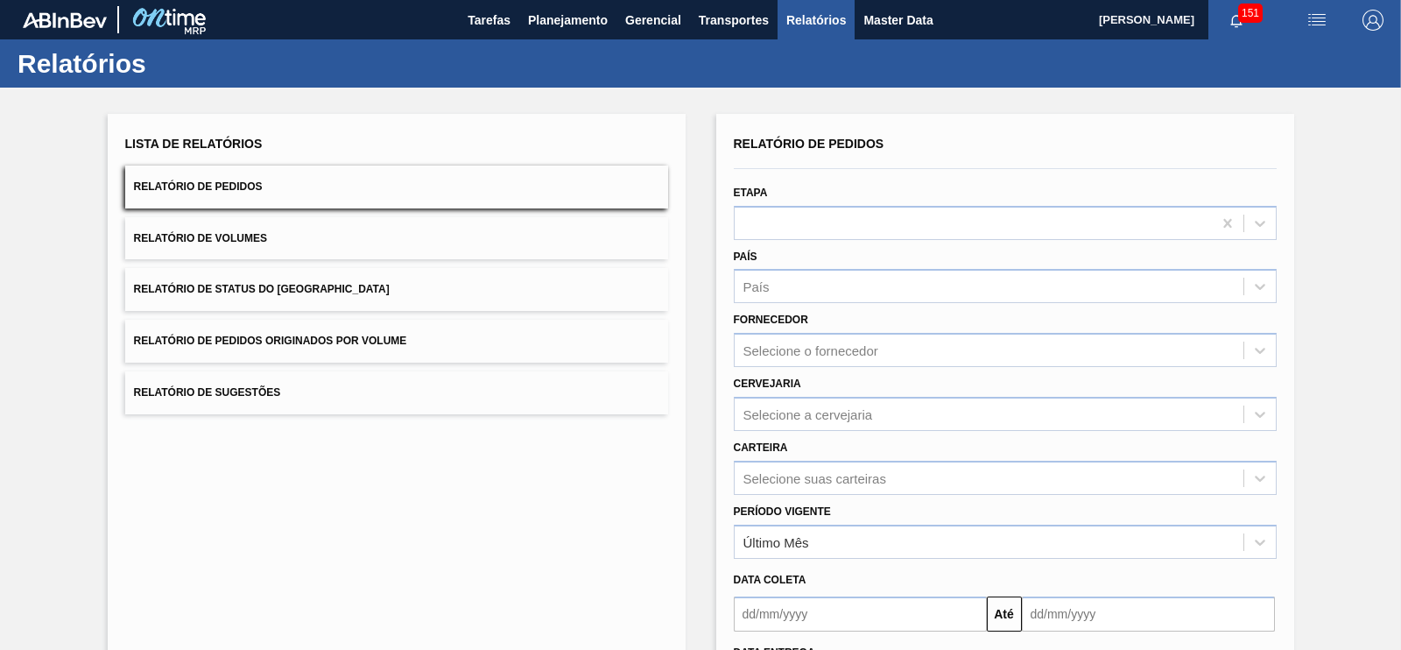
click at [483, 335] on button "Relatório de Pedidos Originados por Volume" at bounding box center [396, 341] width 543 height 43
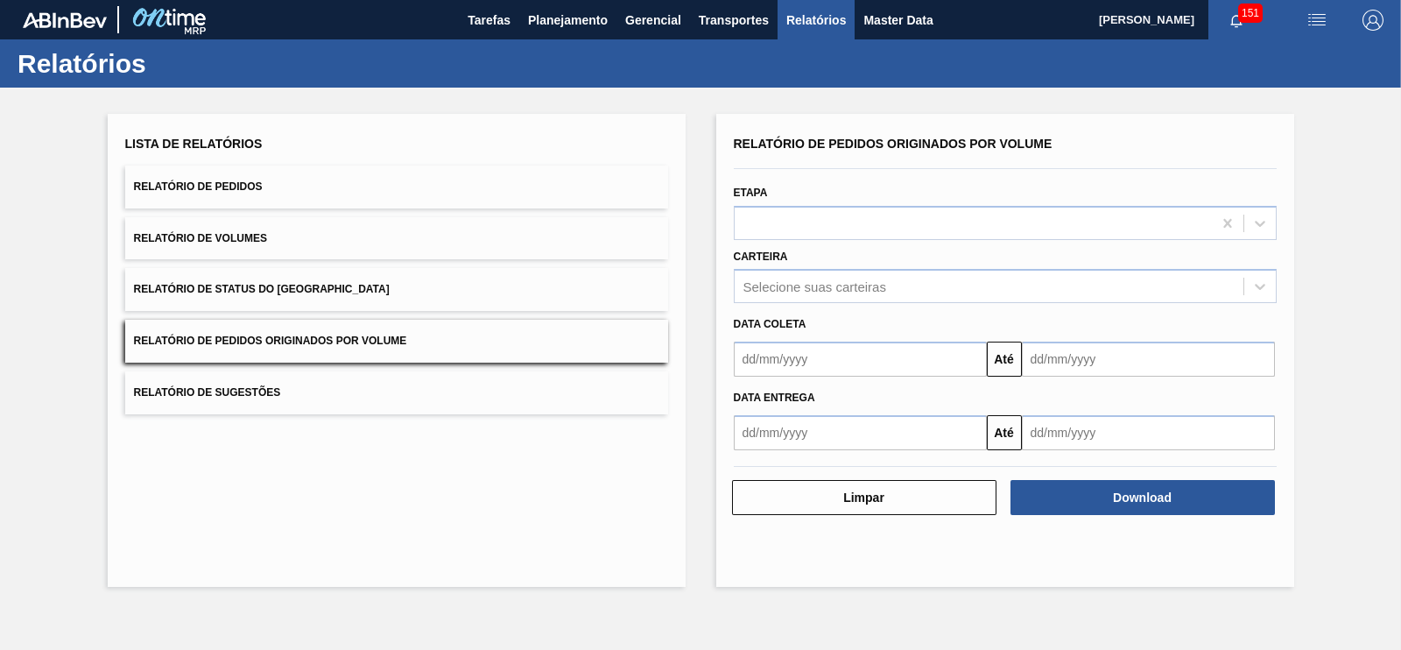
click at [777, 367] on input "text" at bounding box center [860, 359] width 253 height 35
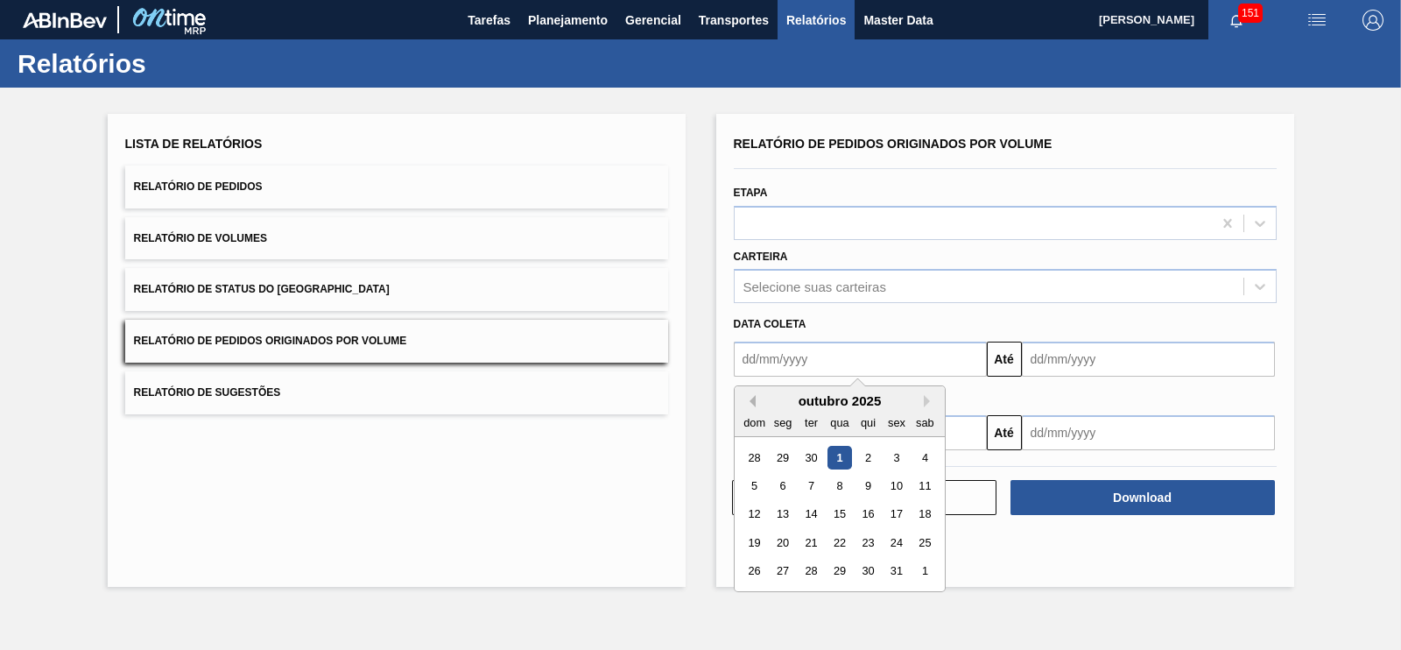
click at [749, 400] on button "Previous Month" at bounding box center [749, 401] width 12 height 12
click at [790, 455] on div "1" at bounding box center [783, 458] width 24 height 24
type input "01/09/2025"
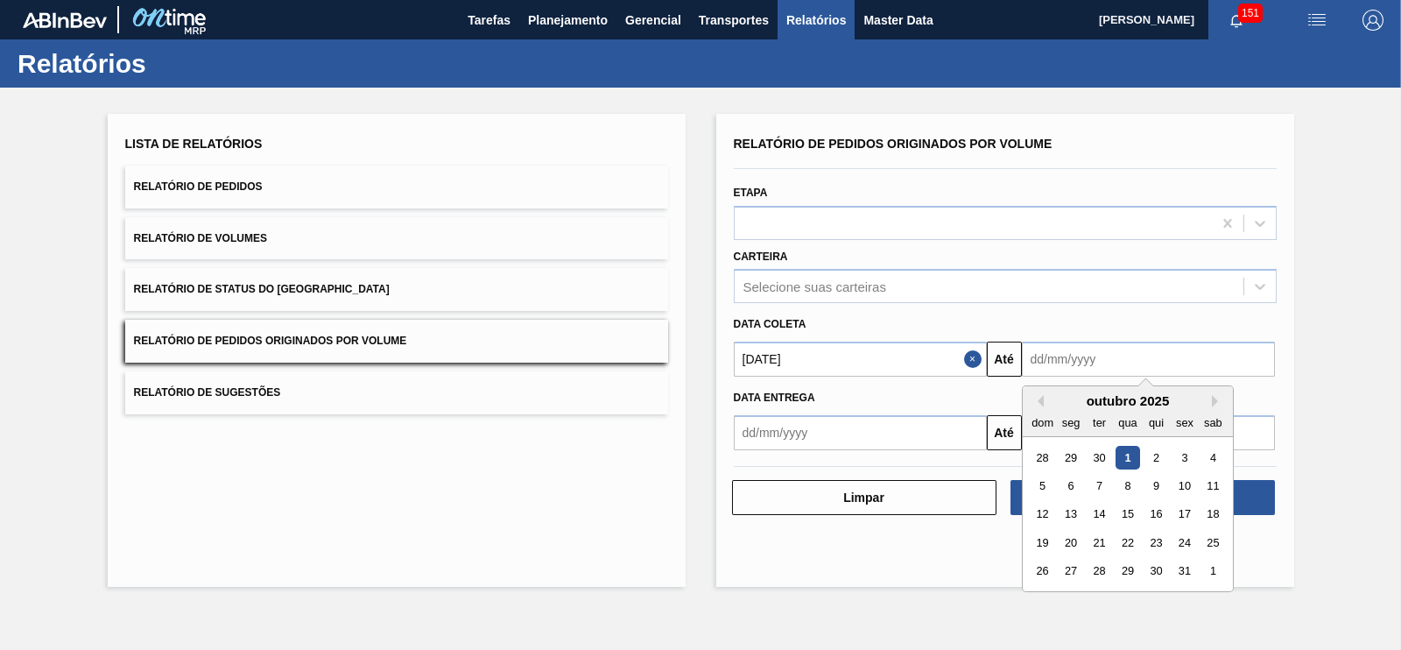
click at [1085, 357] on input "text" at bounding box center [1148, 359] width 253 height 35
click at [1188, 566] on div "31" at bounding box center [1185, 572] width 24 height 24
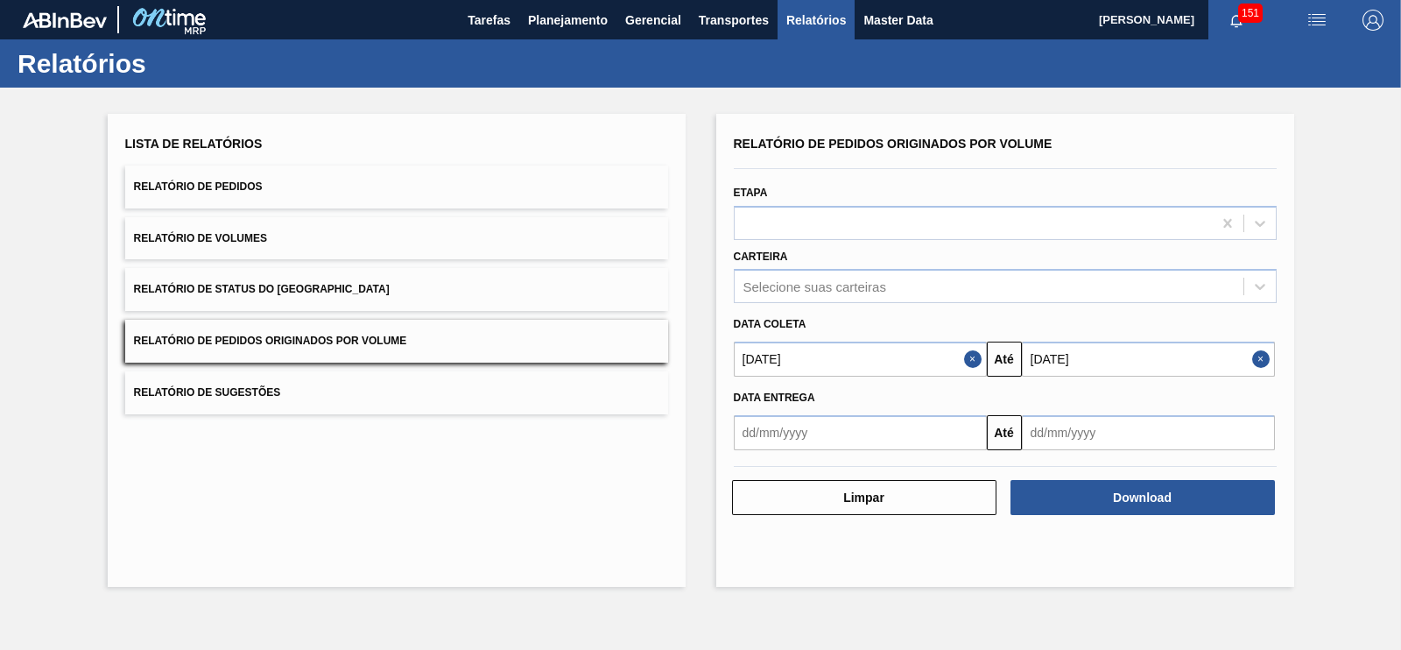
click at [1147, 365] on input "[DATE]" at bounding box center [1148, 359] width 253 height 35
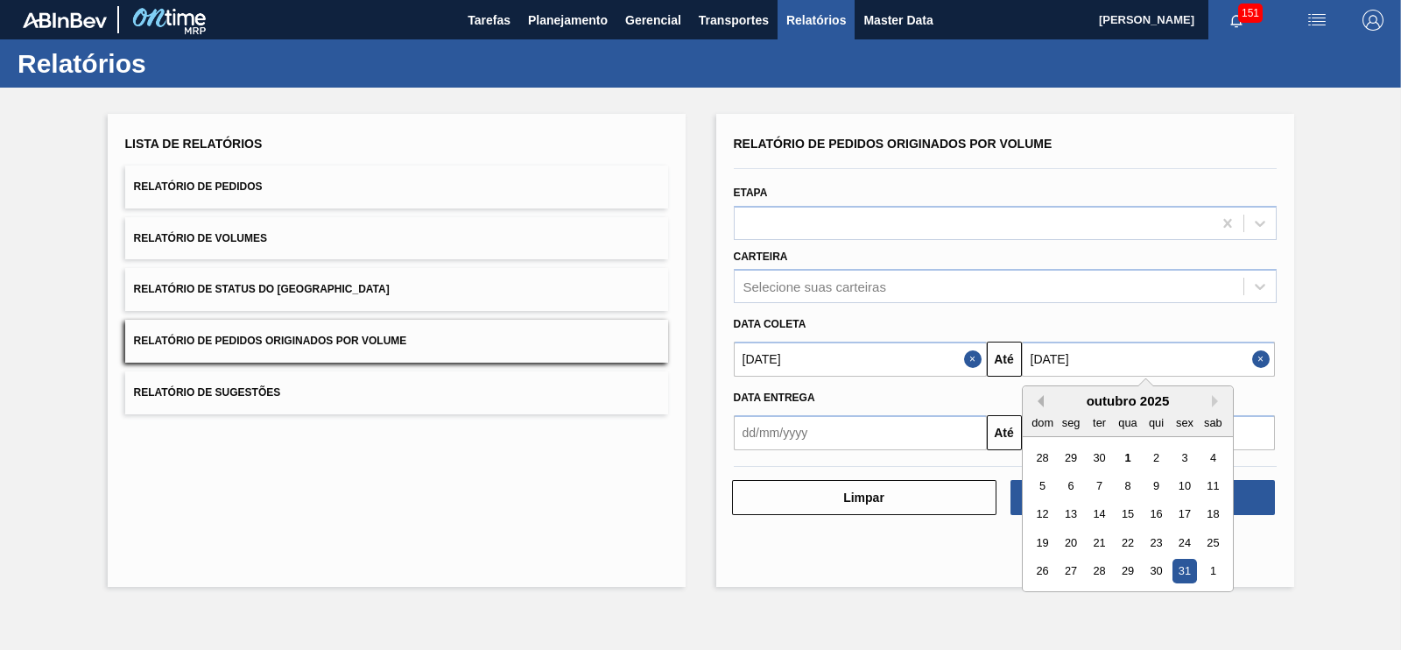
click at [1033, 404] on button "Previous Month" at bounding box center [1038, 401] width 12 height 12
click at [1103, 569] on div "30" at bounding box center [1099, 572] width 24 height 24
type input "[DATE]"
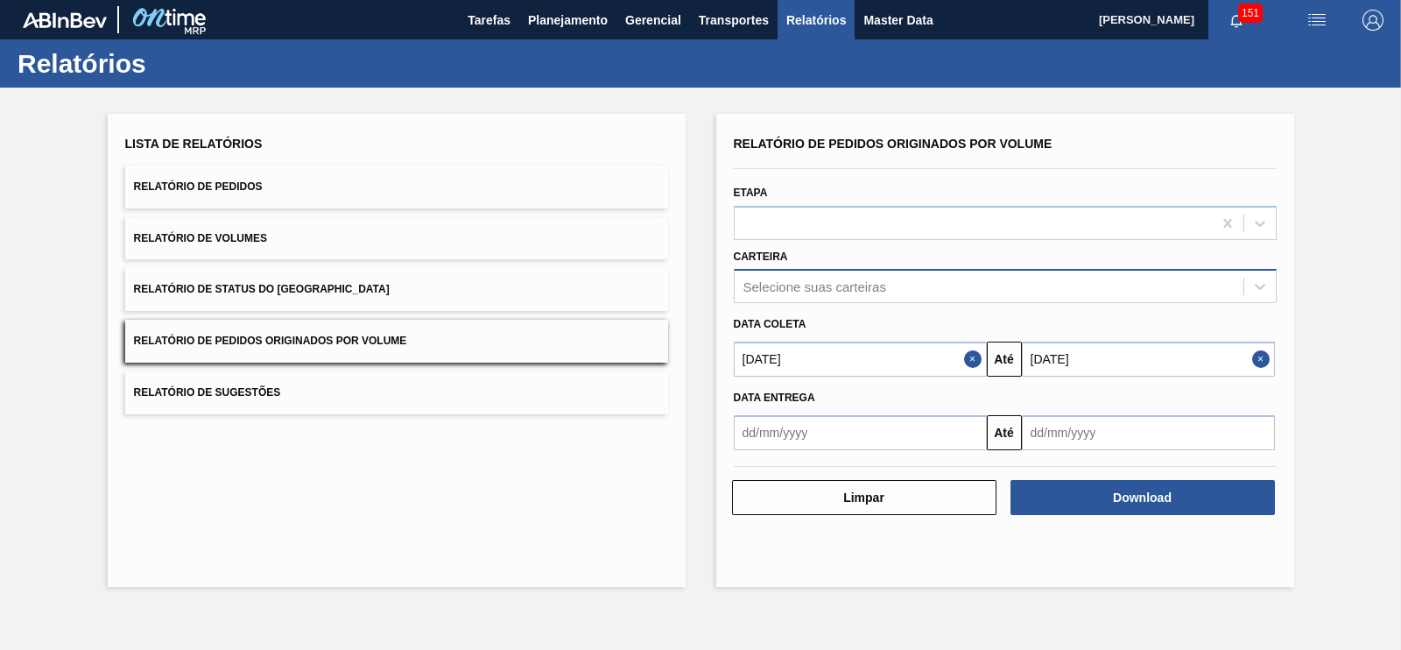
click at [872, 269] on div "Selecione suas carteiras" at bounding box center [1005, 286] width 543 height 34
click at [877, 287] on div "Selecione suas carteiras" at bounding box center [814, 286] width 143 height 15
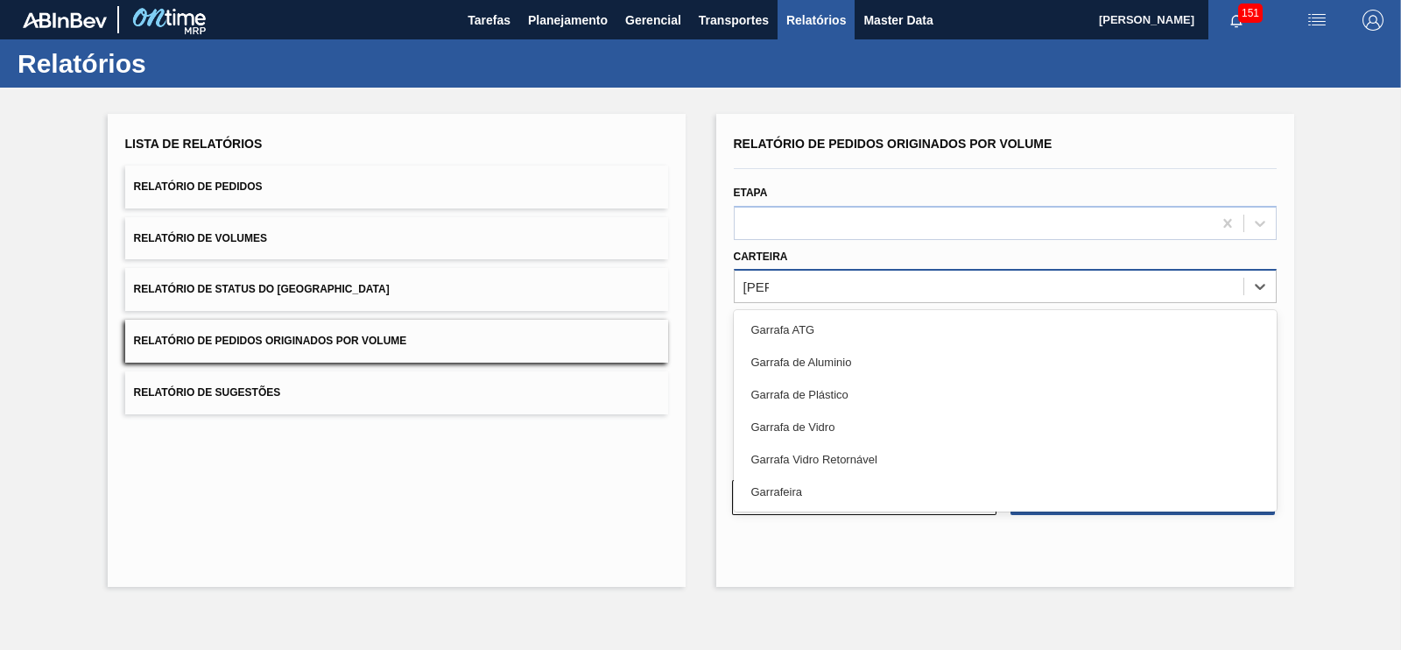
type input "garra"
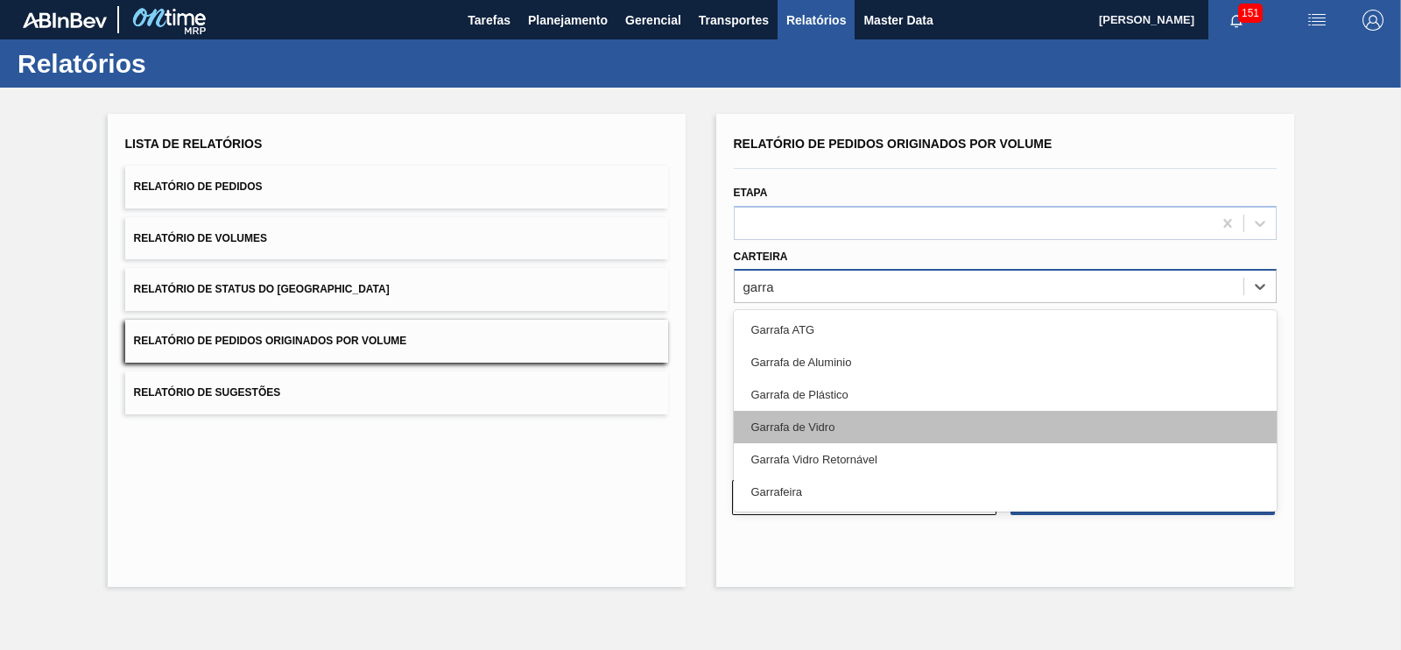
click at [843, 431] on div "Garrafa de Vidro" at bounding box center [1005, 427] width 543 height 32
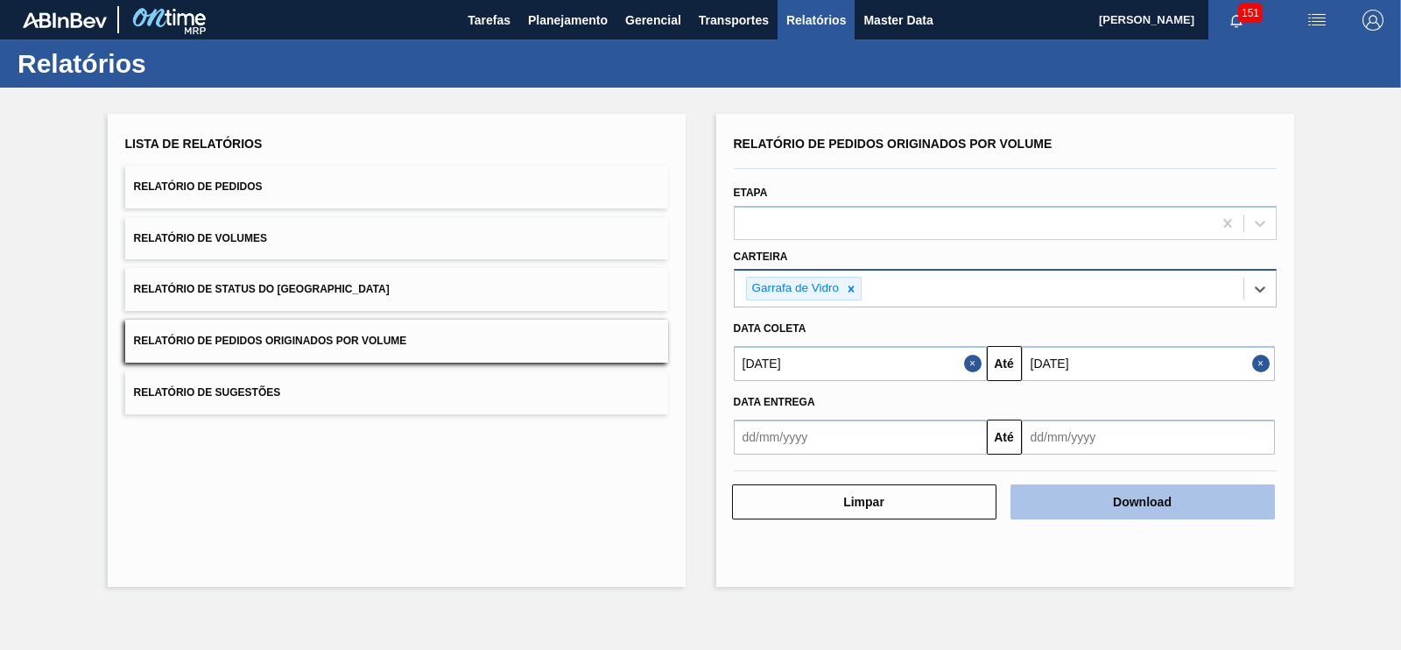
click at [1171, 502] on button "Download" at bounding box center [1143, 501] width 264 height 35
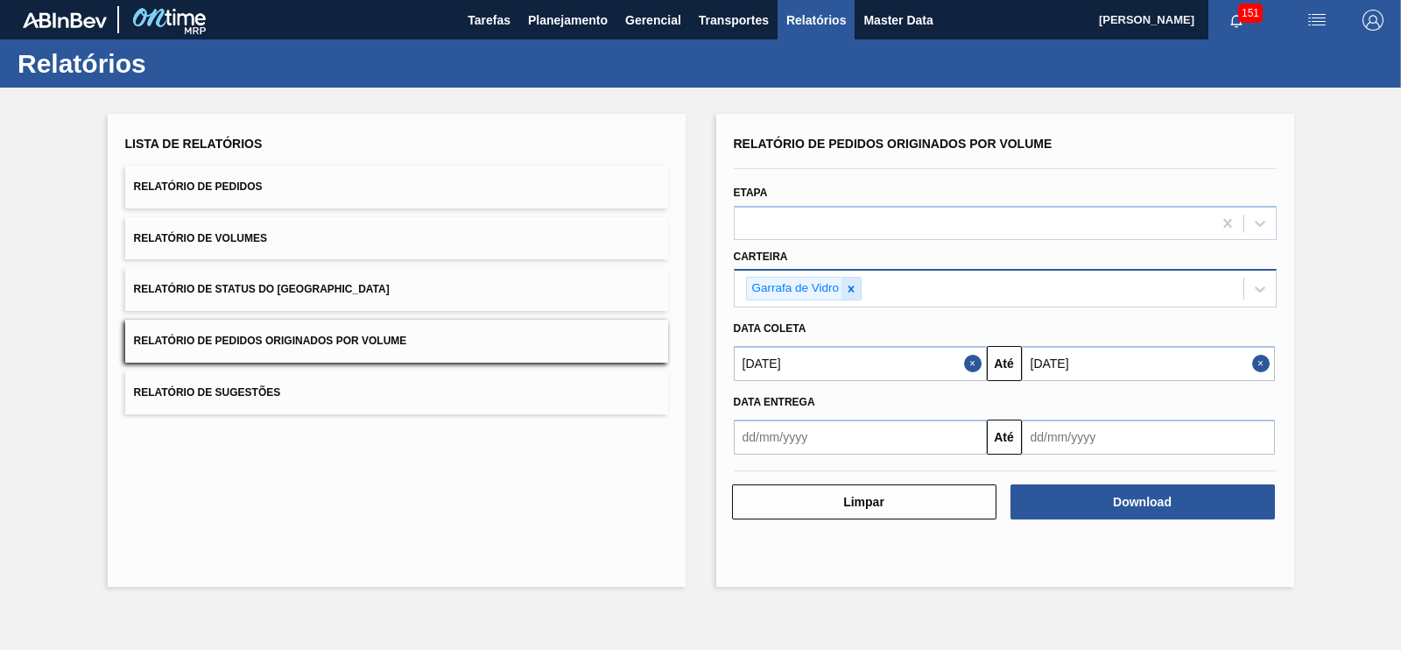
click at [850, 293] on icon at bounding box center [851, 289] width 12 height 12
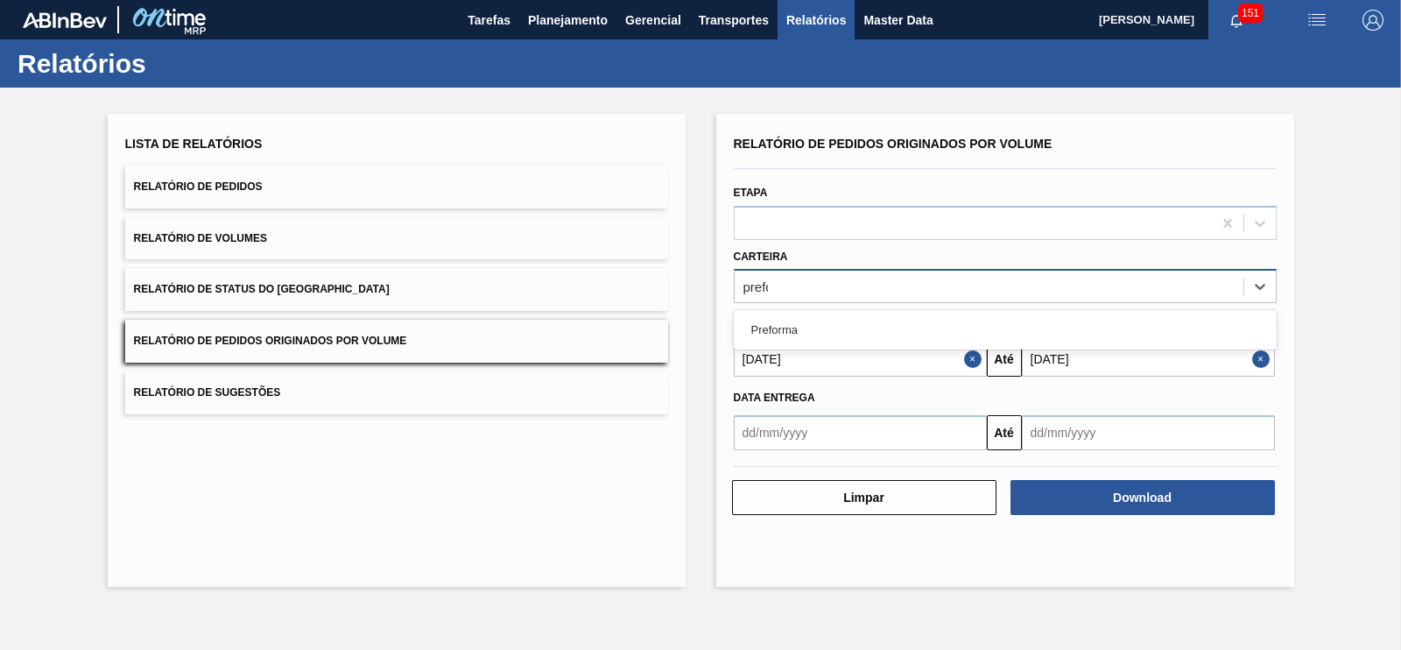
type input "prefor"
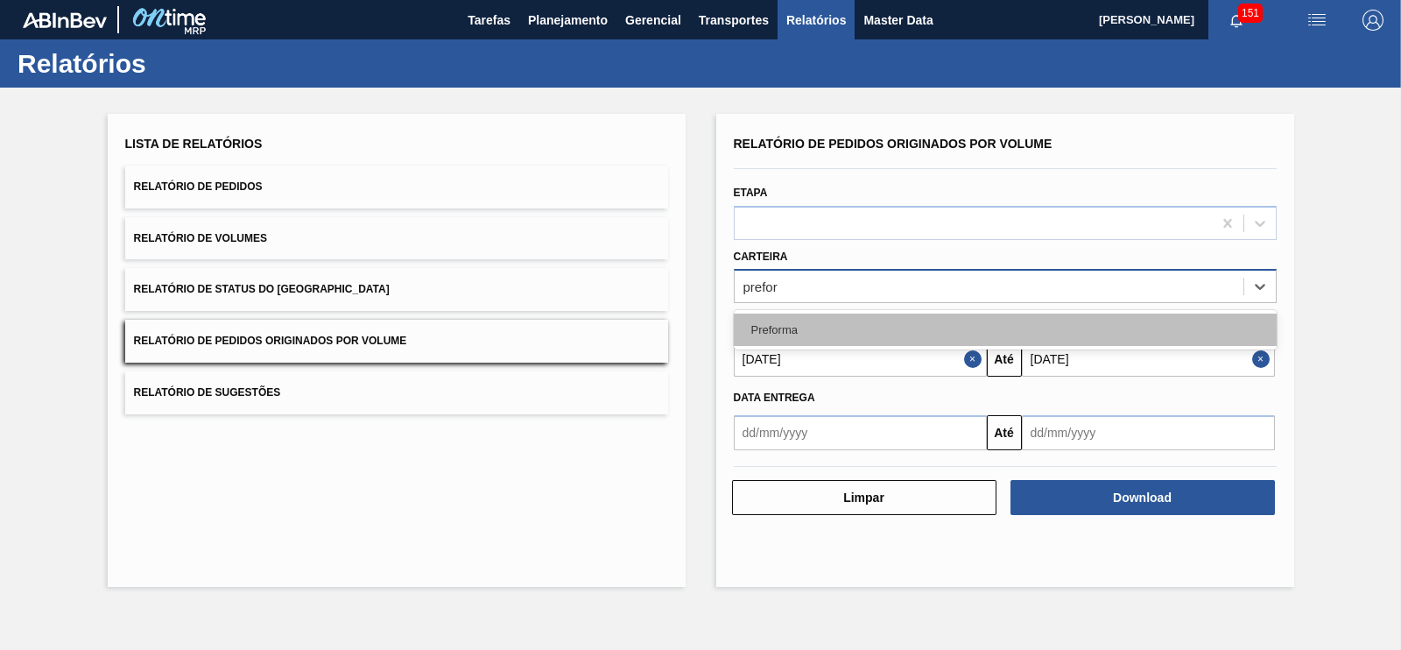
click at [851, 336] on div "Preforma" at bounding box center [1005, 329] width 543 height 32
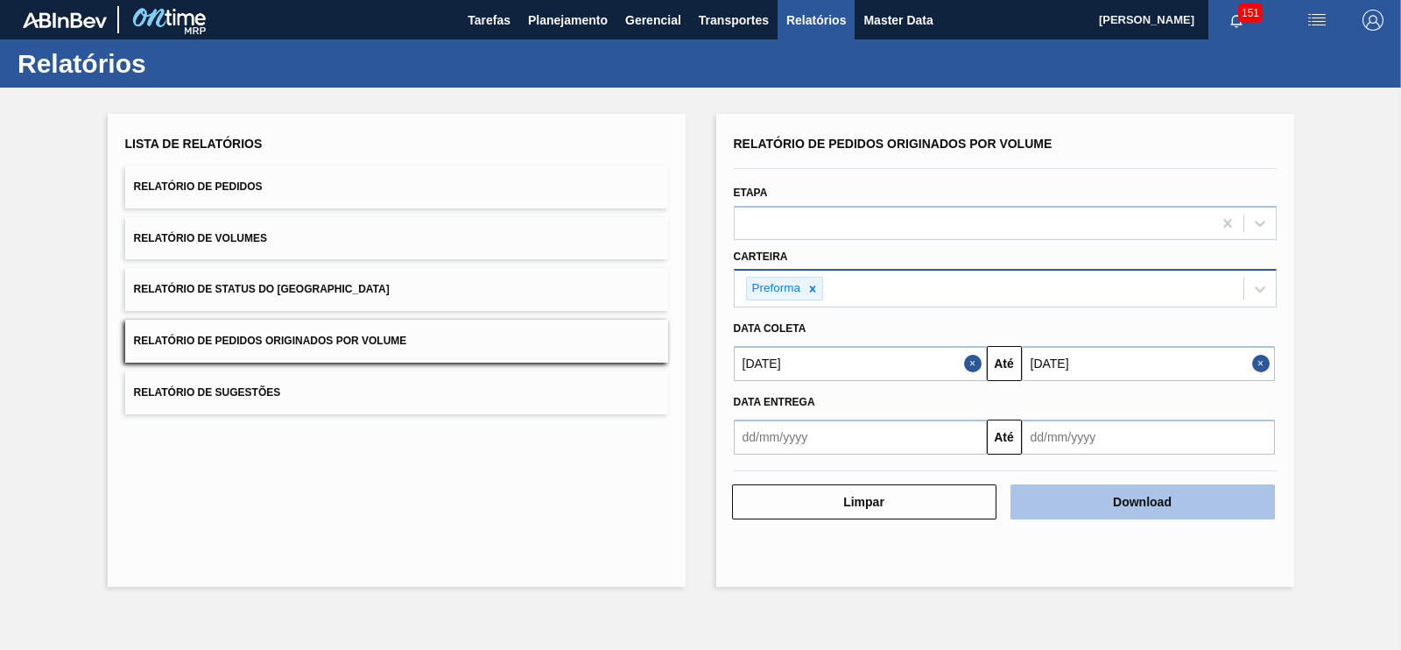
click at [1113, 488] on button "Download" at bounding box center [1143, 501] width 264 height 35
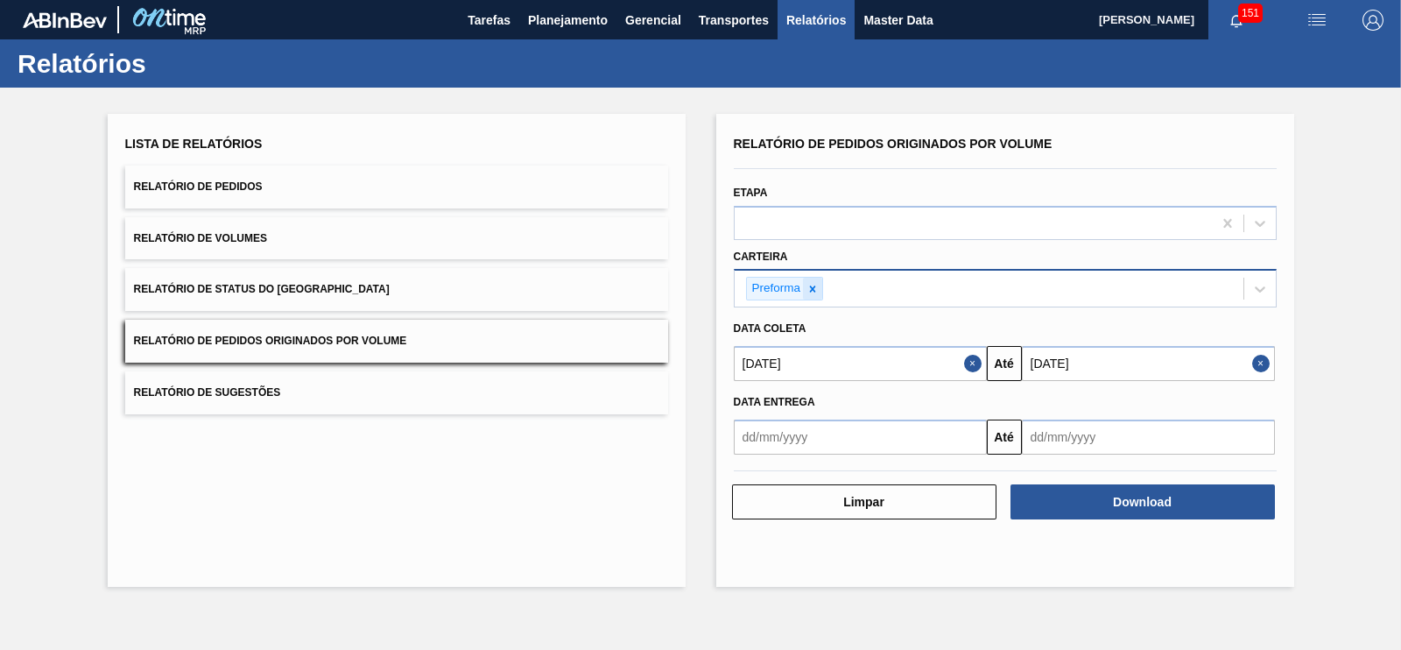
click at [815, 283] on icon at bounding box center [813, 289] width 12 height 12
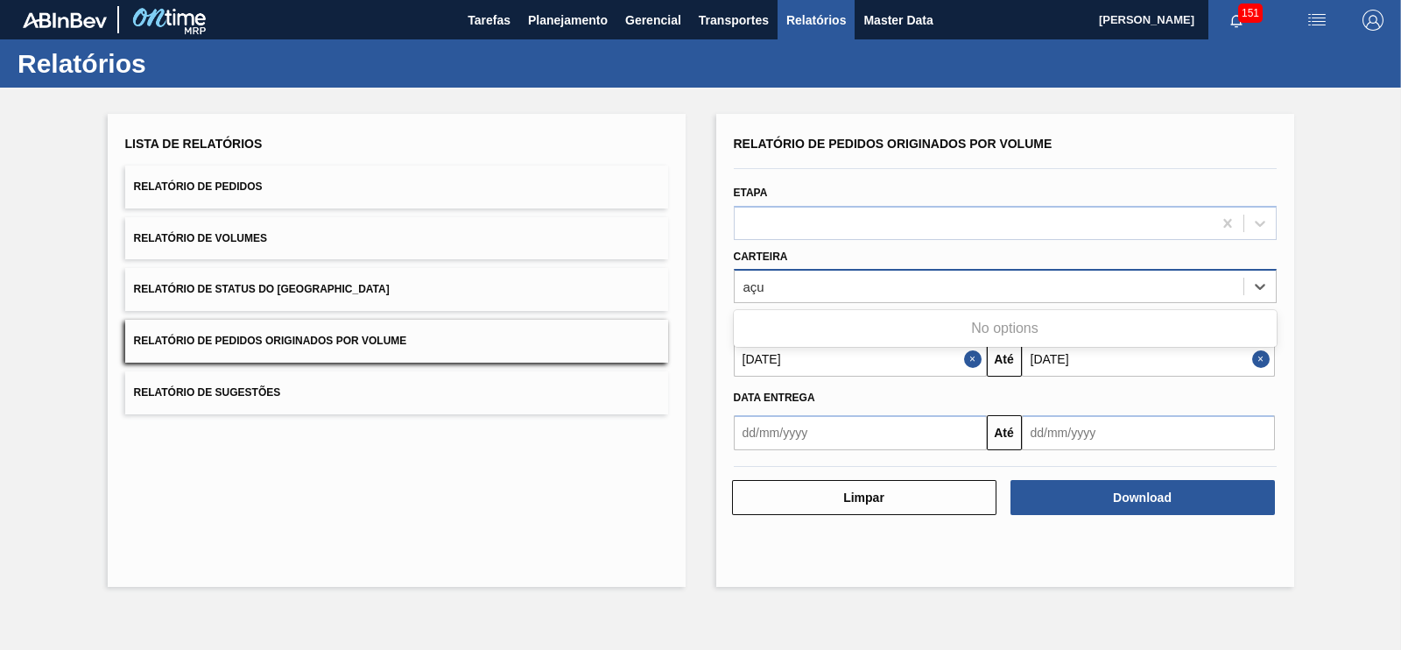
type input "aç"
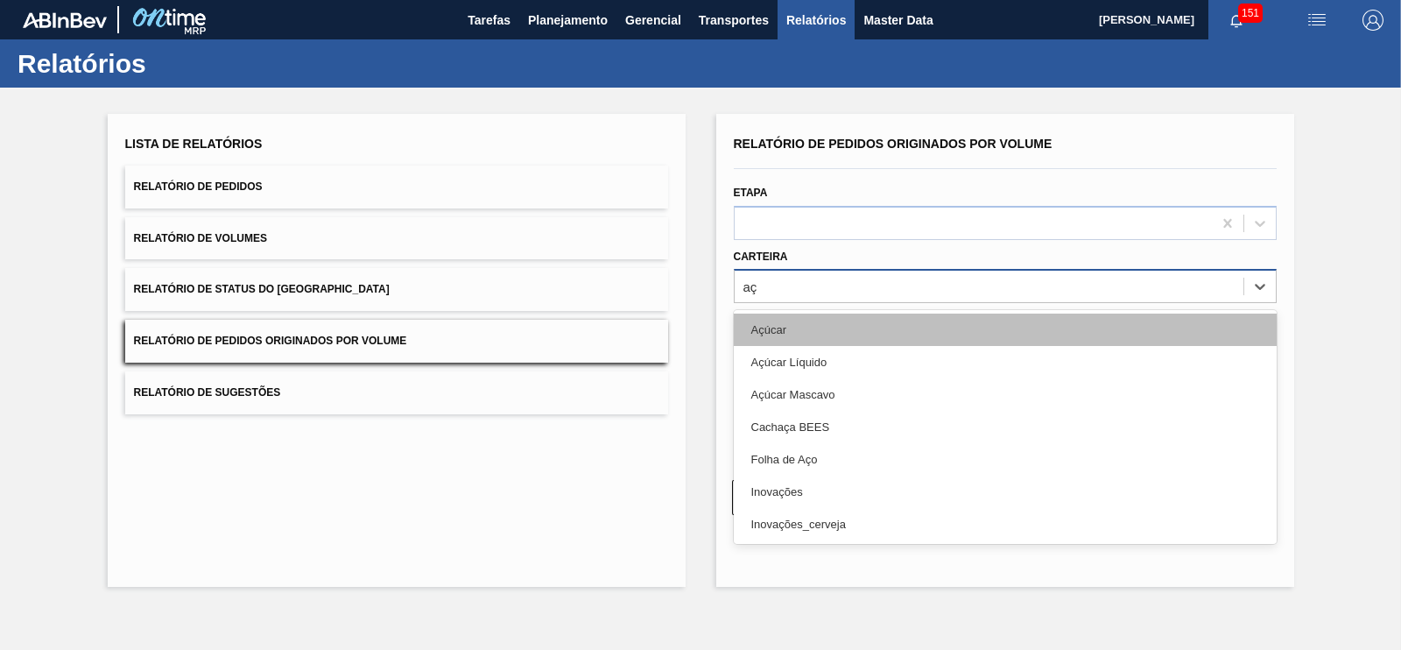
click at [798, 317] on div "Açúcar" at bounding box center [1005, 329] width 543 height 32
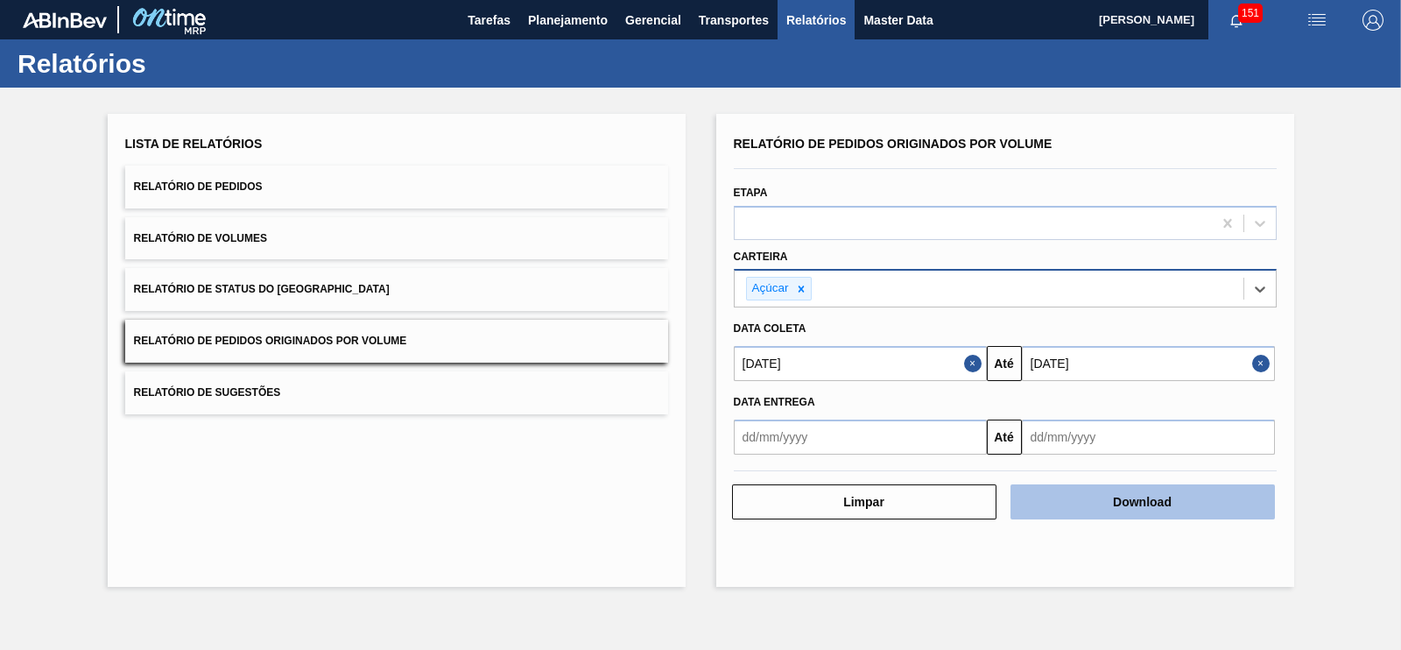
click at [1082, 497] on button "Download" at bounding box center [1143, 501] width 264 height 35
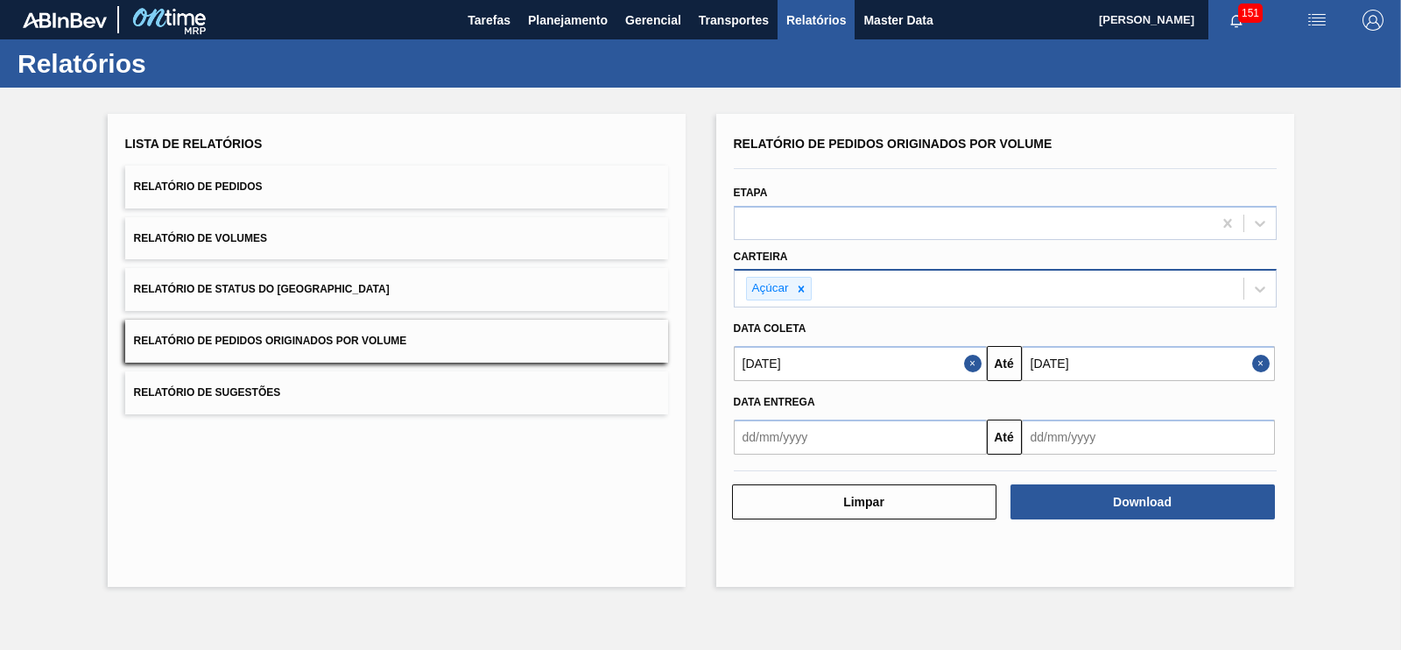
click at [288, 191] on button "Relatório de Pedidos" at bounding box center [396, 187] width 543 height 43
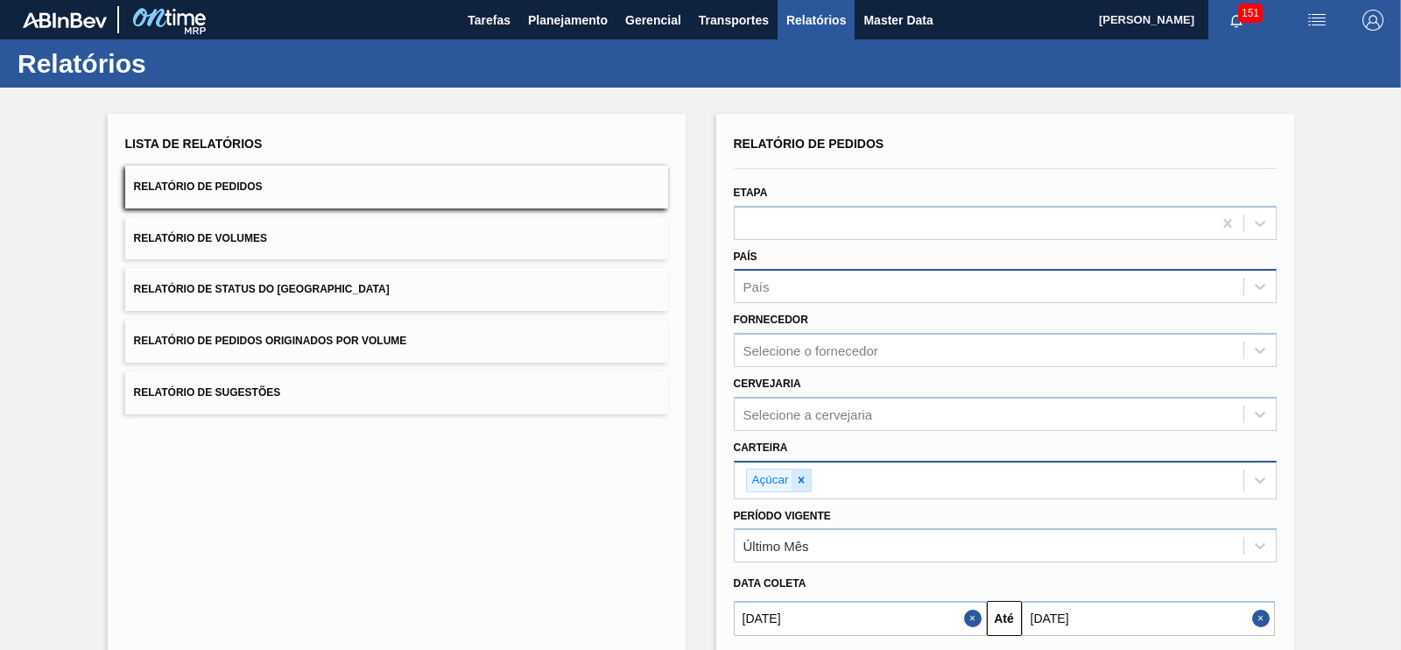
click at [798, 479] on icon at bounding box center [801, 480] width 6 height 6
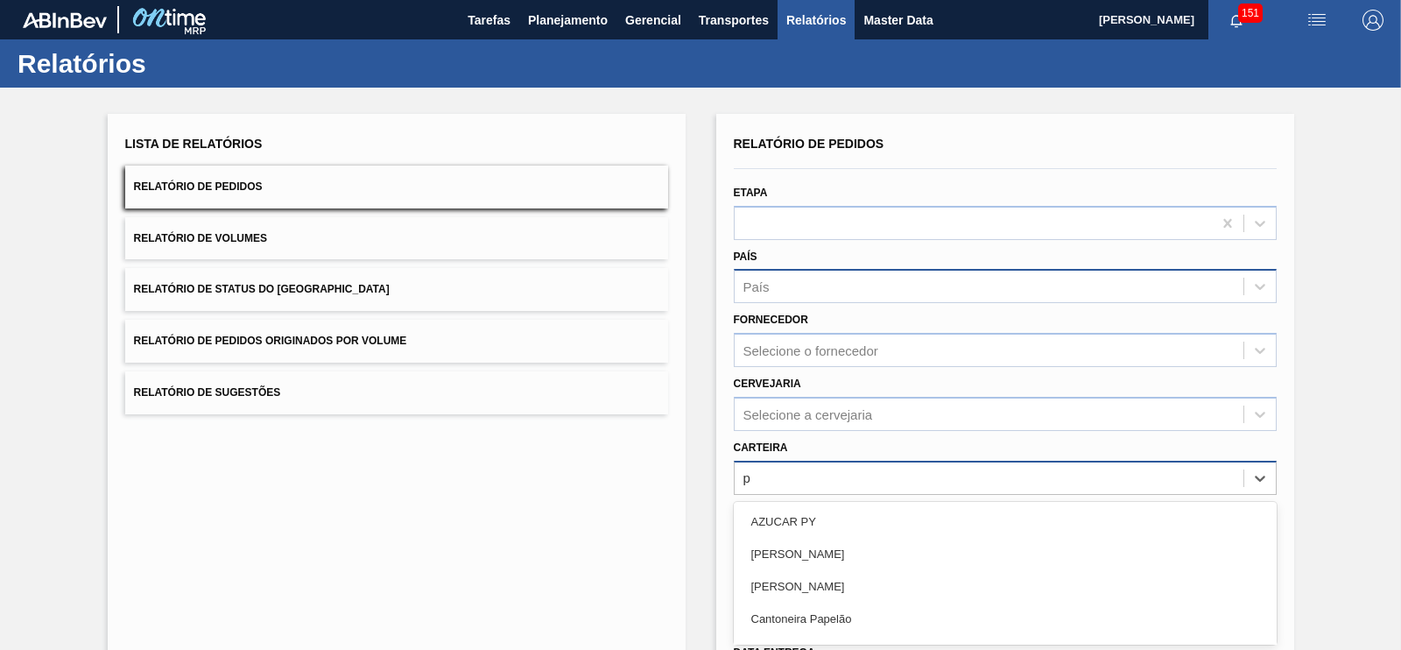
scroll to position [118, 0]
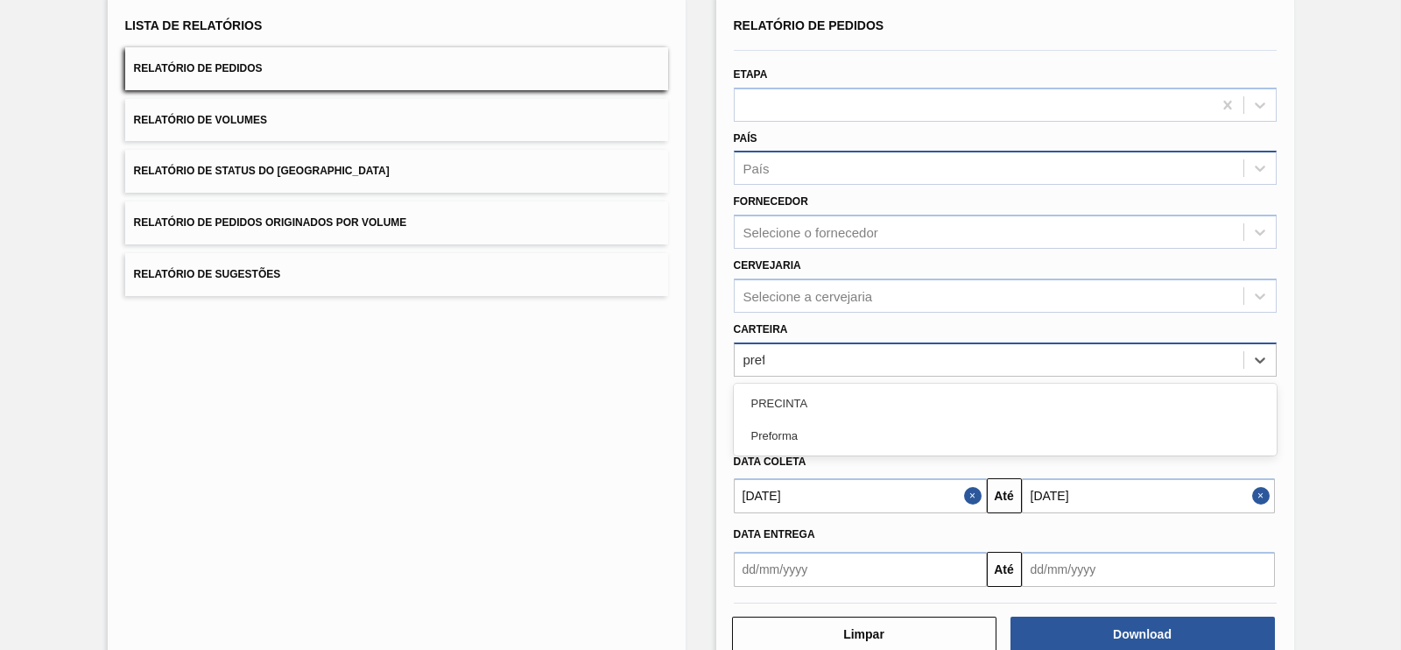
type input "prefo"
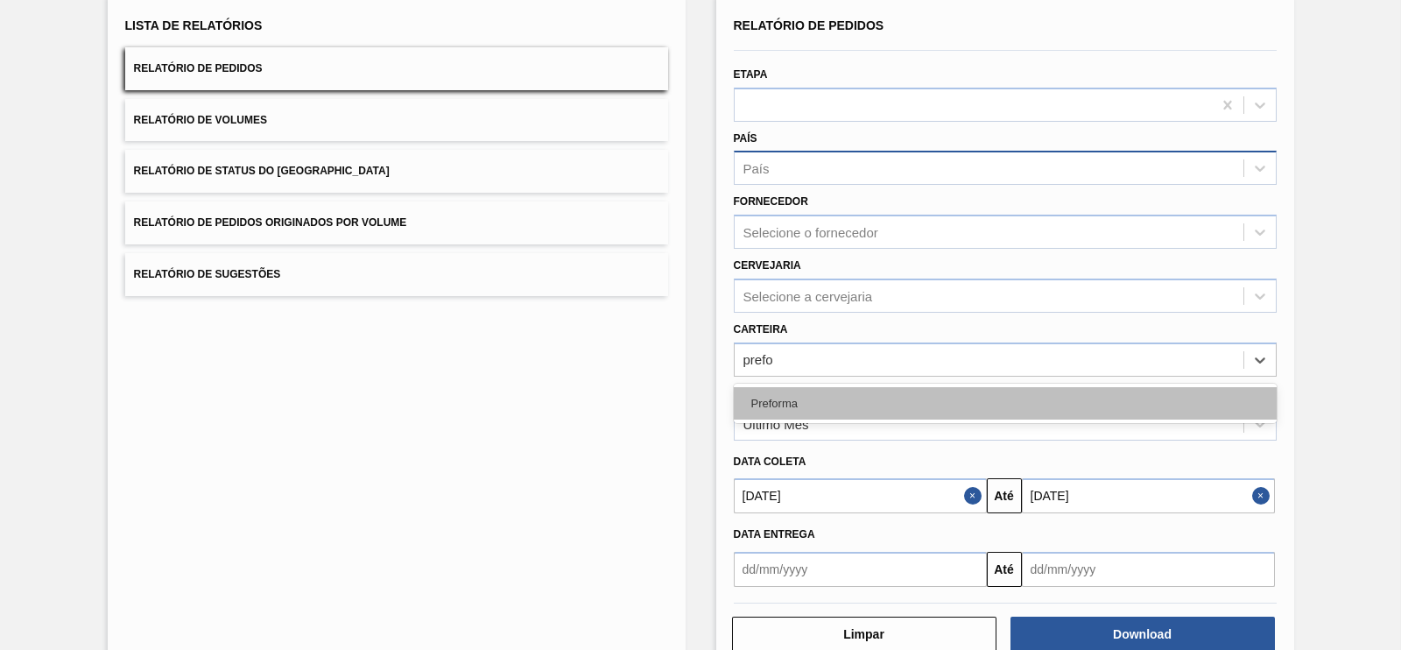
click at [746, 392] on div "Preforma" at bounding box center [1005, 403] width 543 height 32
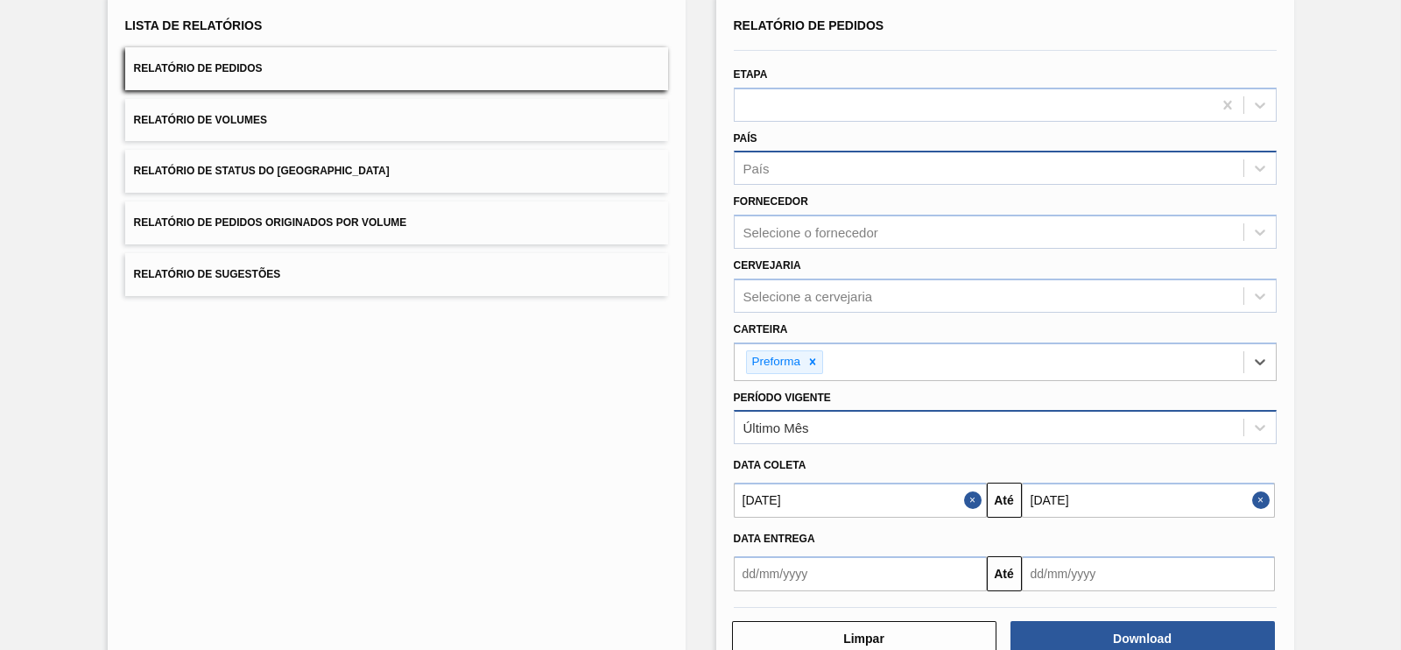
click at [809, 428] on div "Último Mês" at bounding box center [989, 427] width 509 height 25
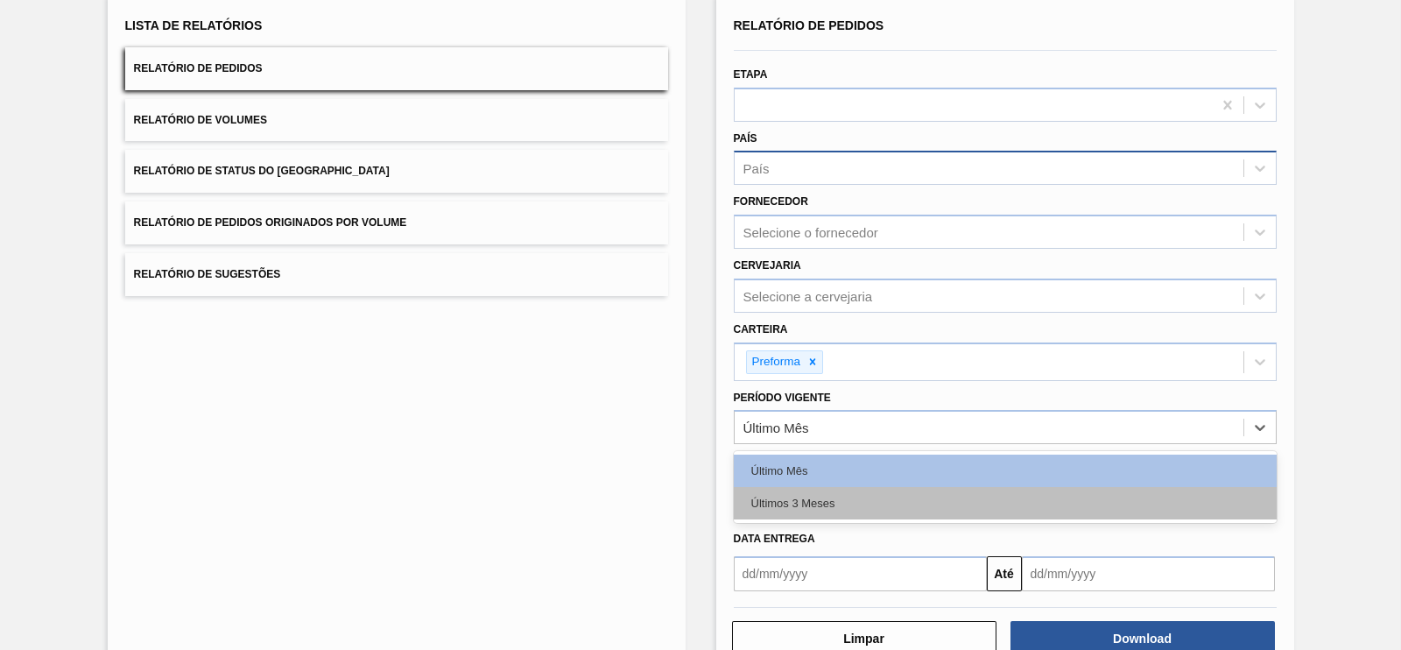
click at [804, 500] on div "Últimos 3 Meses" at bounding box center [1005, 503] width 543 height 32
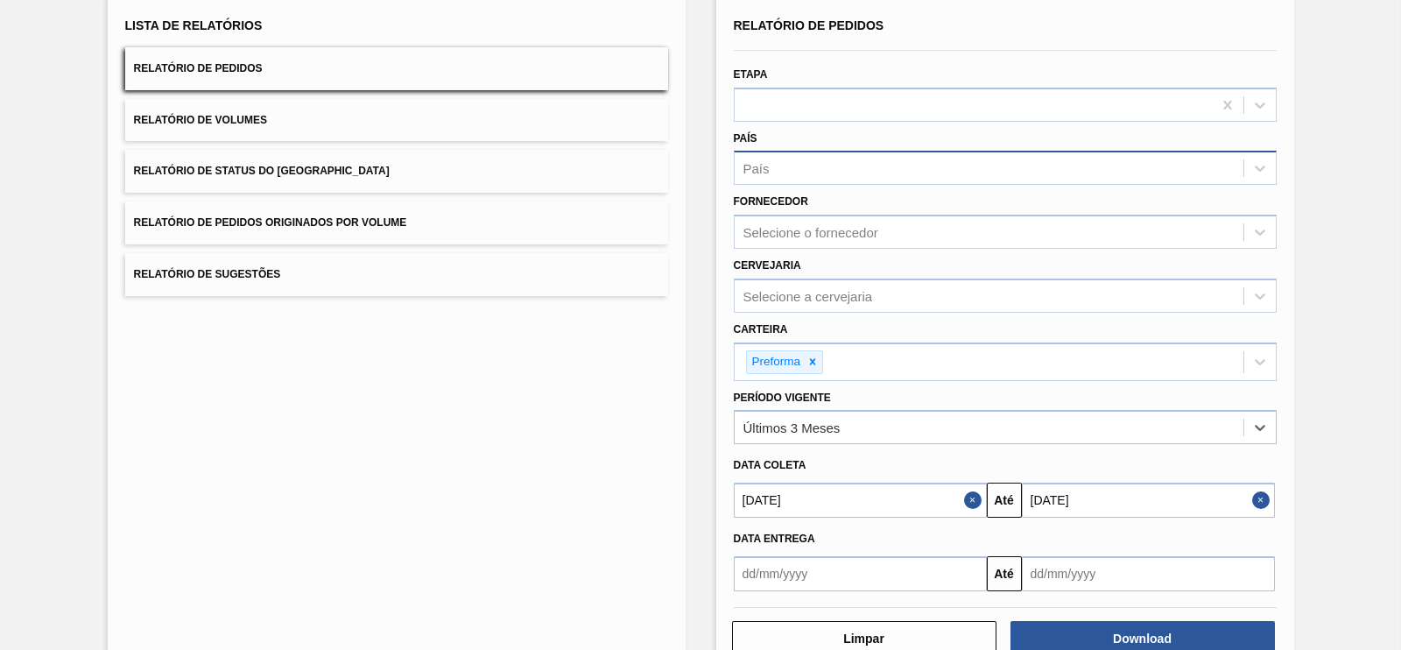
click at [955, 500] on input "01/09/2025" at bounding box center [860, 500] width 253 height 35
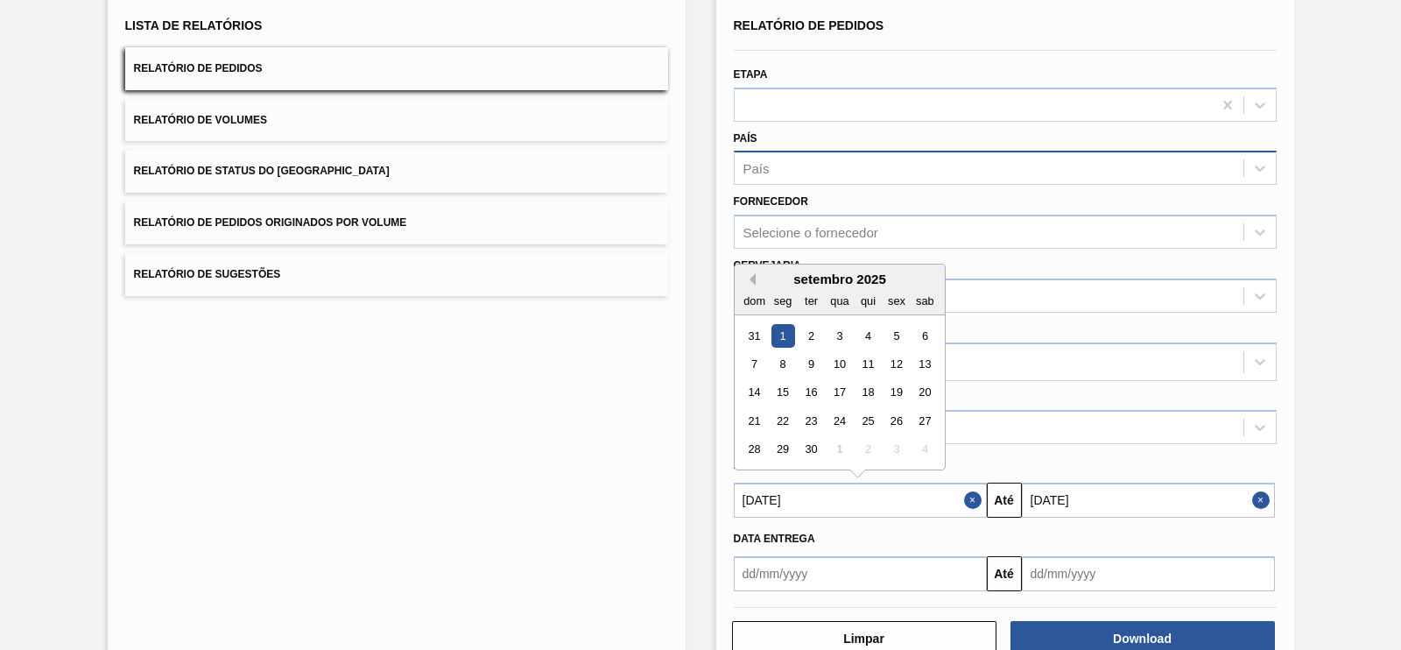
click at [744, 273] on button "Previous Month" at bounding box center [749, 279] width 12 height 12
click at [889, 329] on div "1" at bounding box center [896, 336] width 24 height 24
type input "01/08/2025"
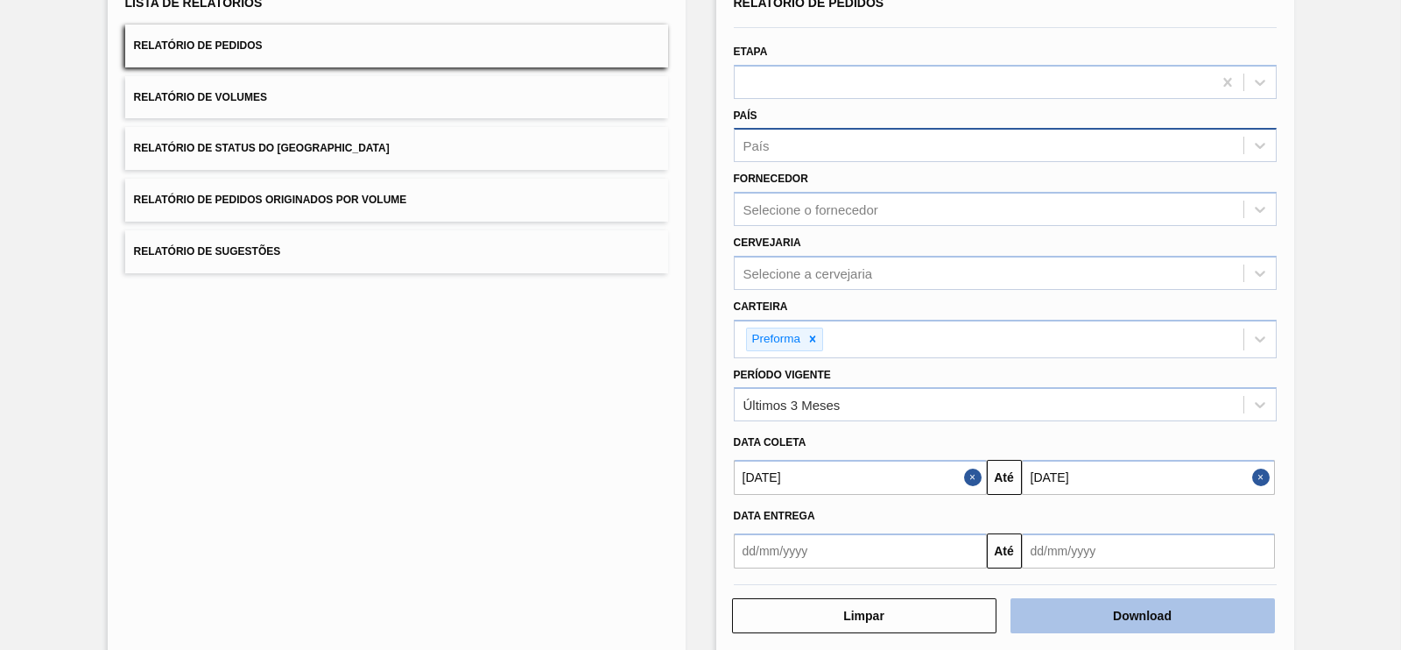
scroll to position [162, 0]
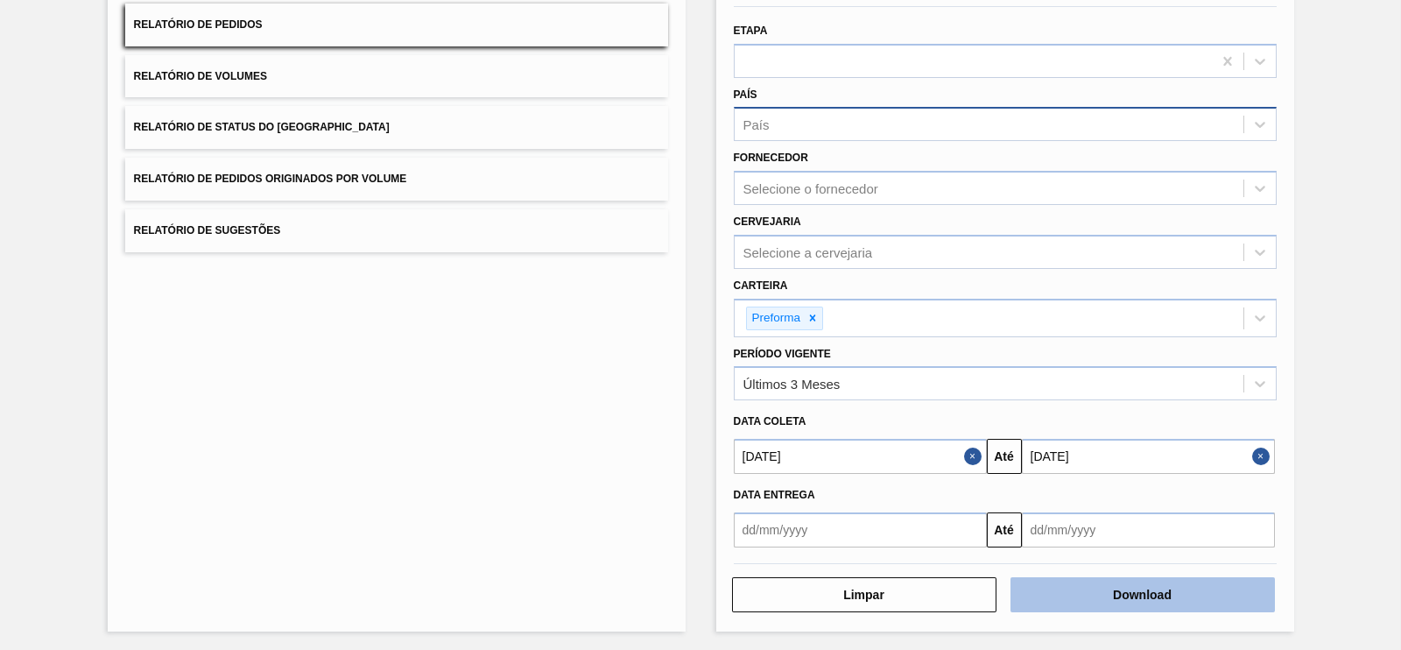
click at [1141, 584] on button "Download" at bounding box center [1143, 594] width 264 height 35
